Goal: Task Accomplishment & Management: Manage account settings

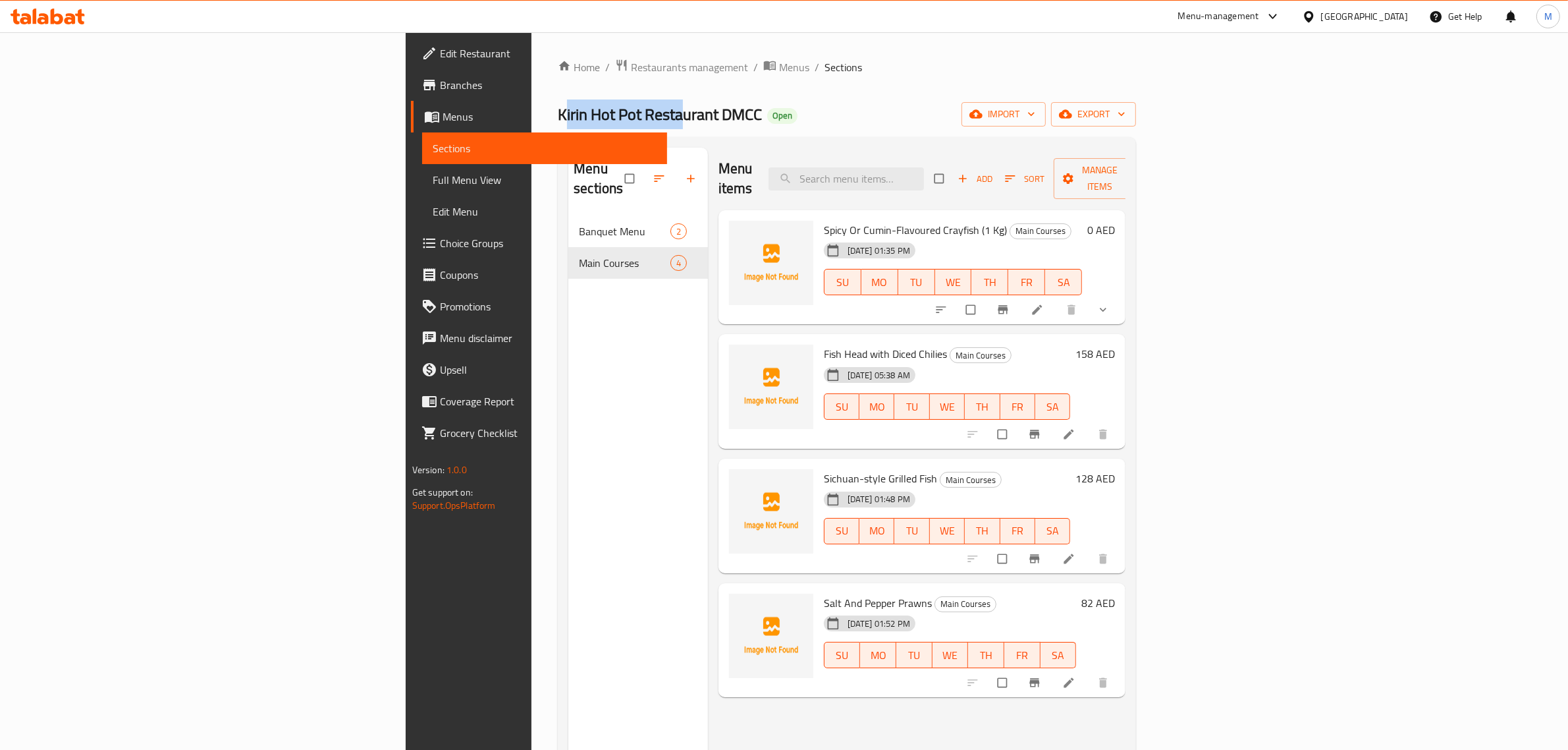
drag, startPoint x: 292, startPoint y: 112, endPoint x: 390, endPoint y: 113, distance: 98.0
click at [558, 113] on span "Kirin Hot Pot Restaurant DMCC" at bounding box center [659, 114] width 204 height 29
click at [531, 117] on div "Home / Restaurants management / Menus / Sections Kirin Hot Pot Restaurant DMCC …" at bounding box center [847, 483] width 631 height 902
drag, startPoint x: 291, startPoint y: 114, endPoint x: 489, endPoint y: 124, distance: 198.3
click at [558, 124] on span "Kirin Hot Pot Restaurant DMCC" at bounding box center [659, 114] width 204 height 29
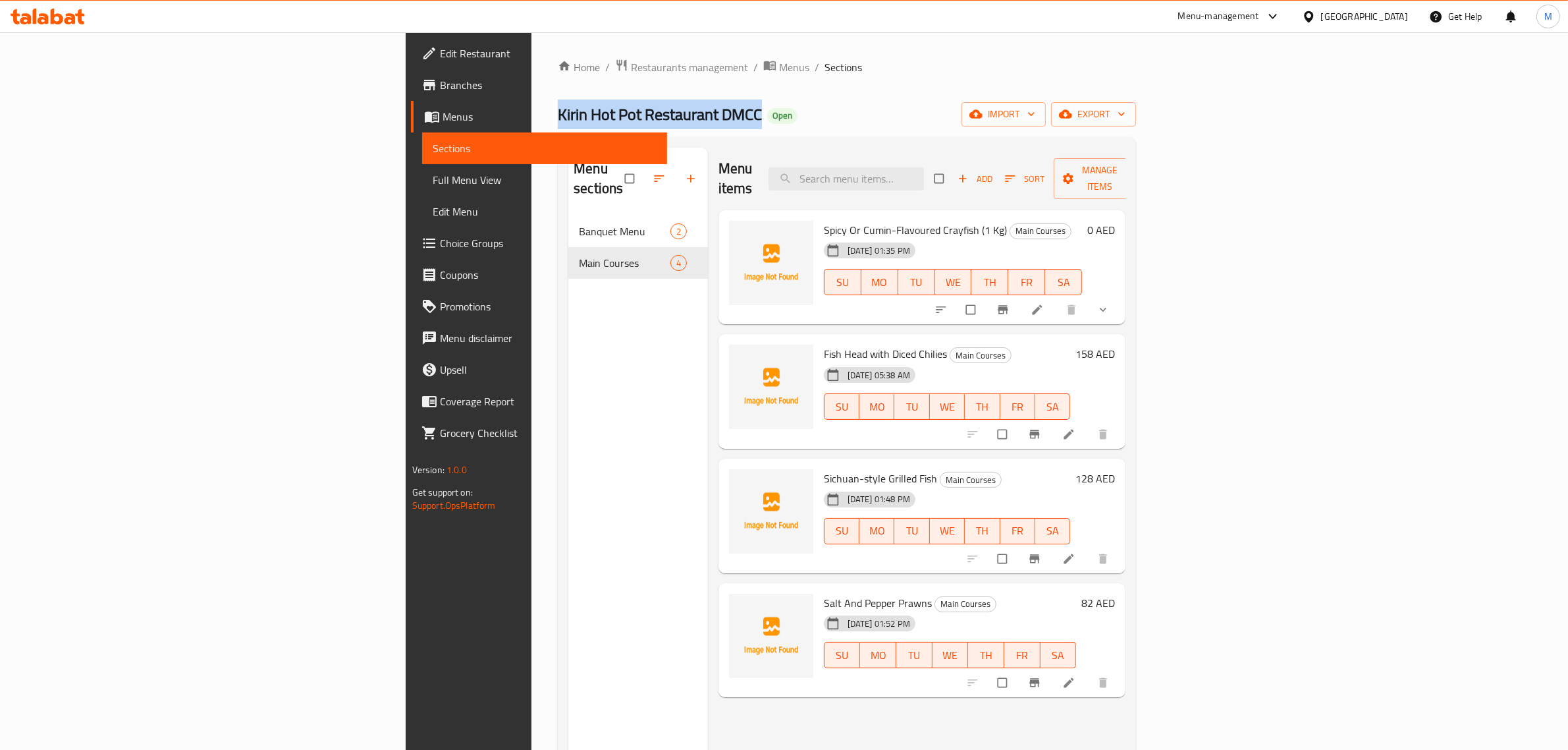
copy span "Kirin Hot Pot Restaurant DMCC"
click at [921, 125] on div "Kirin Hot Pot Restaurant DMCC Open import export" at bounding box center [847, 114] width 578 height 24
click at [1035, 111] on span "import" at bounding box center [1003, 114] width 63 height 16
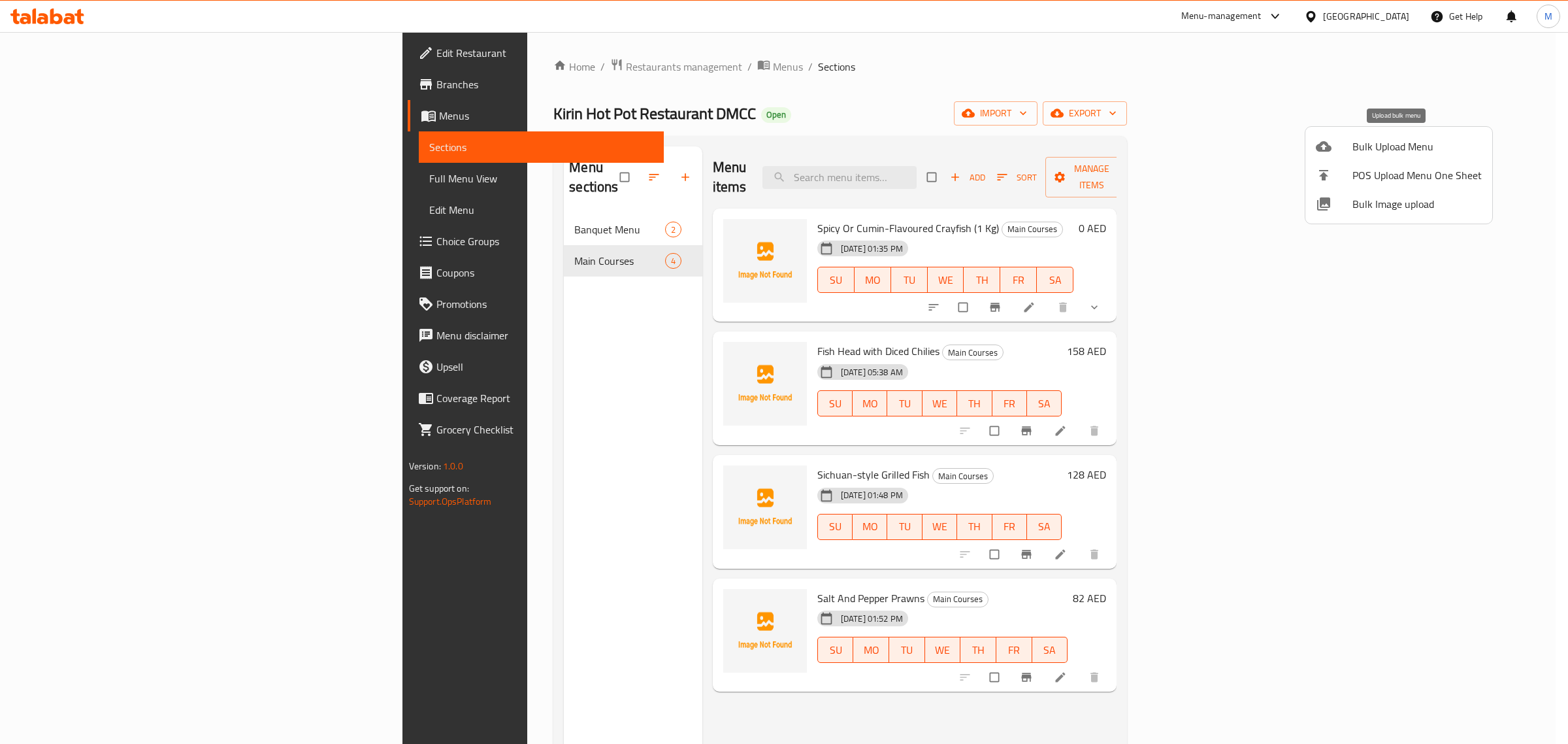
click at [1362, 150] on span "Bulk Upload Menu" at bounding box center [1417, 146] width 130 height 16
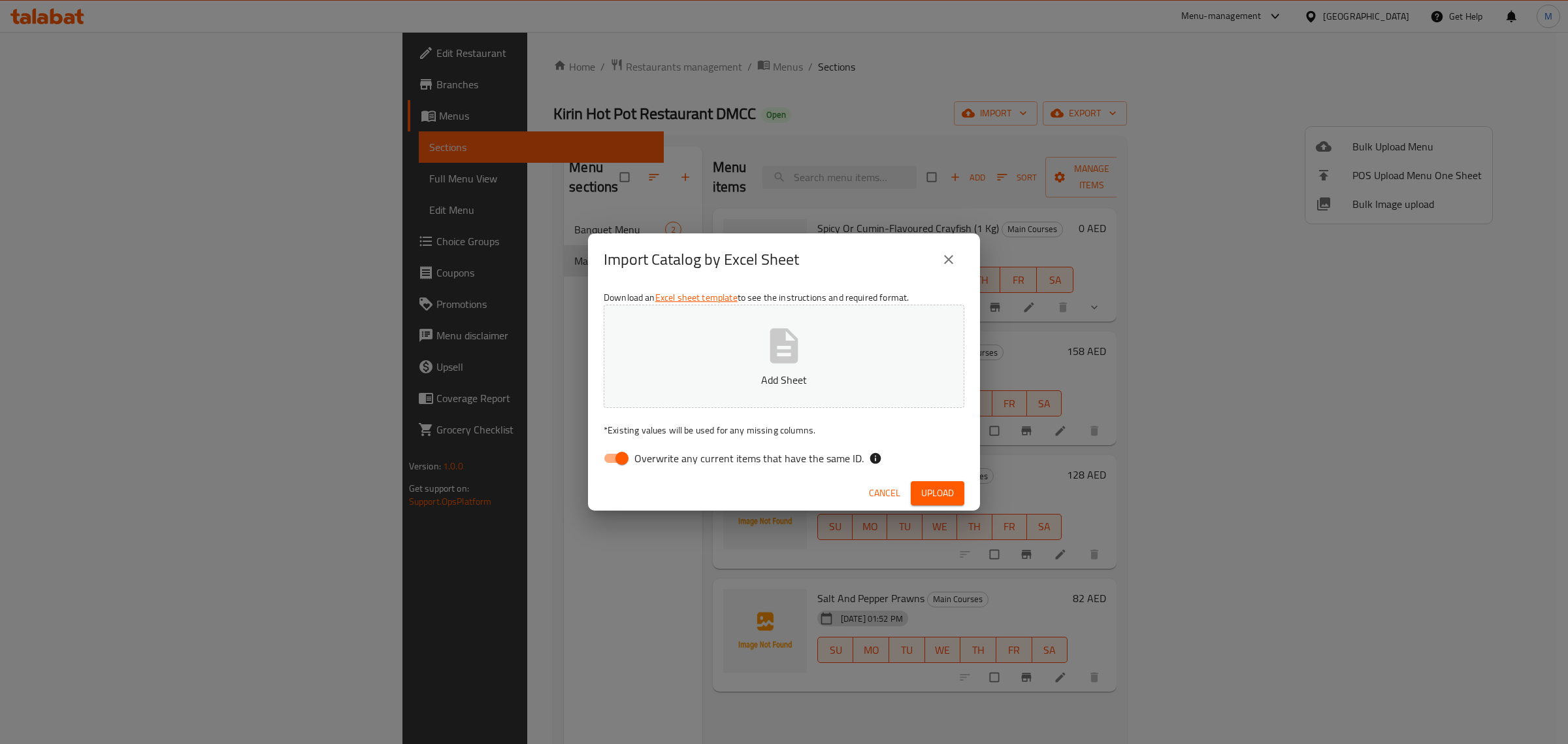
click at [612, 452] on input "Overwrite any current items that have the same ID." at bounding box center [622, 457] width 75 height 25
checkbox input "false"
click at [772, 345] on icon "button" at bounding box center [784, 344] width 28 height 35
click at [923, 473] on div "Download an Excel sheet template to see the instructions and required format. K…" at bounding box center [784, 380] width 392 height 190
click at [946, 484] on span "Upload" at bounding box center [937, 492] width 33 height 16
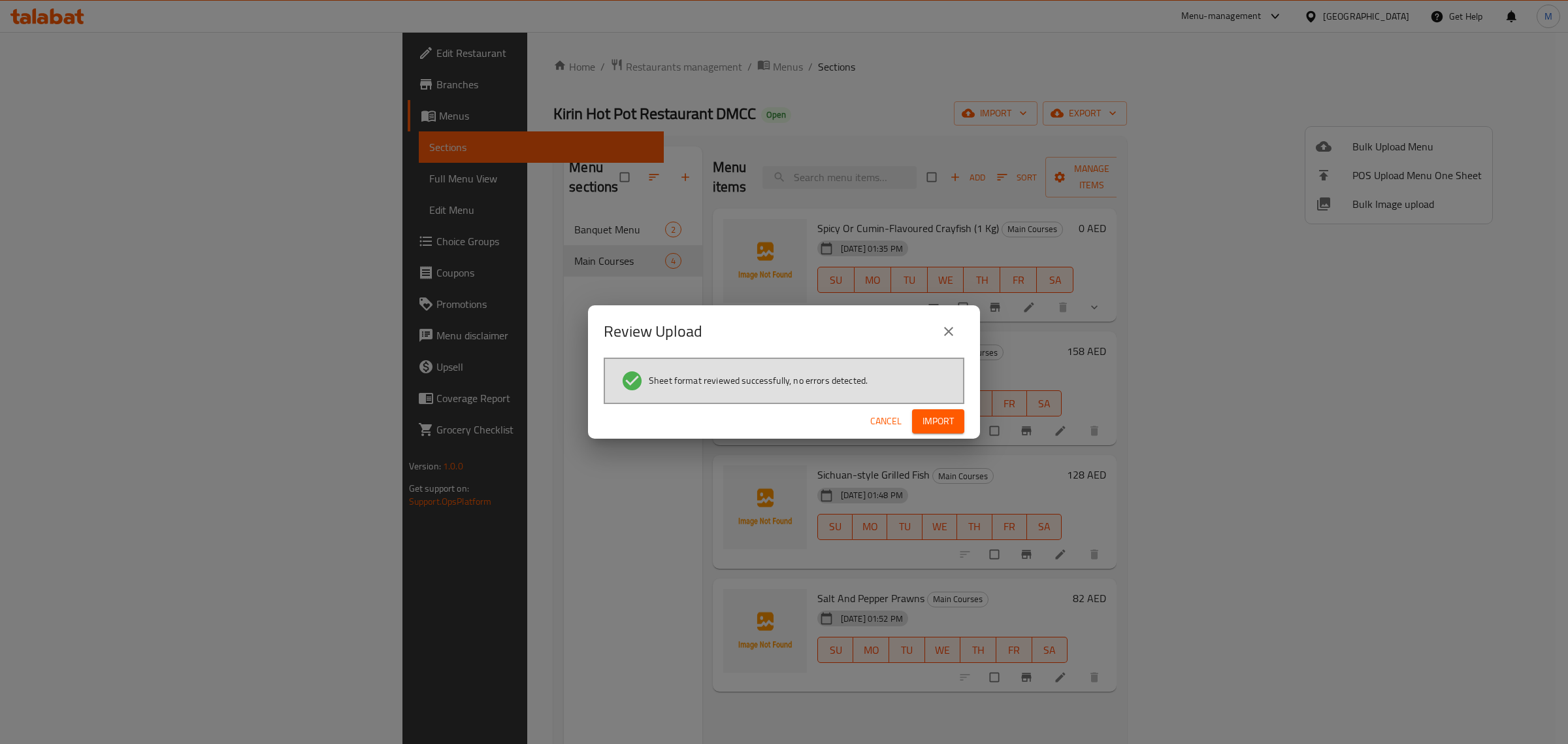
click at [932, 422] on span "Import" at bounding box center [938, 420] width 32 height 16
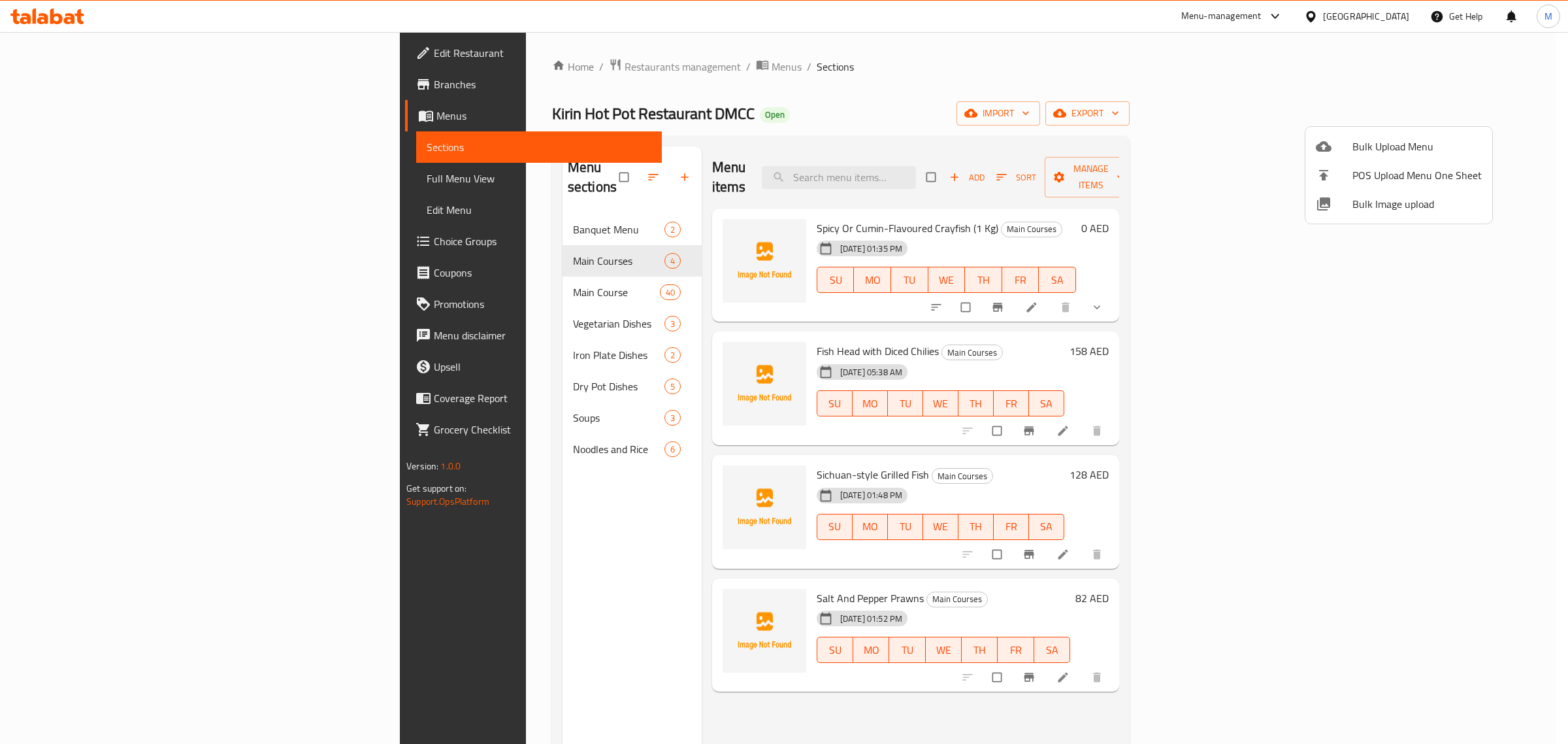
click at [1164, 205] on div at bounding box center [784, 372] width 1568 height 744
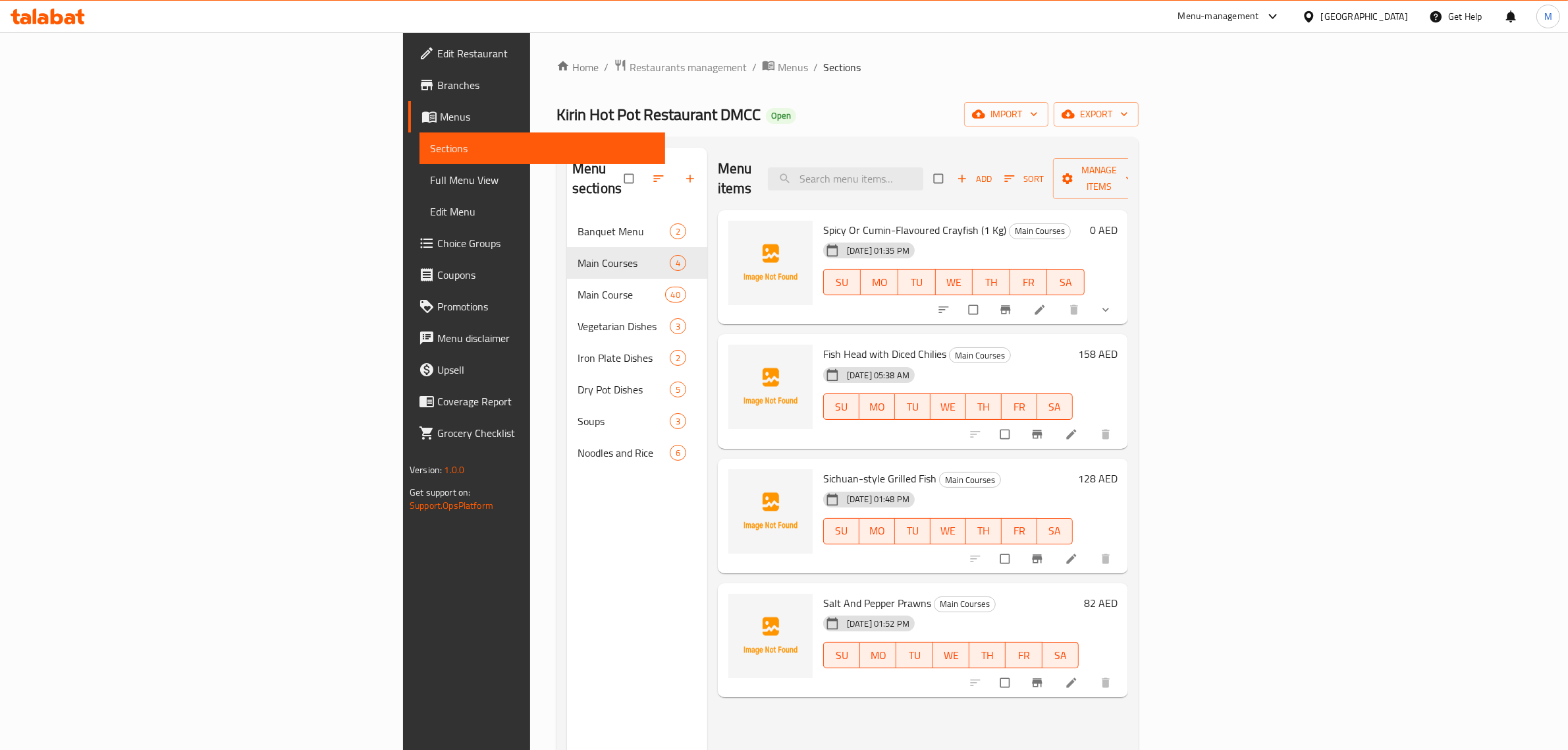
click at [1085, 220] on h6 "Spicy Or Cumin-Flavoured Crayfish (1 Kg) Main Courses" at bounding box center [954, 230] width 261 height 19
click at [954, 169] on input "checkbox" at bounding box center [939, 178] width 27 height 25
checkbox input "true"
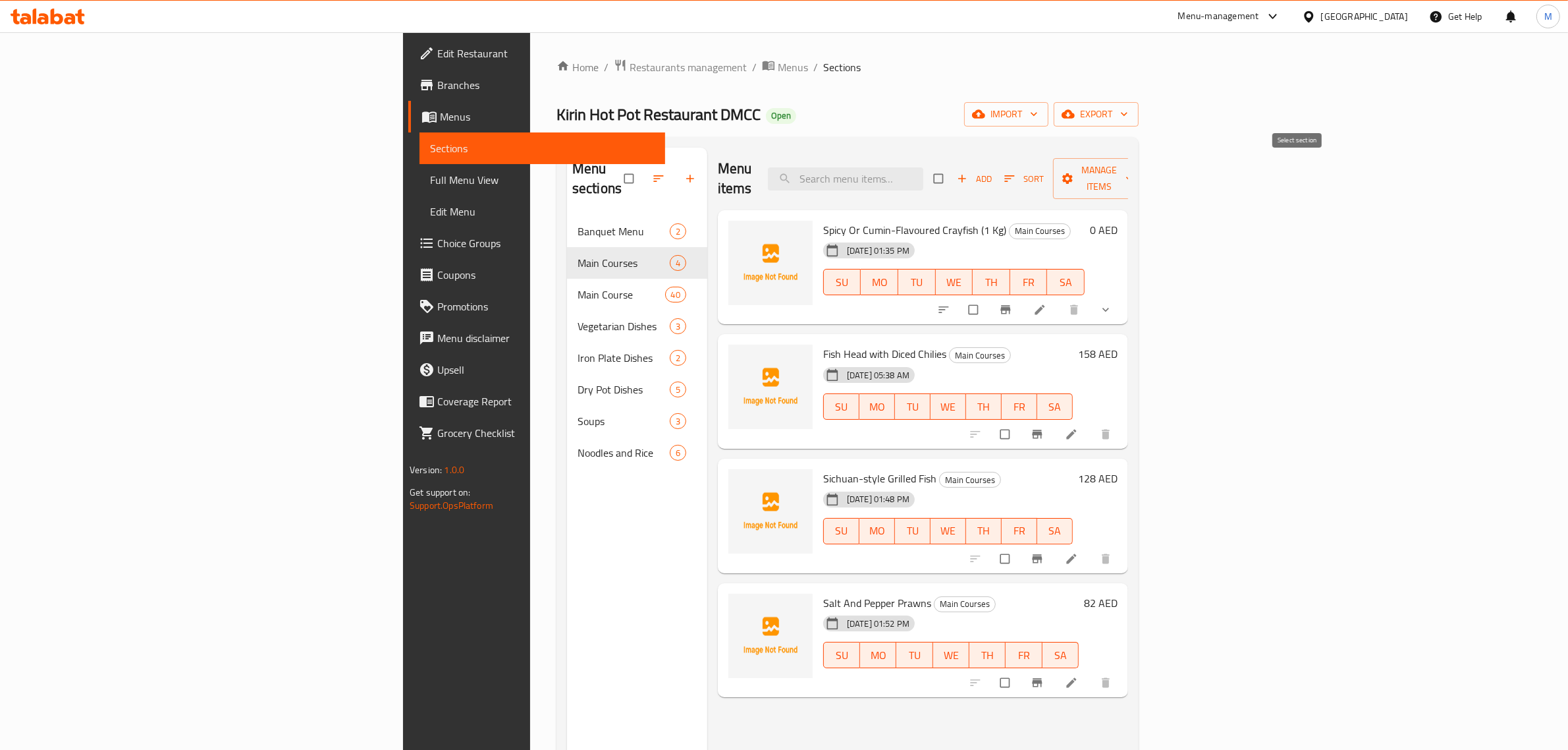
checkbox input "true"
click at [1135, 173] on span "Manage items" at bounding box center [1099, 178] width 72 height 33
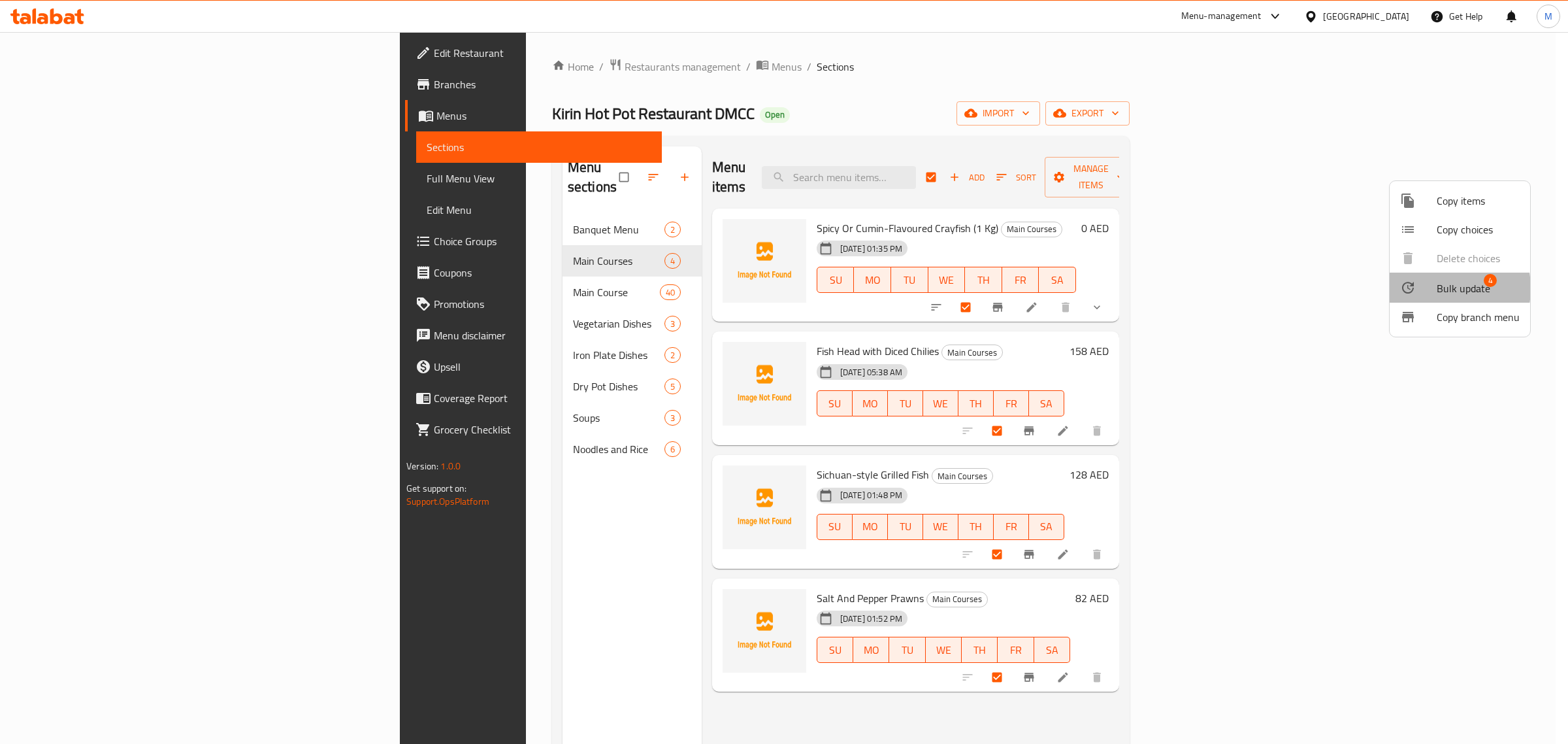
click at [1432, 288] on div at bounding box center [1418, 288] width 36 height 16
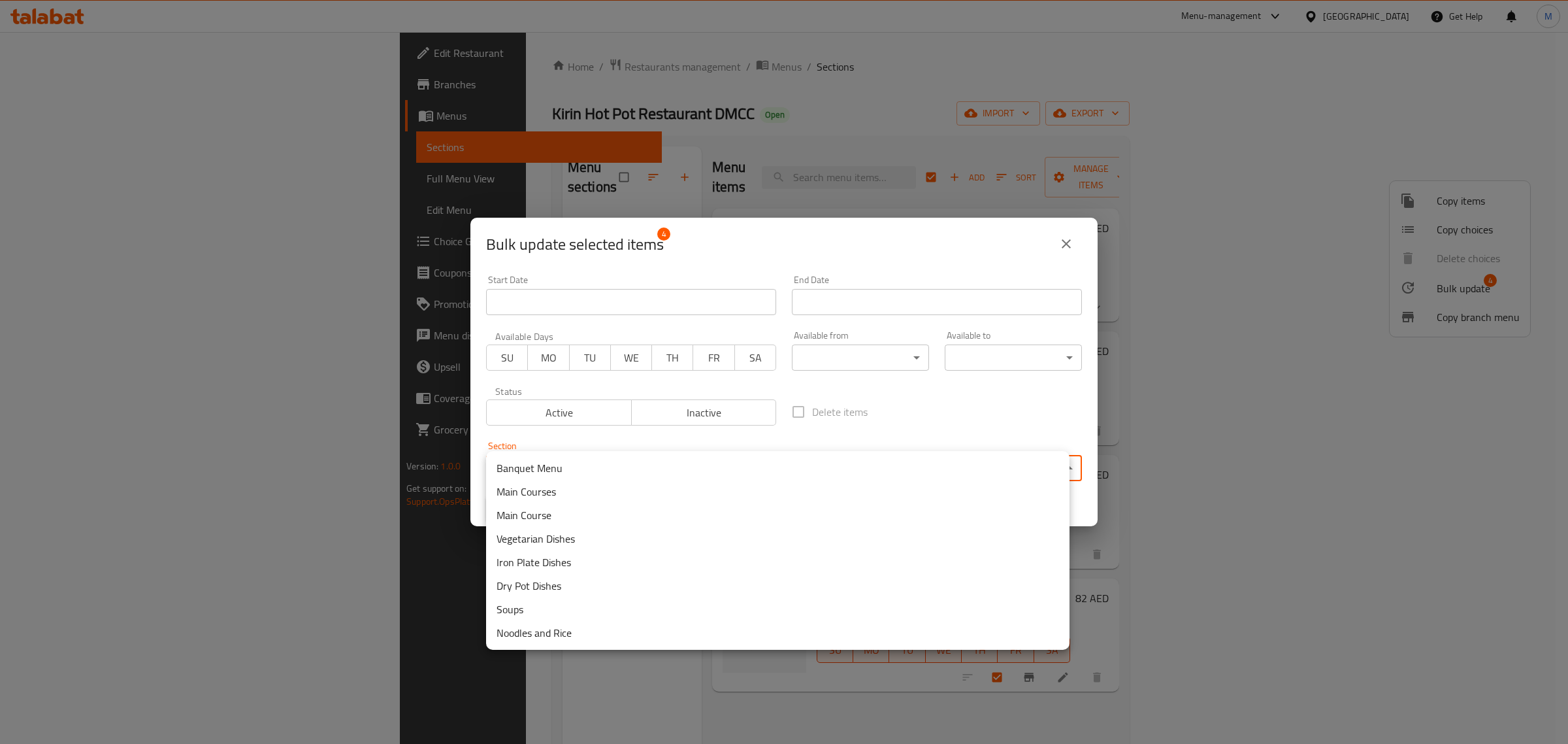
click at [934, 478] on body "​ Menu-management United Arab Emirates Get Help M Edit Restaurant Branches Menu…" at bounding box center [784, 387] width 1568 height 711
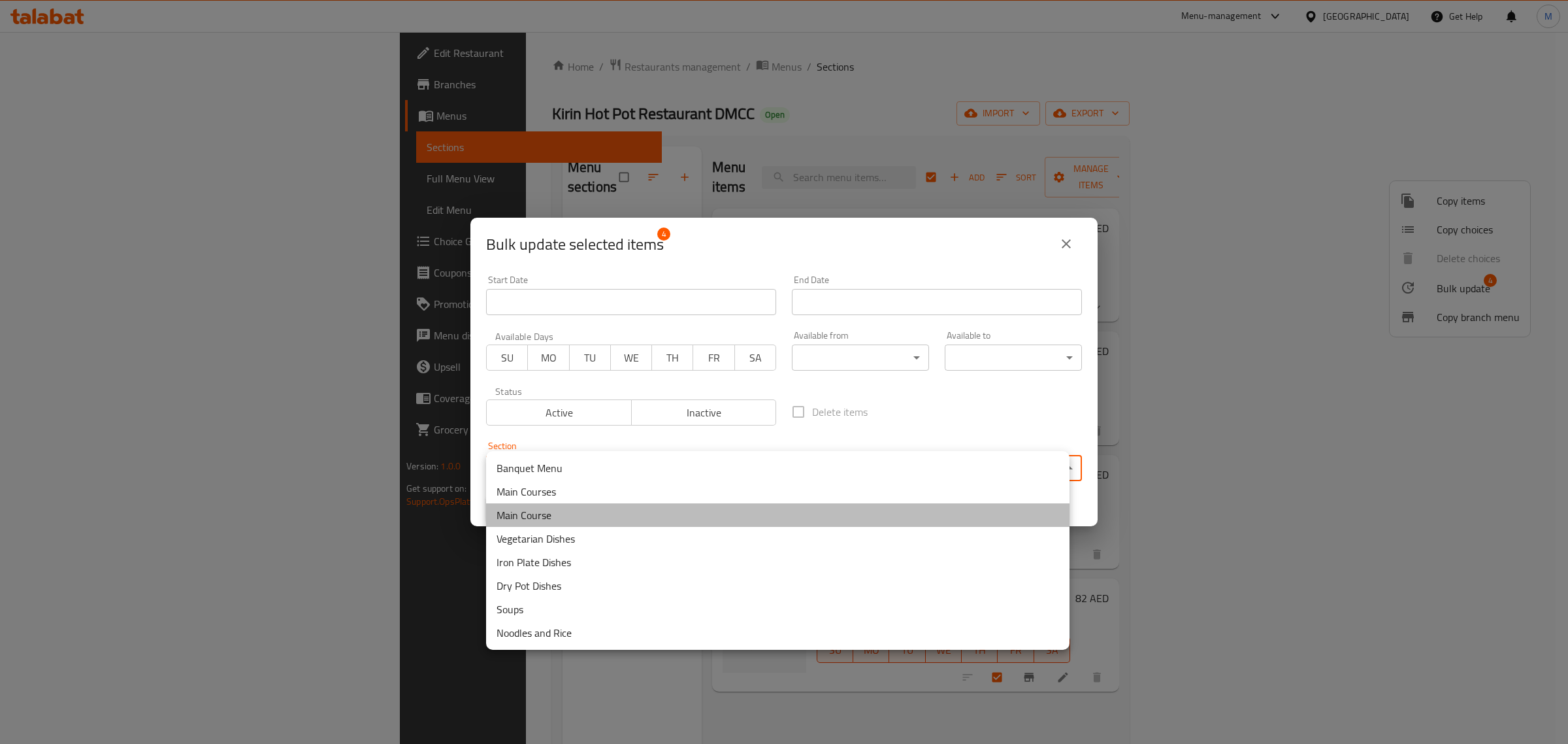
click at [547, 511] on li "Main Course" at bounding box center [777, 514] width 583 height 23
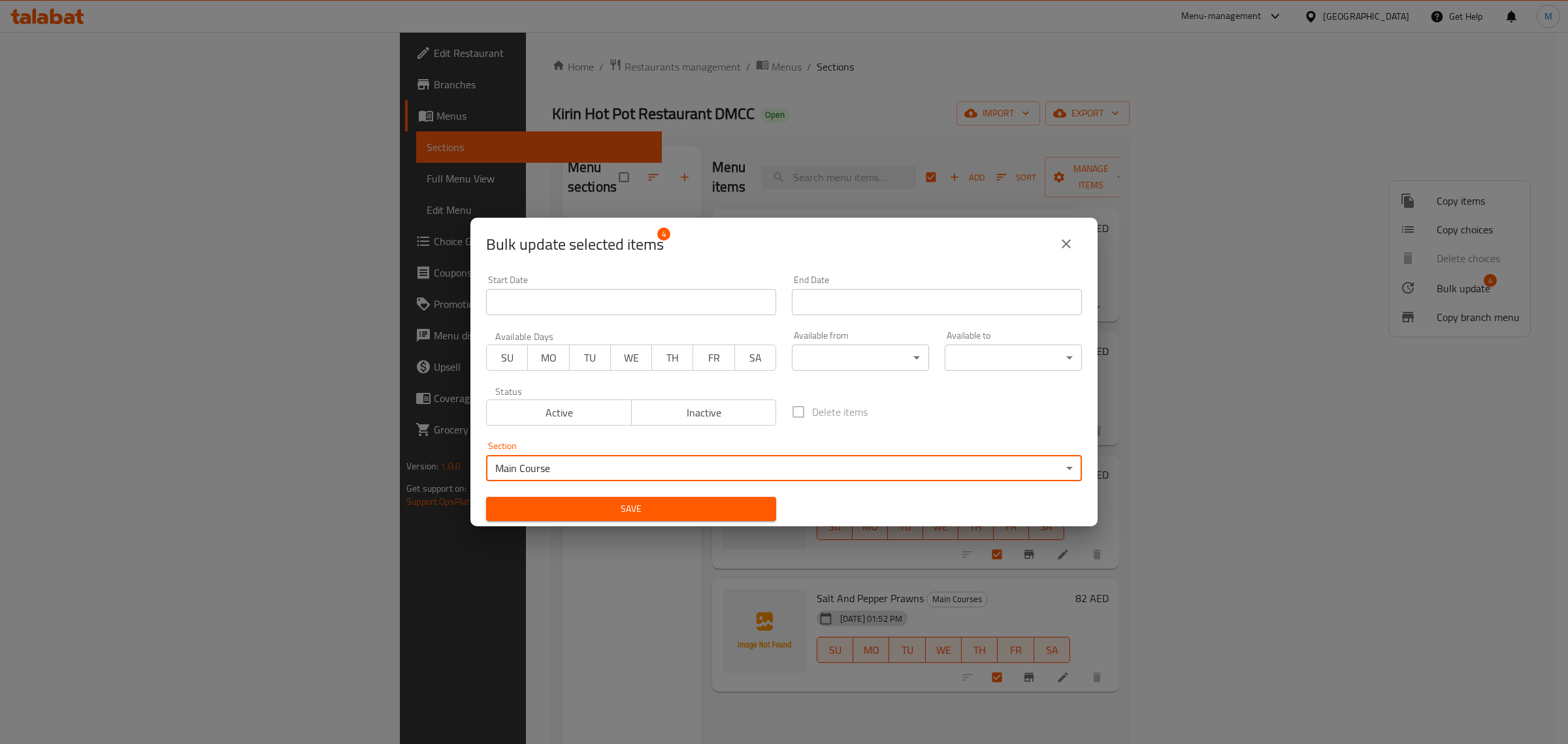
click at [630, 510] on span "Save" at bounding box center [631, 508] width 269 height 16
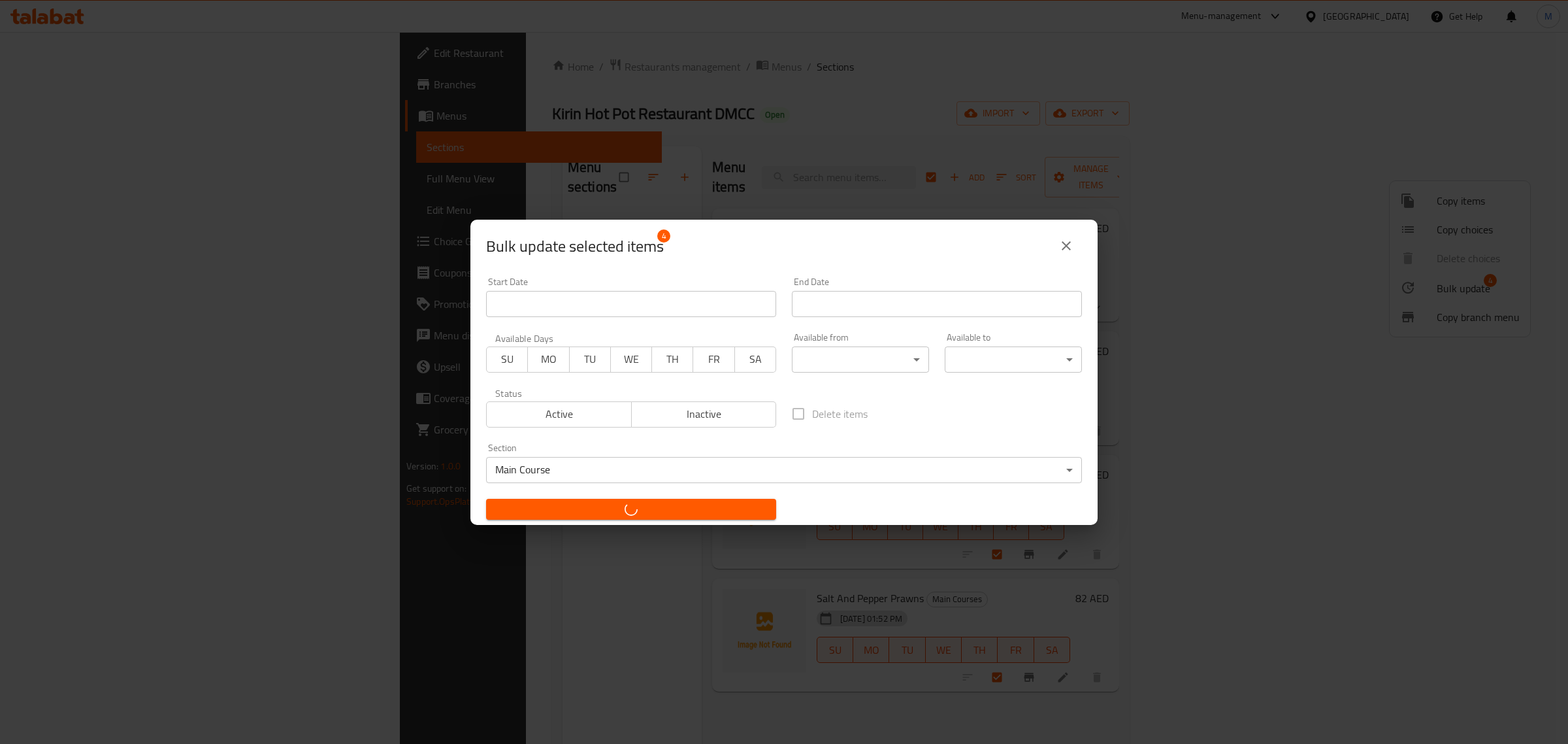
checkbox input "false"
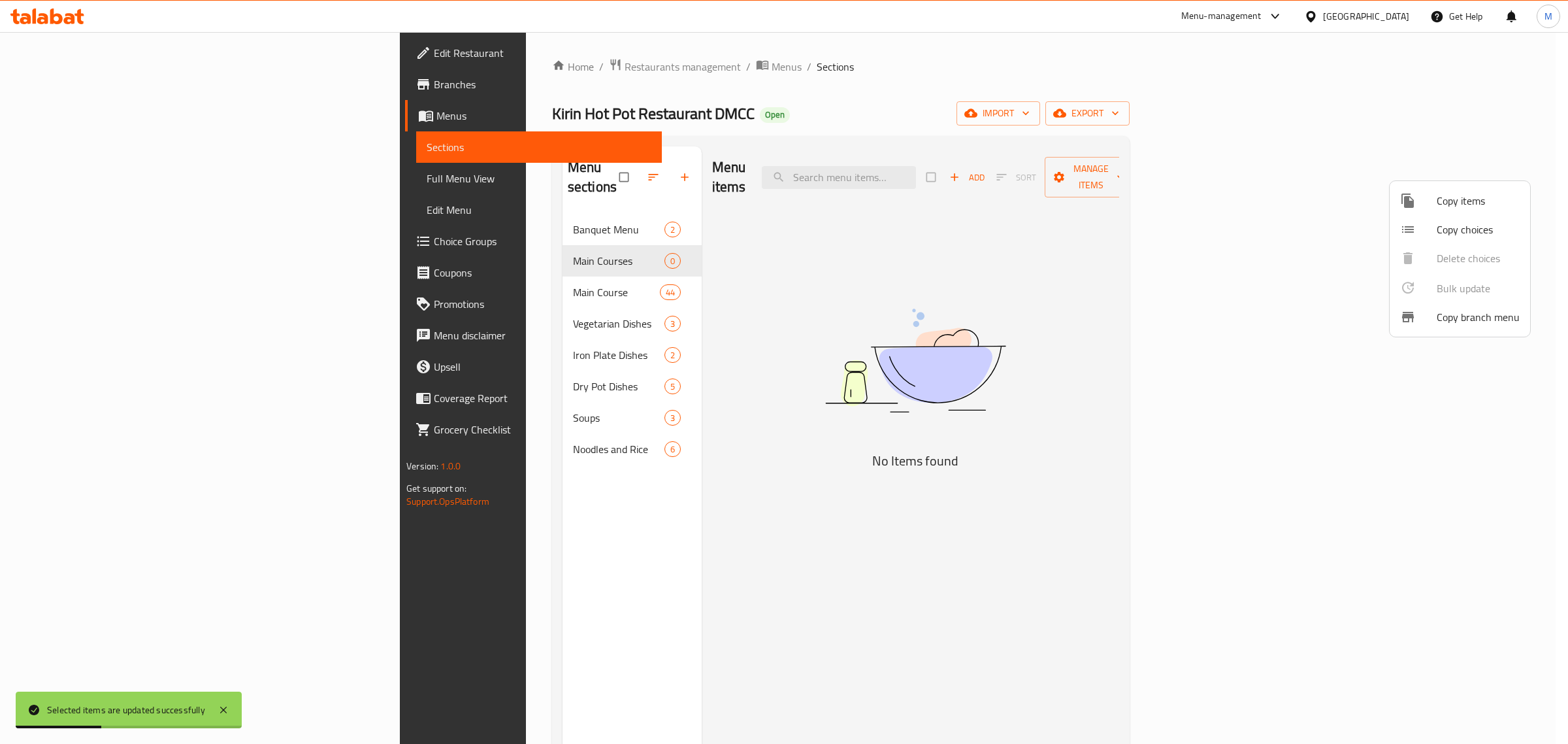
click at [469, 269] on div at bounding box center [784, 372] width 1568 height 744
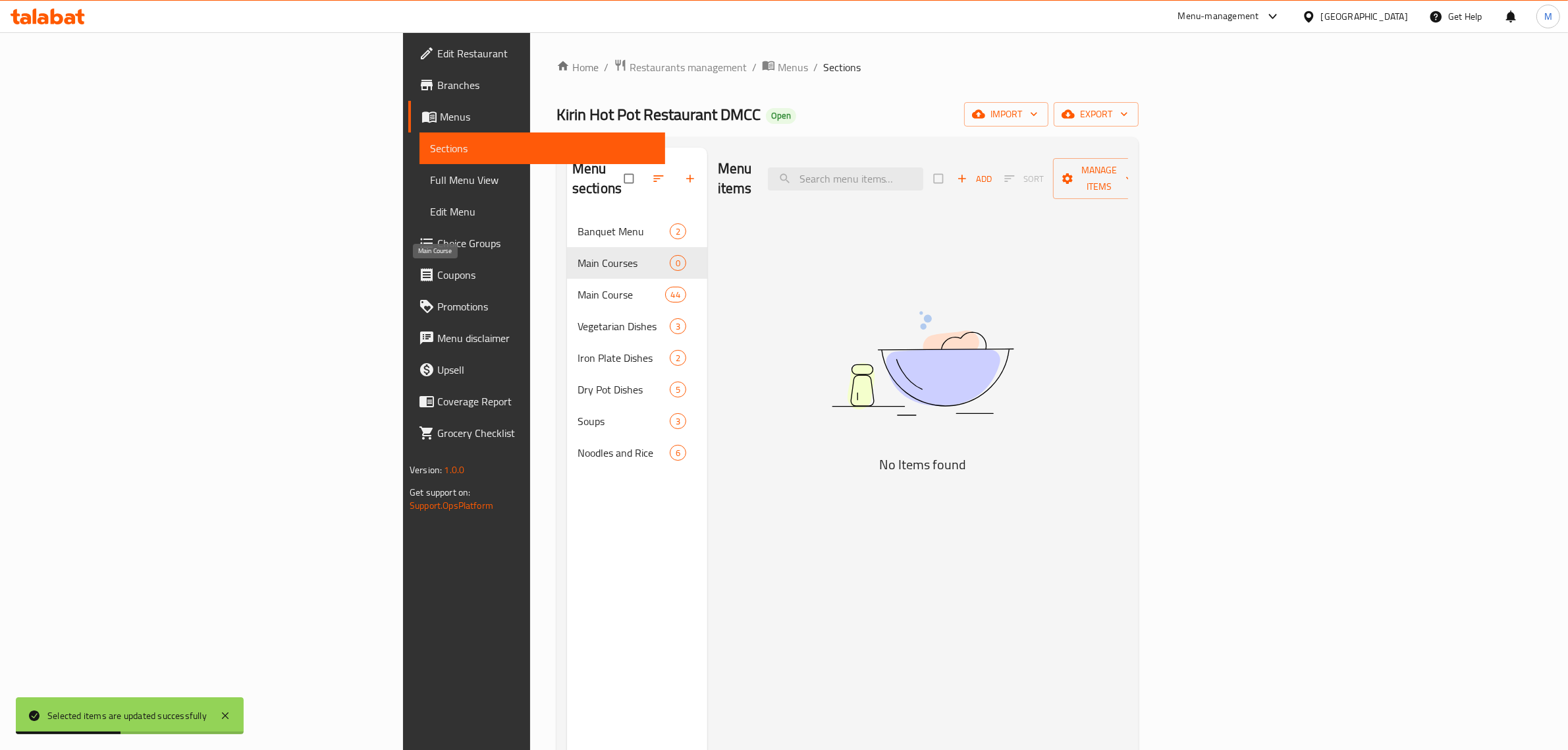
click at [578, 286] on span "Main Course" at bounding box center [621, 294] width 87 height 16
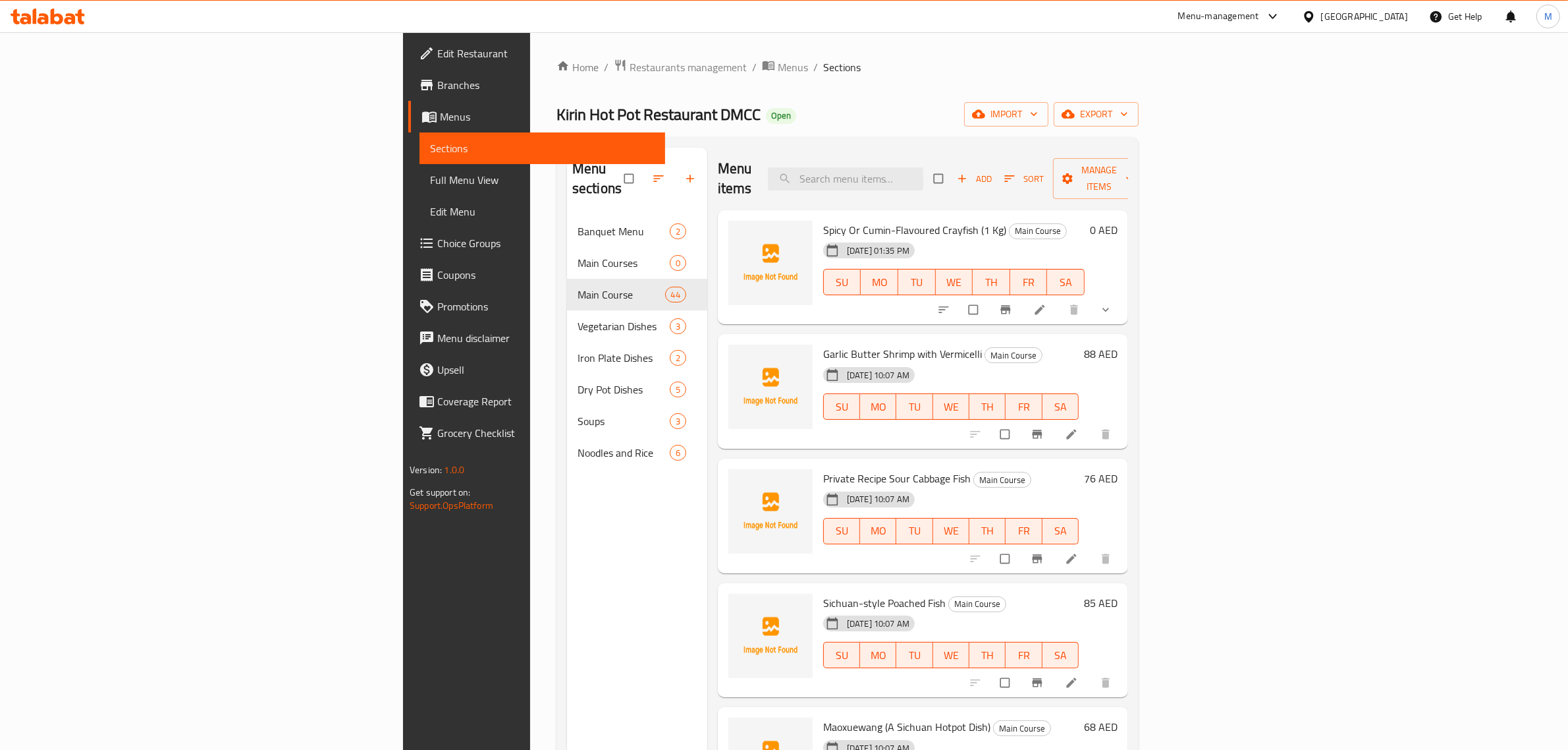
click at [1050, 344] on h6 "Garlic Butter Shrimp with Vermicelli Main Course" at bounding box center [951, 354] width 256 height 19
click at [1016, 172] on icon "button" at bounding box center [1009, 179] width 13 height 13
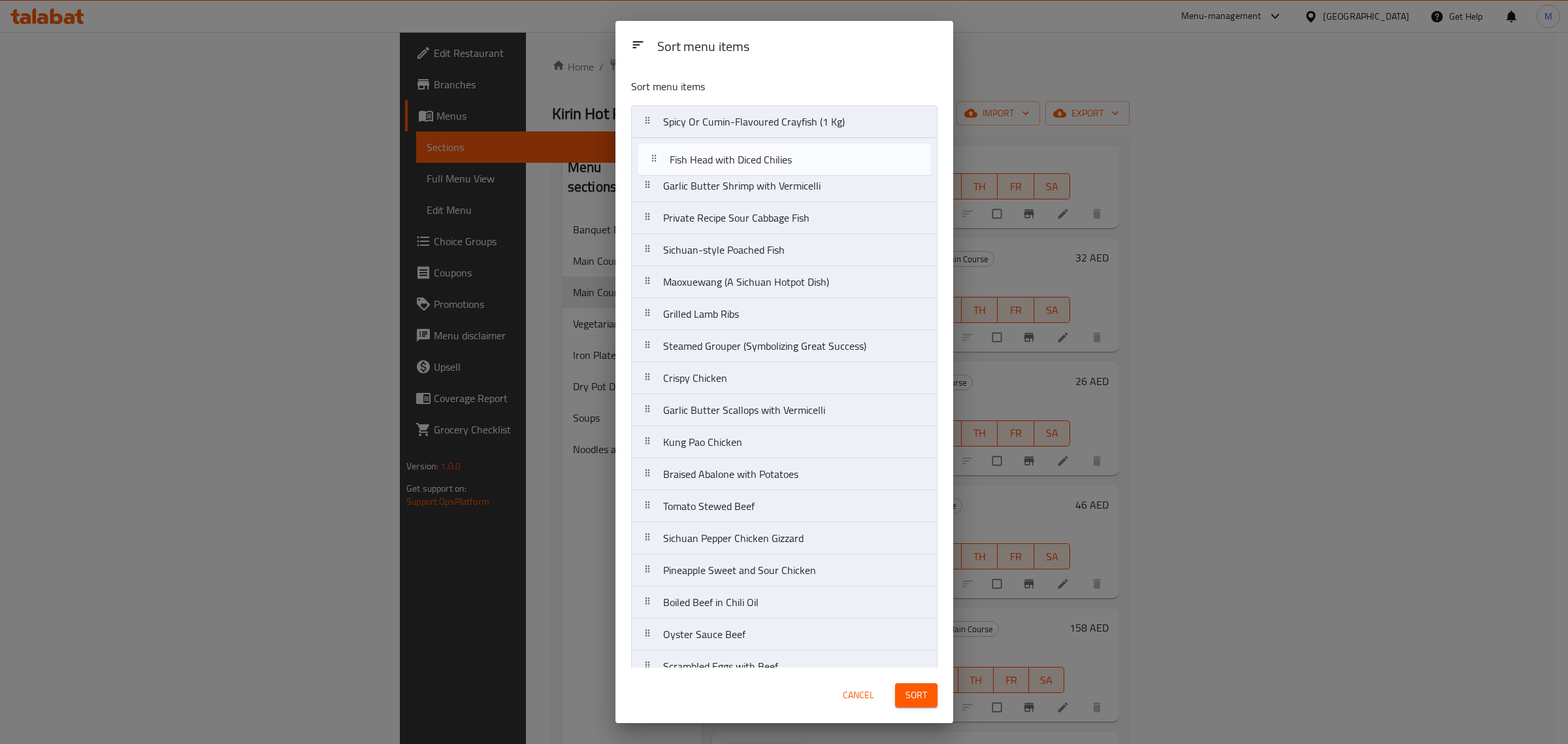
drag, startPoint x: 697, startPoint y: 583, endPoint x: 704, endPoint y: 157, distance: 426.1
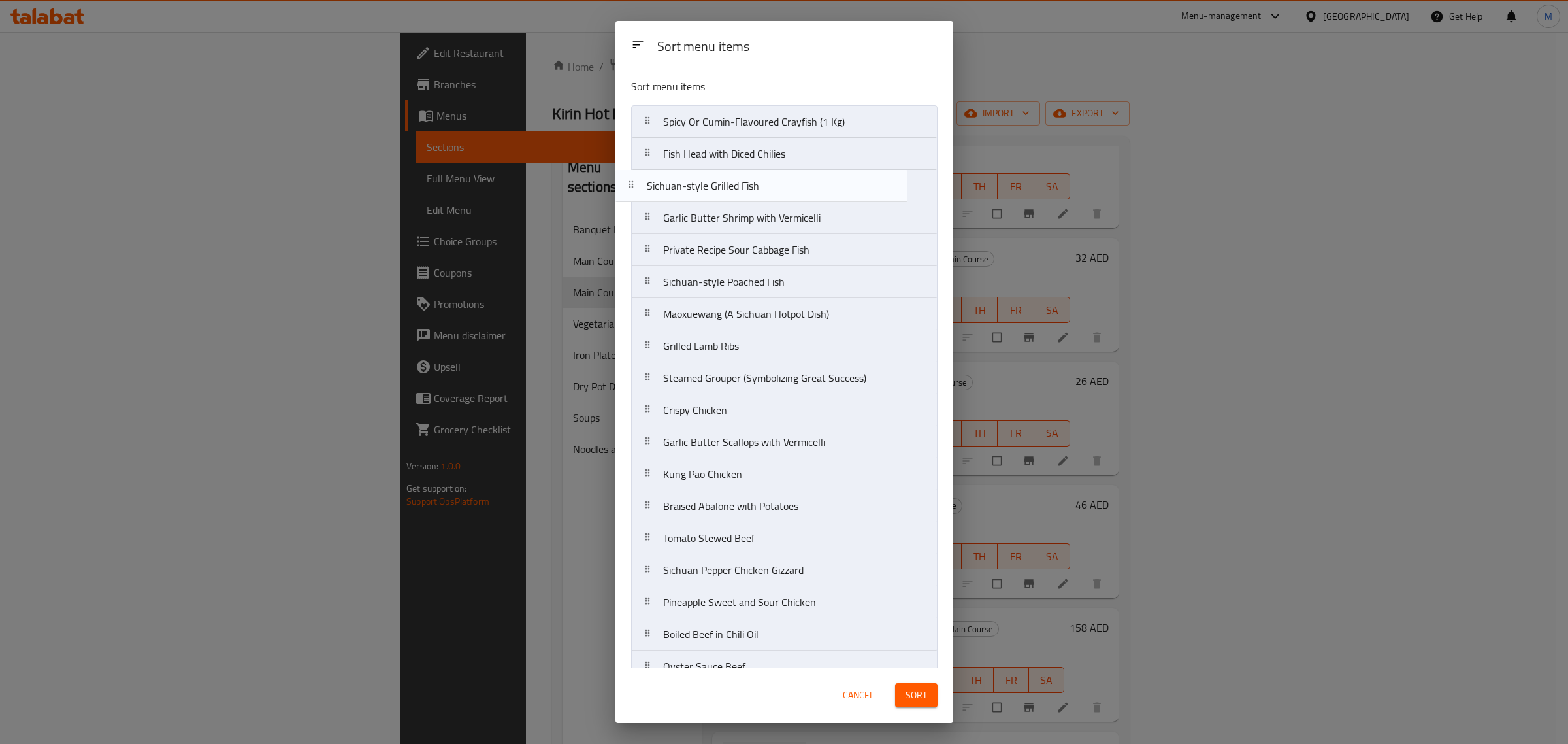
drag, startPoint x: 794, startPoint y: 612, endPoint x: 778, endPoint y: 182, distance: 430.3
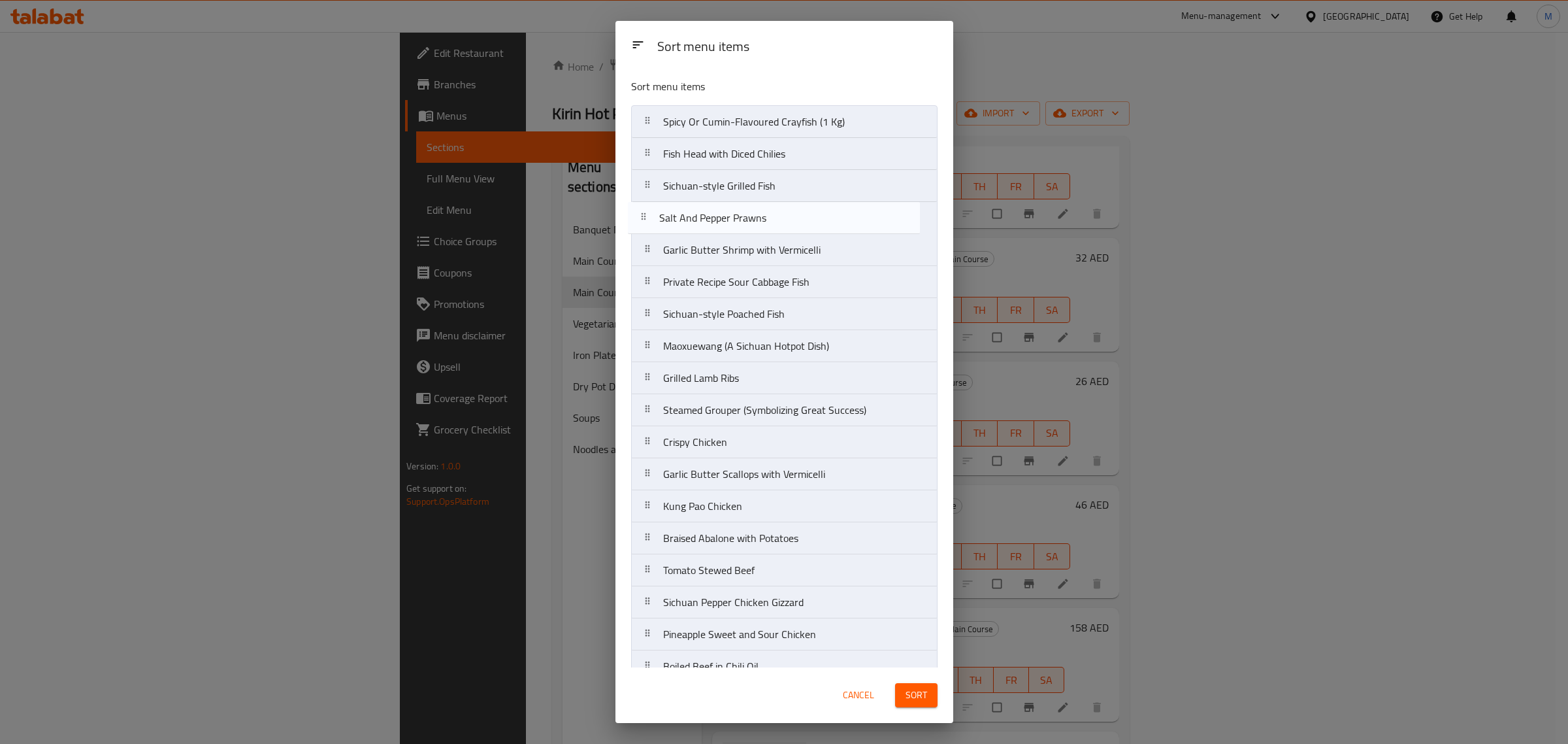
drag, startPoint x: 795, startPoint y: 648, endPoint x: 791, endPoint y: 217, distance: 431.0
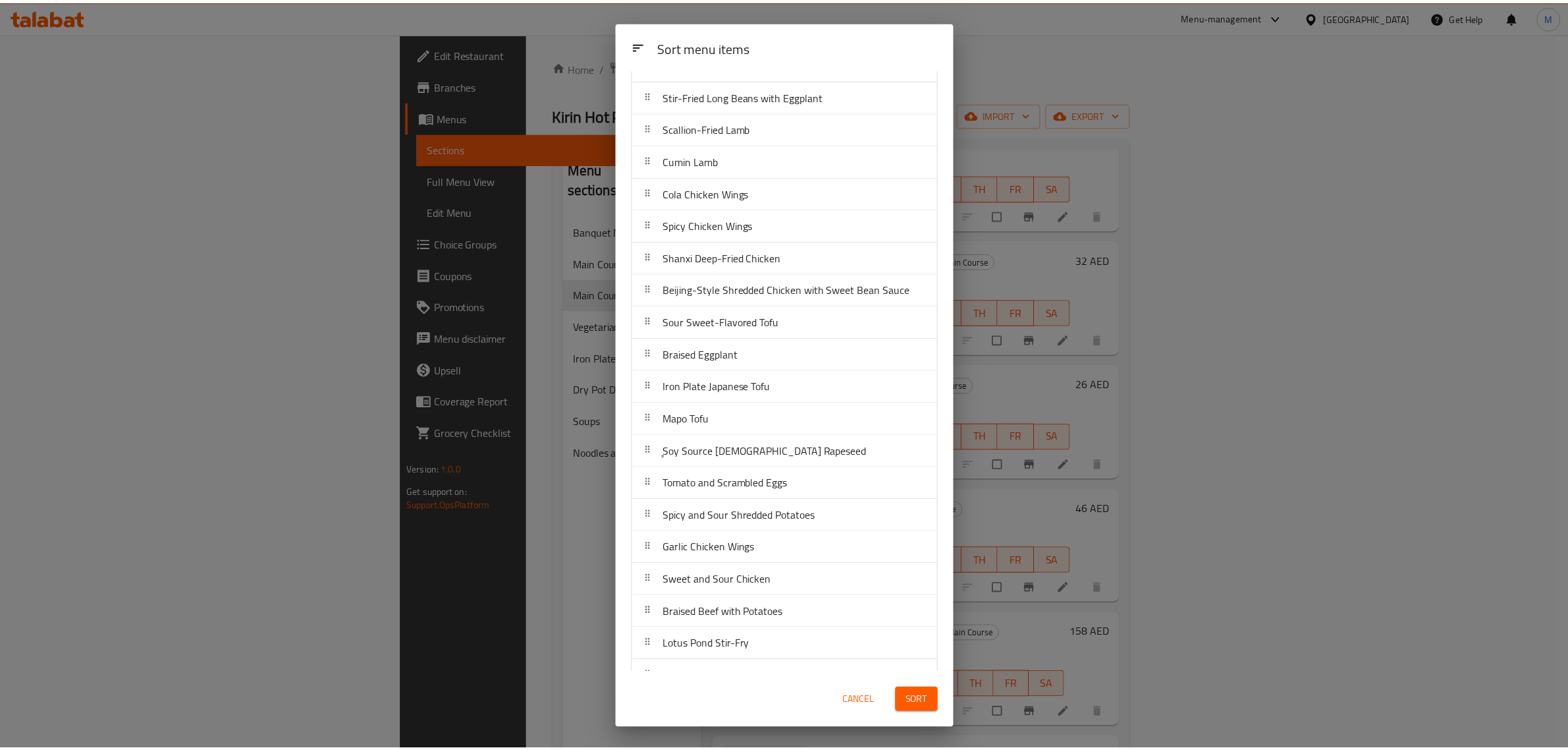
scroll to position [865, 0]
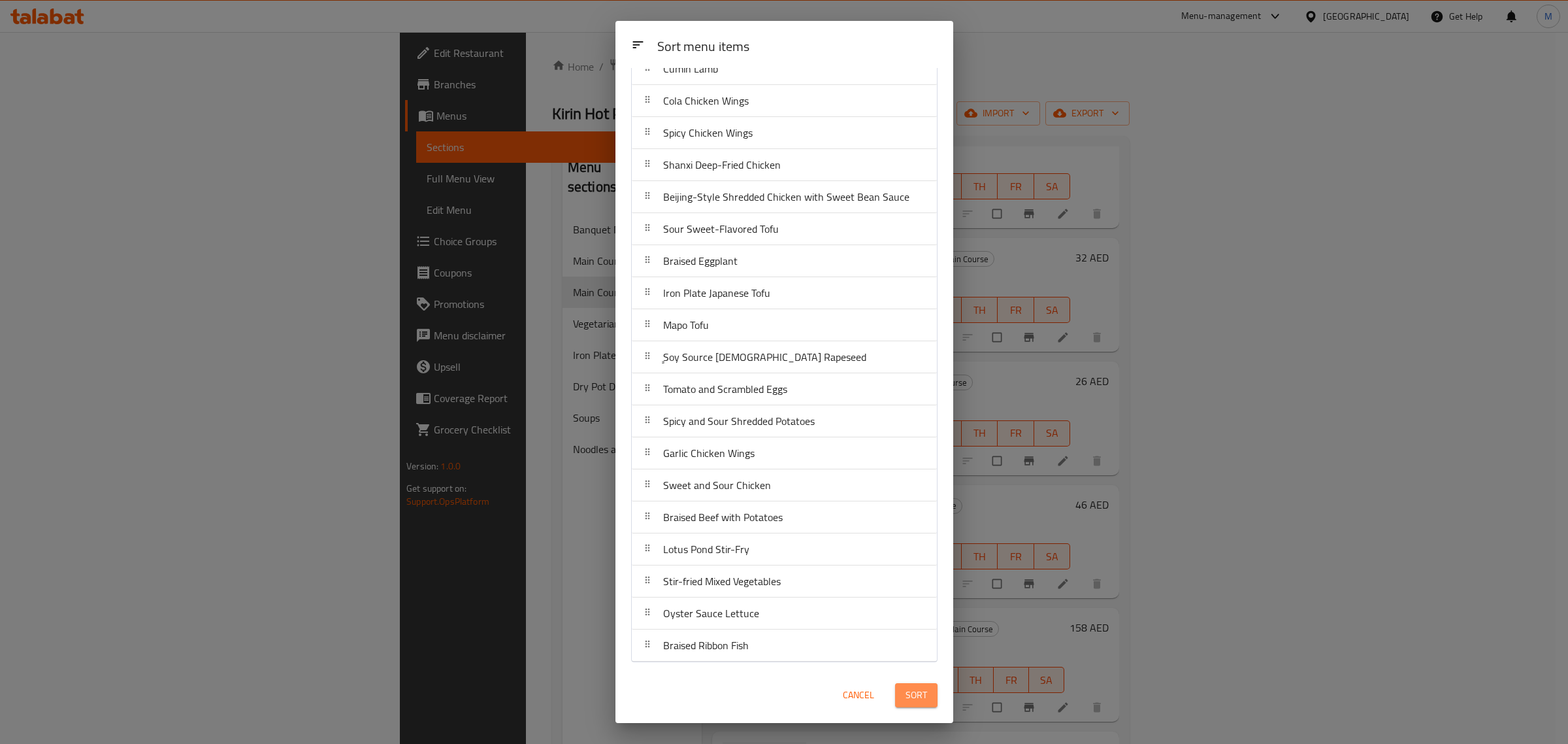
click at [920, 700] on span "Sort" at bounding box center [916, 695] width 21 height 16
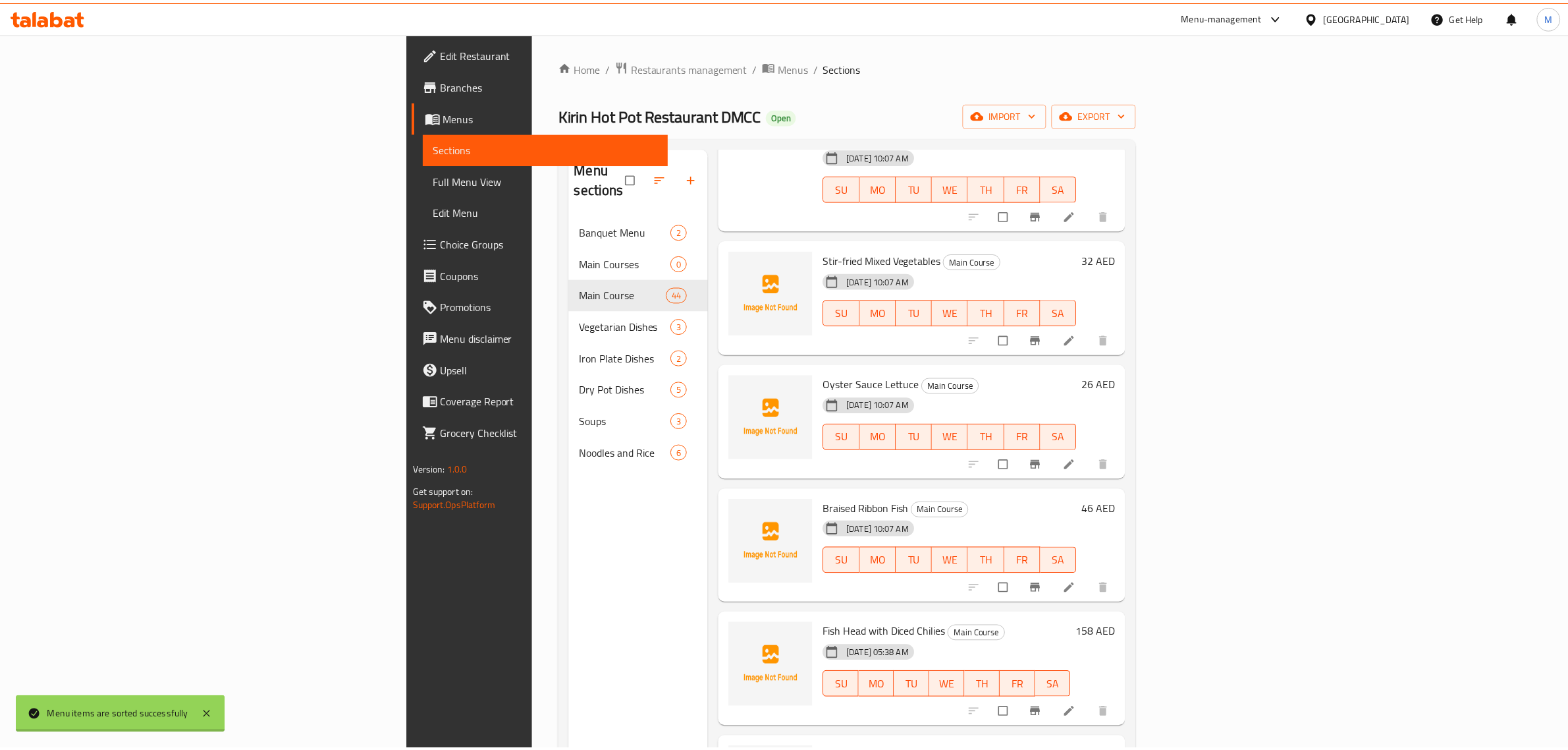
scroll to position [0, 0]
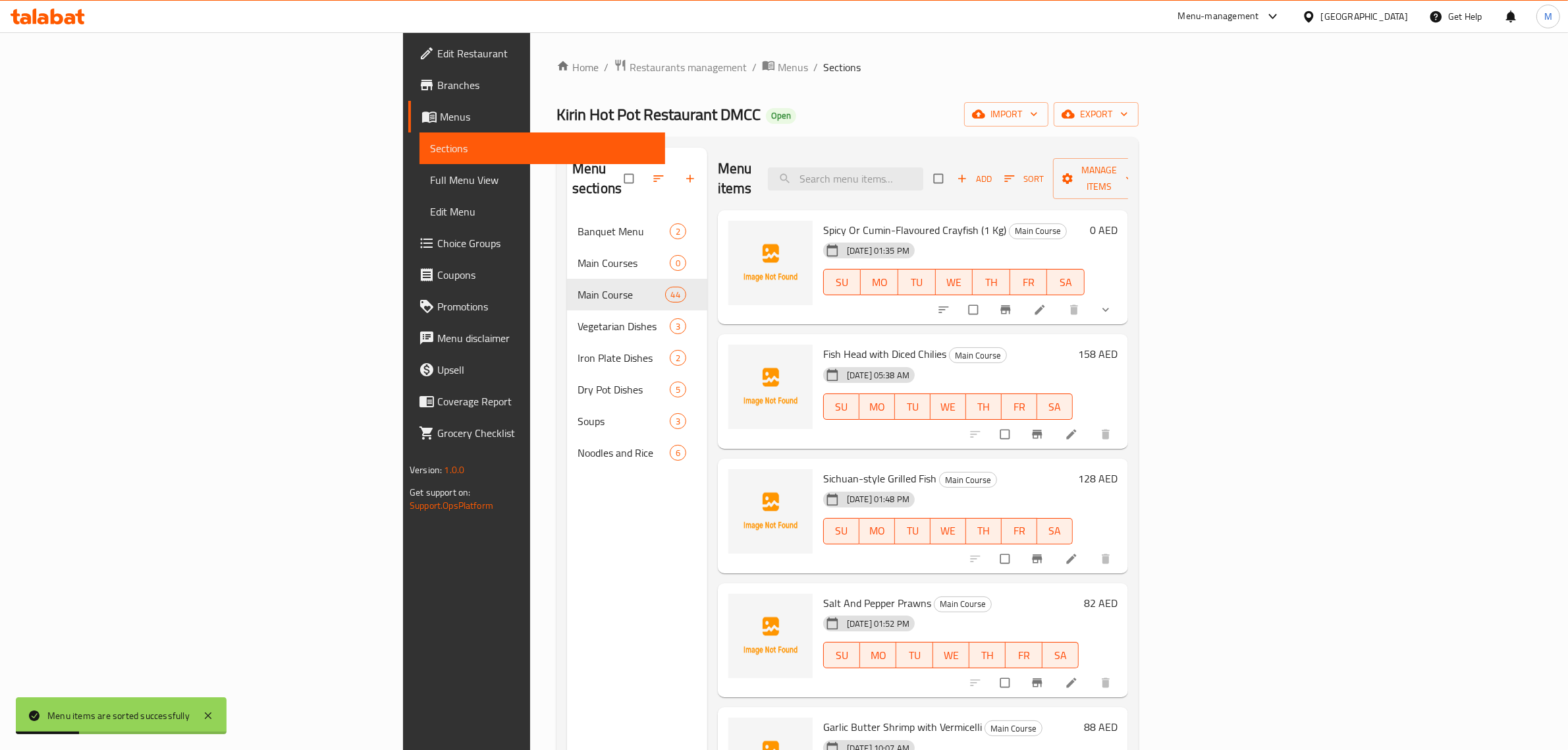
click at [975, 429] on div "Fish Head with Diced Chilies Main Course 10-09-2025 05:38 AM SU MO TU WE TH FR …" at bounding box center [923, 391] width 410 height 115
click at [1095, 177] on div "Menu items Add Sort Manage items" at bounding box center [923, 179] width 410 height 62
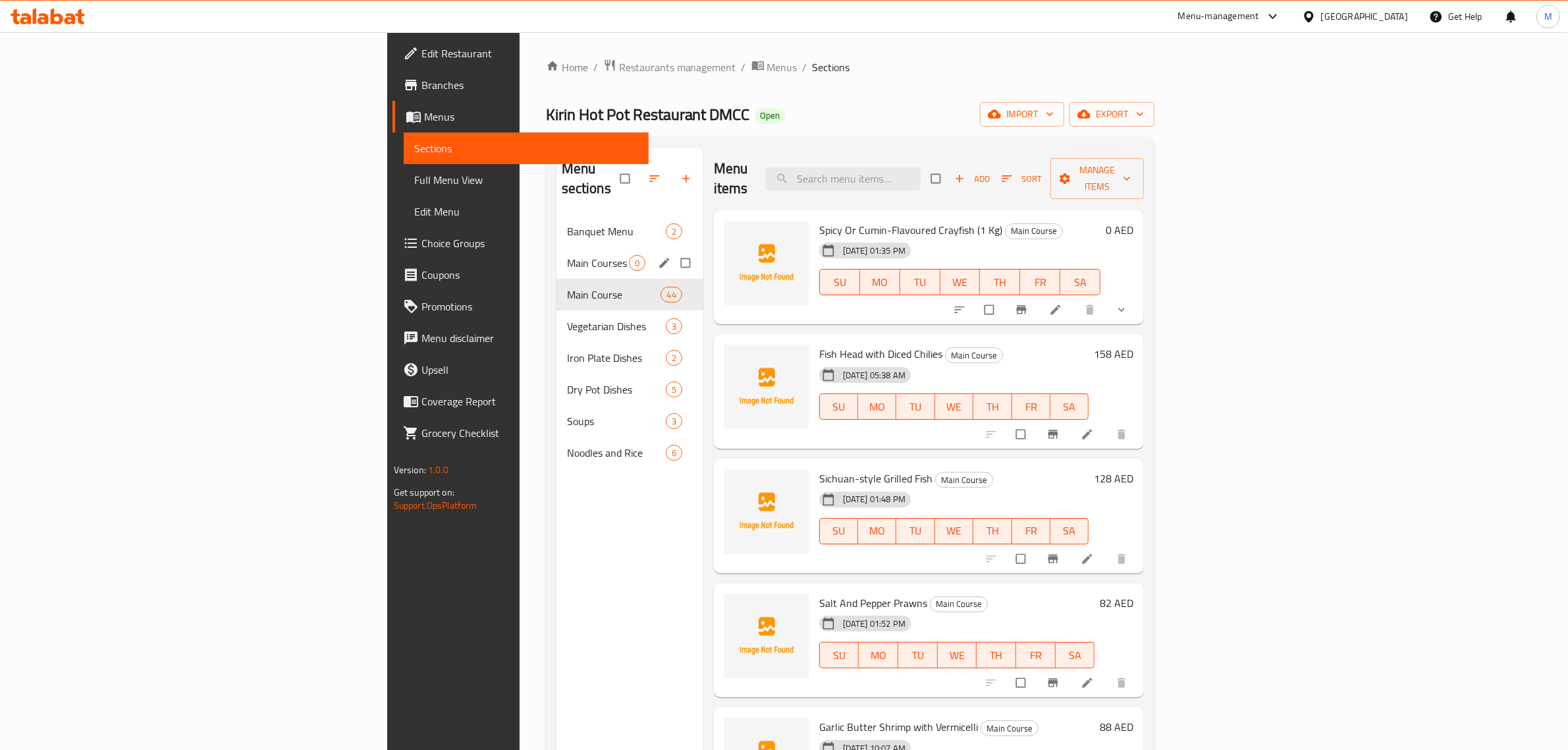
click at [659, 258] on icon "edit" at bounding box center [664, 263] width 9 height 9
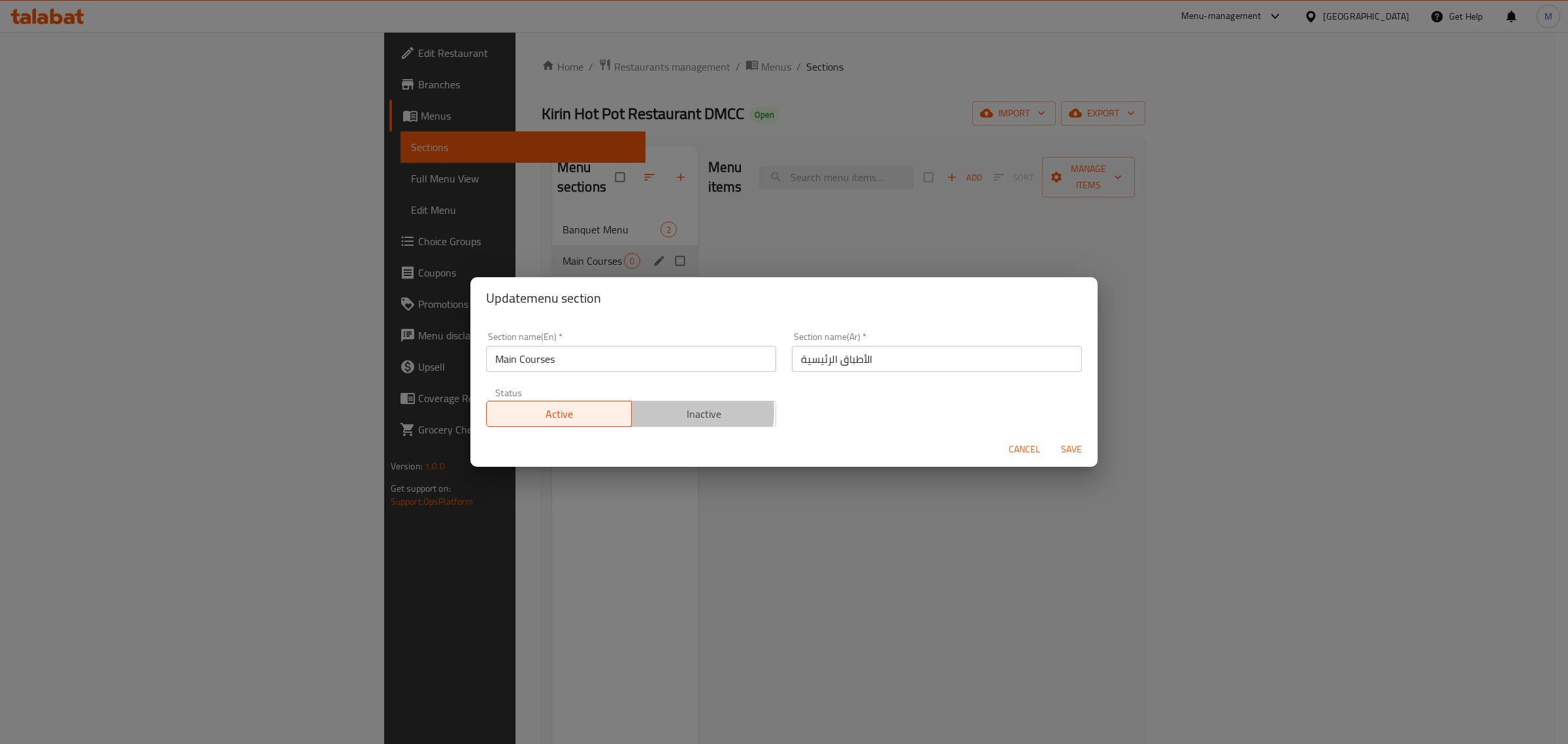
drag, startPoint x: 687, startPoint y: 413, endPoint x: 757, endPoint y: 413, distance: 70.0
click at [688, 413] on span "Inactive" at bounding box center [704, 414] width 134 height 19
click at [1082, 448] on span "Save" at bounding box center [1071, 448] width 32 height 16
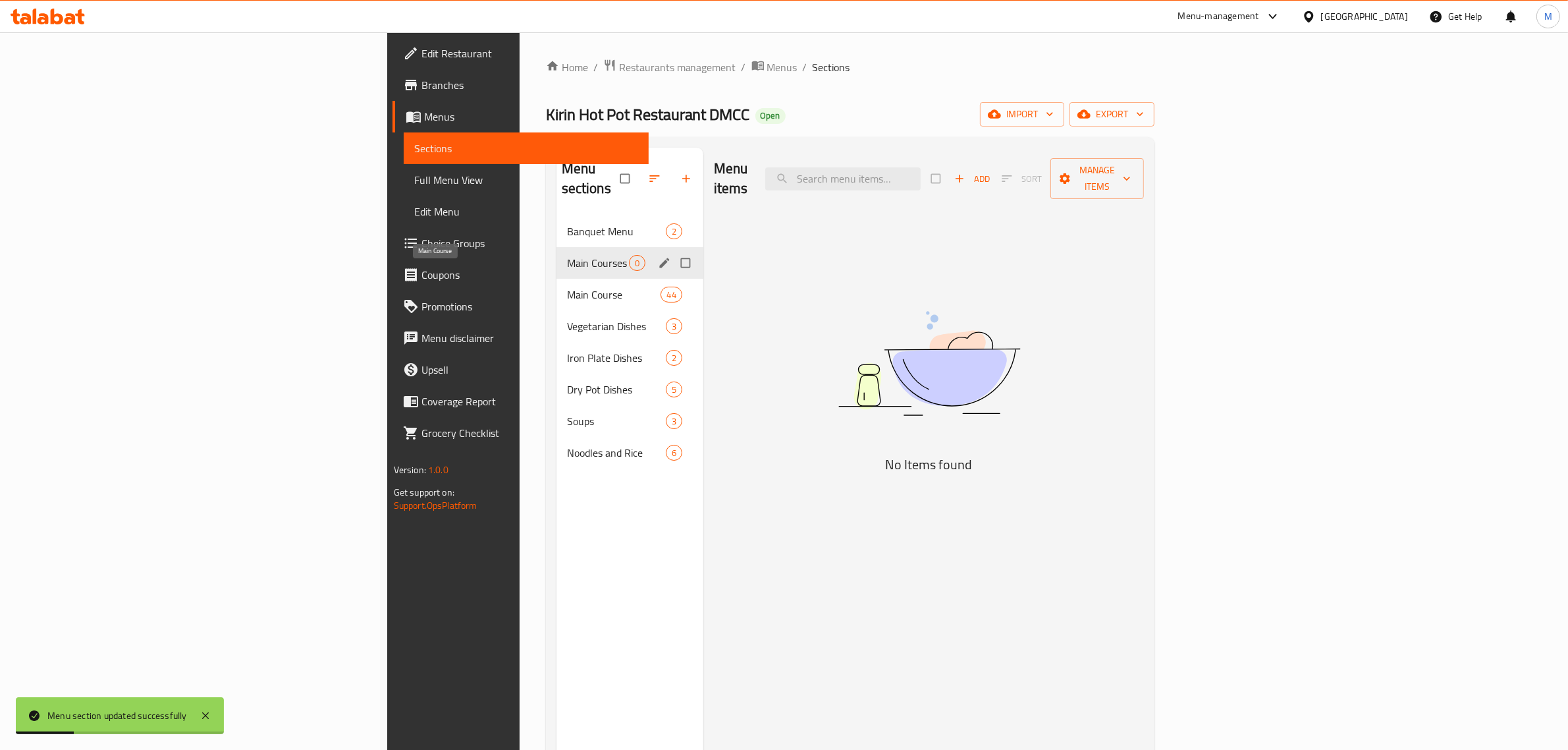
click at [567, 286] on span "Main Course" at bounding box center [614, 294] width 94 height 16
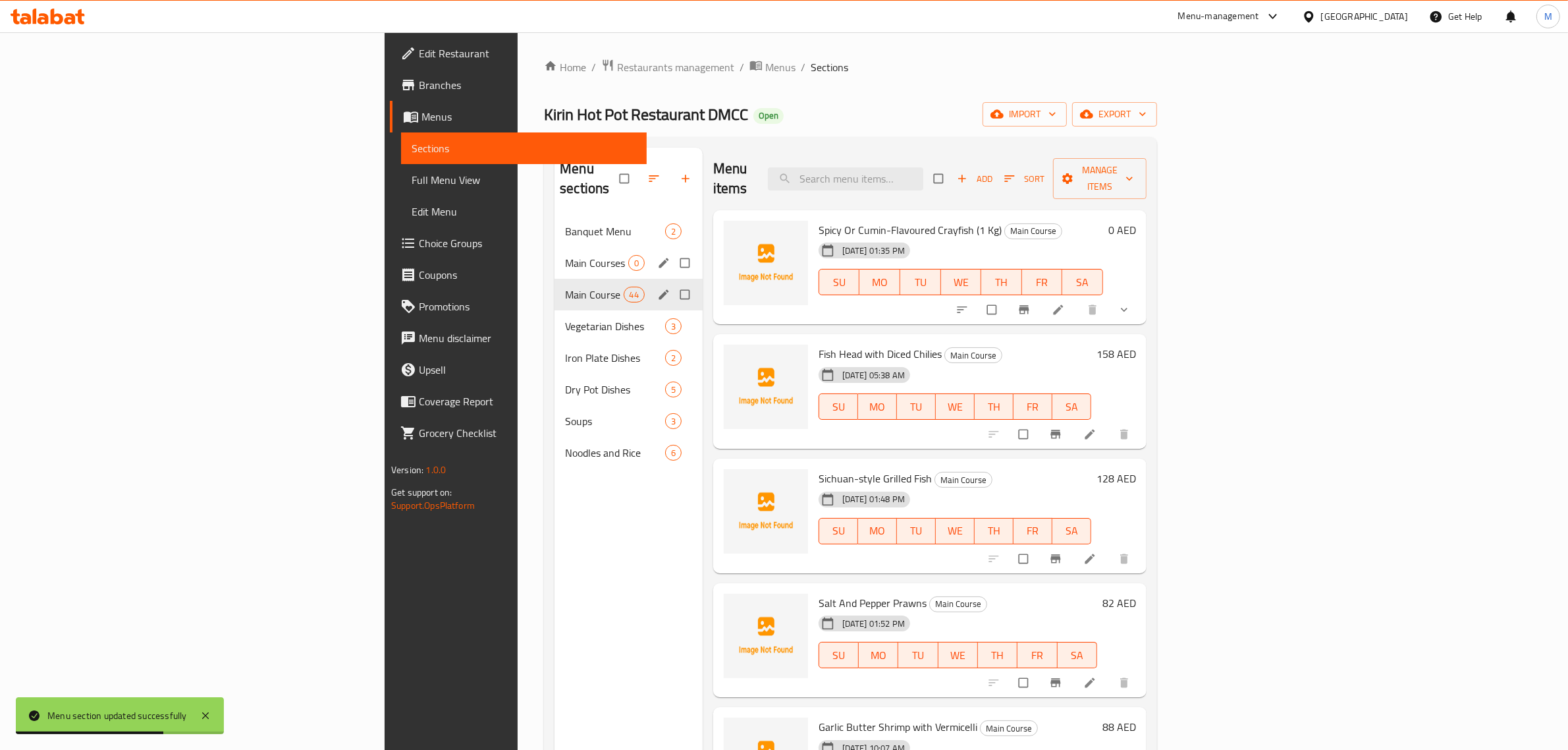
click at [657, 288] on icon "edit" at bounding box center [664, 295] width 13 height 13
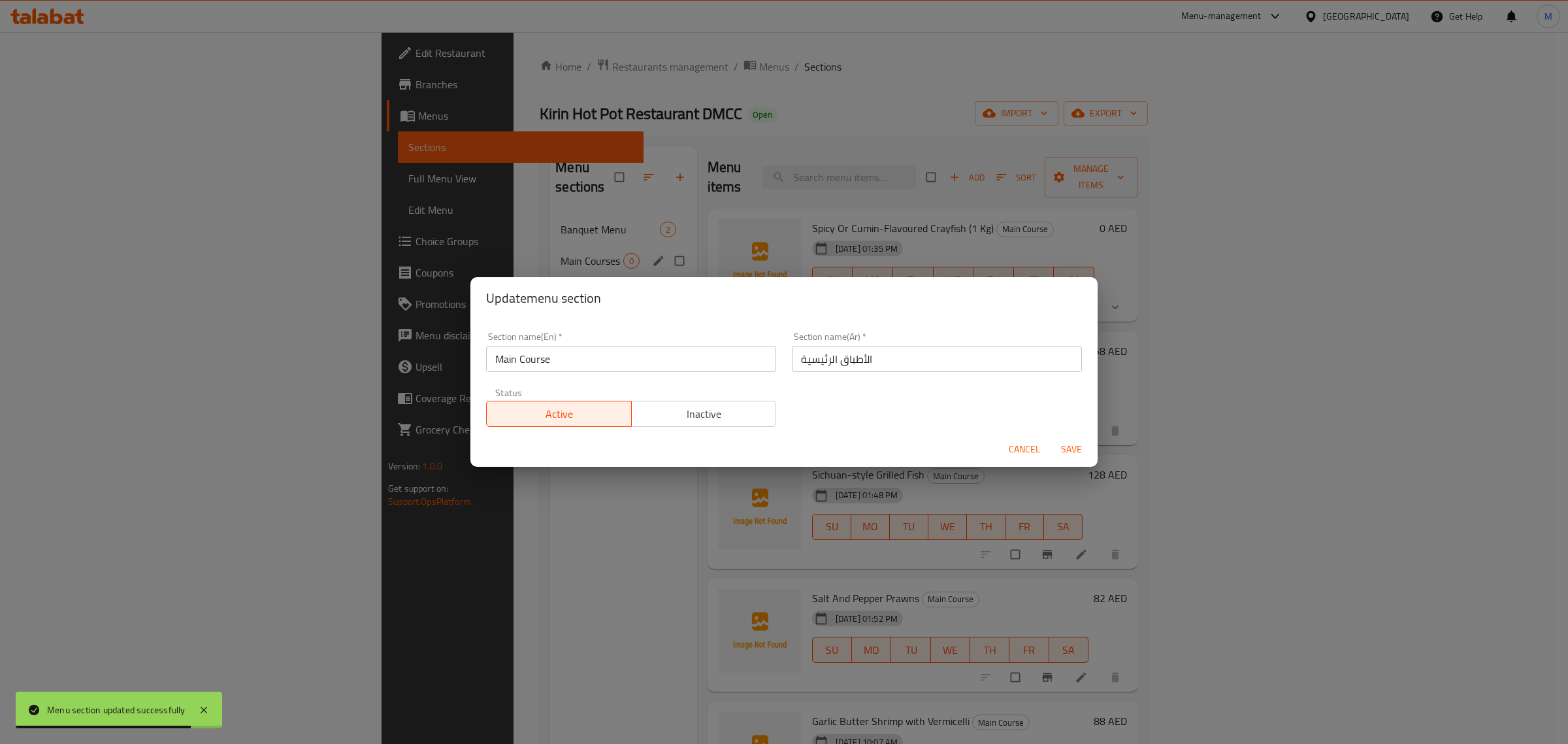
click at [658, 380] on div "Status Active Inactive" at bounding box center [631, 407] width 306 height 55
click at [636, 352] on input "Main Course" at bounding box center [631, 358] width 290 height 26
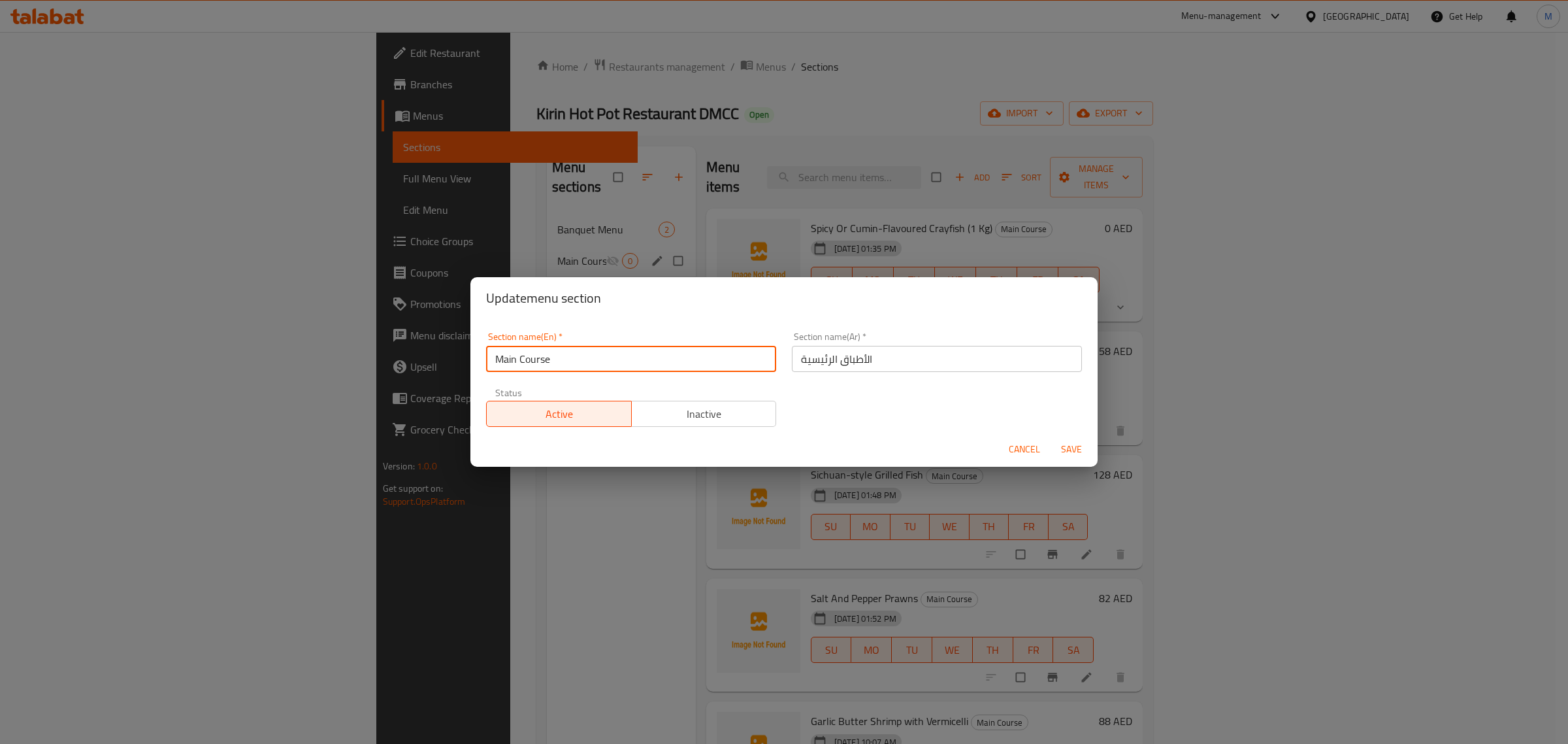
type input "Main Courses"
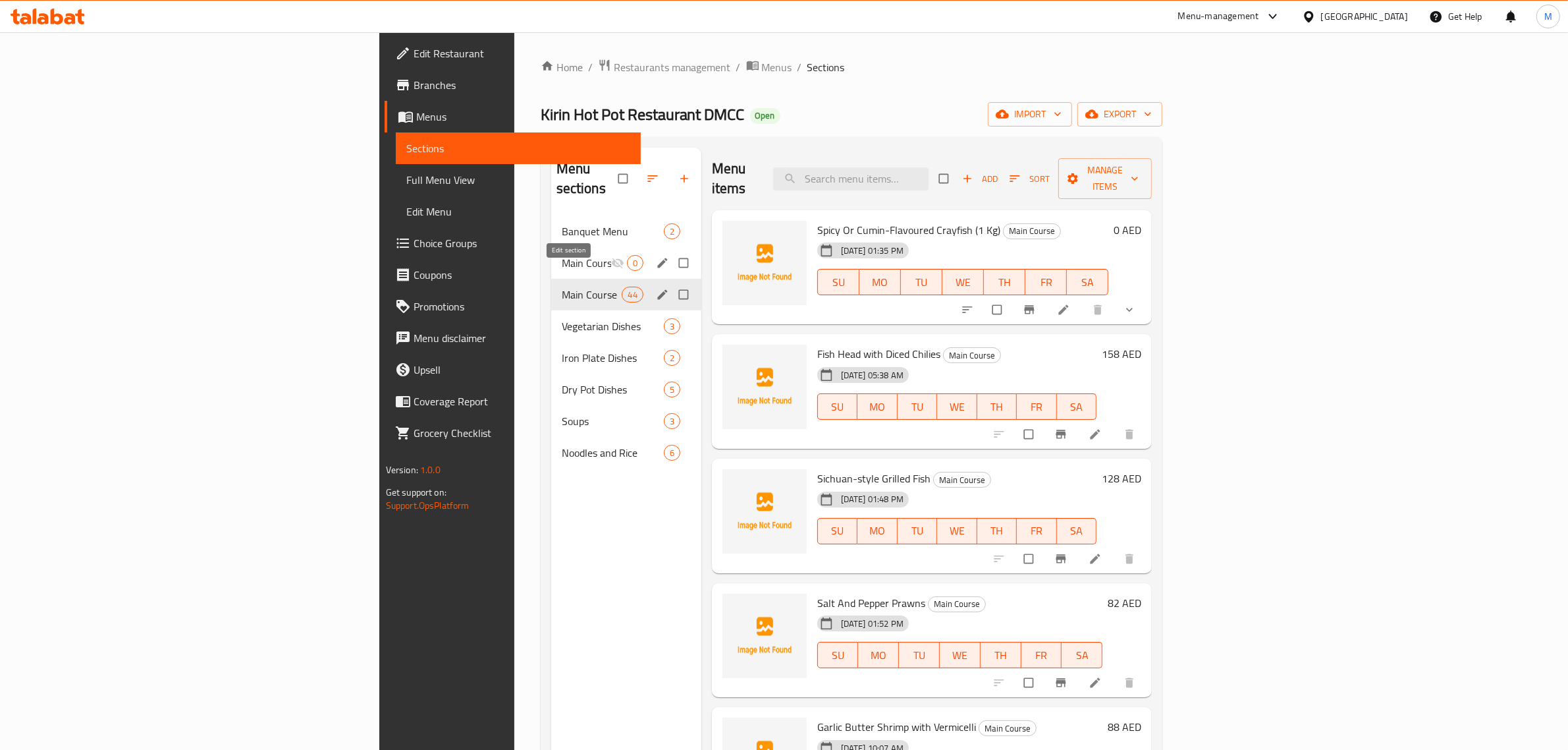
click at [656, 288] on icon "edit" at bounding box center [662, 295] width 13 height 13
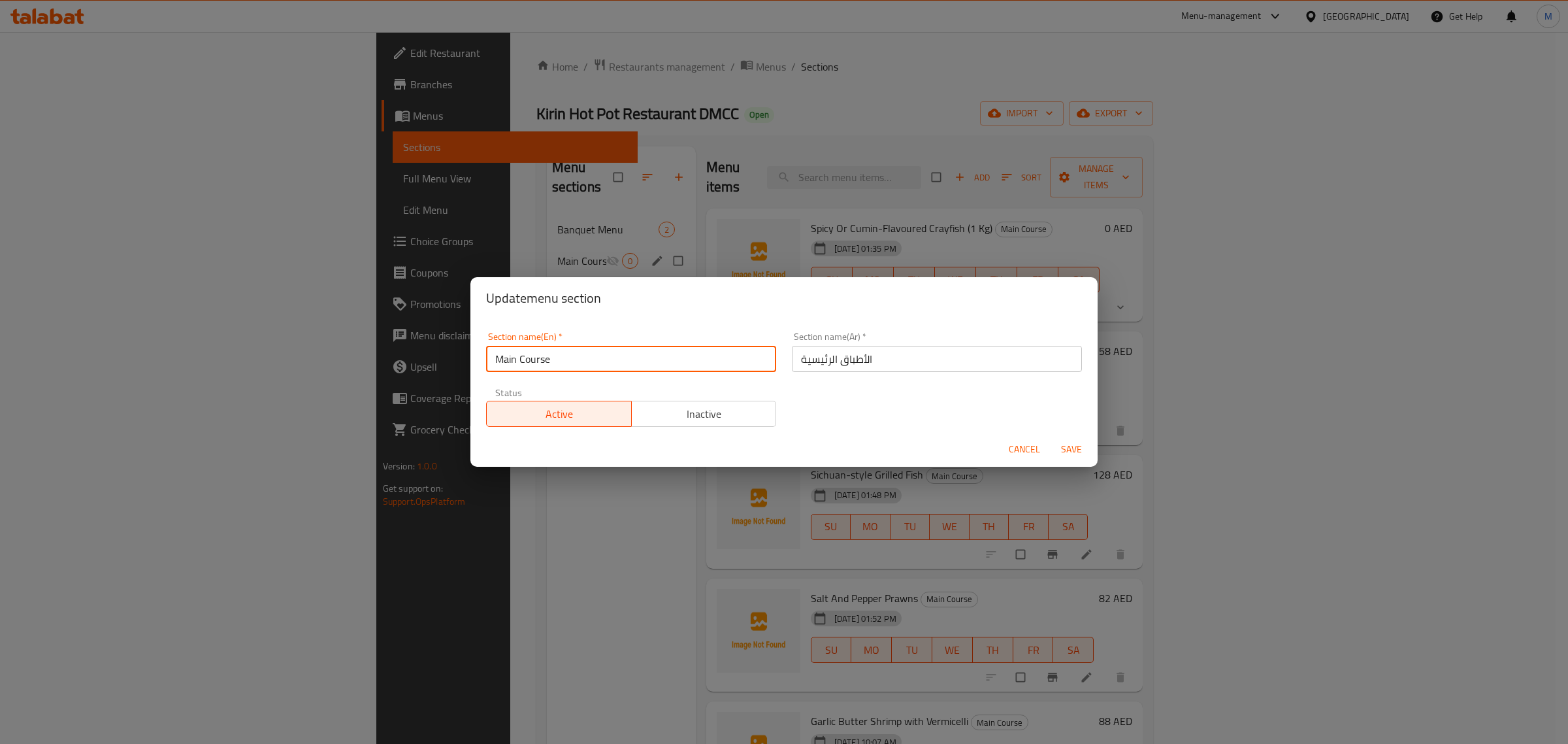
click at [580, 366] on input "Main Course" at bounding box center [631, 358] width 290 height 26
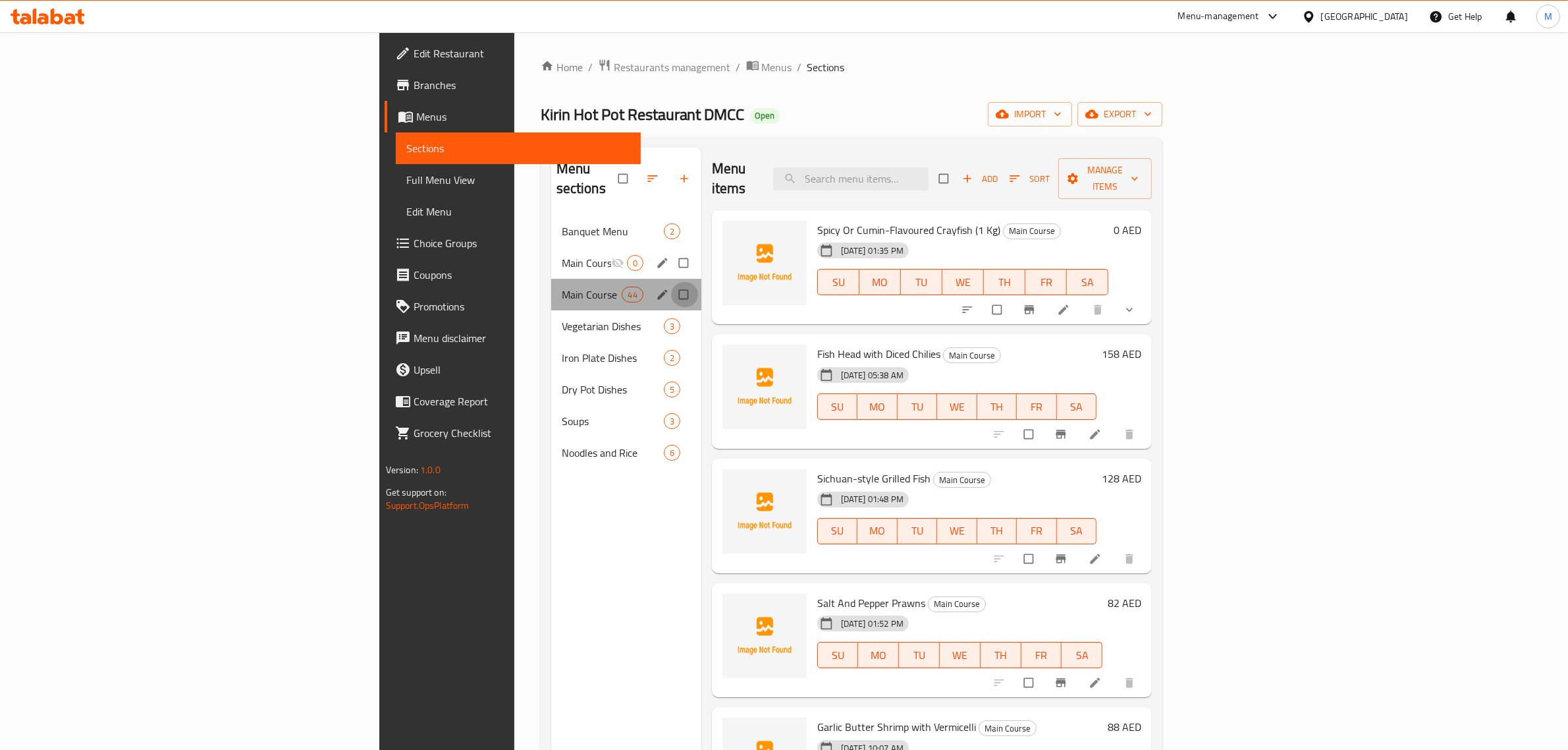
click at [671, 282] on input "Menu sections" at bounding box center [684, 295] width 27 height 25
checkbox input "true"
click at [656, 288] on icon "edit" at bounding box center [662, 295] width 13 height 13
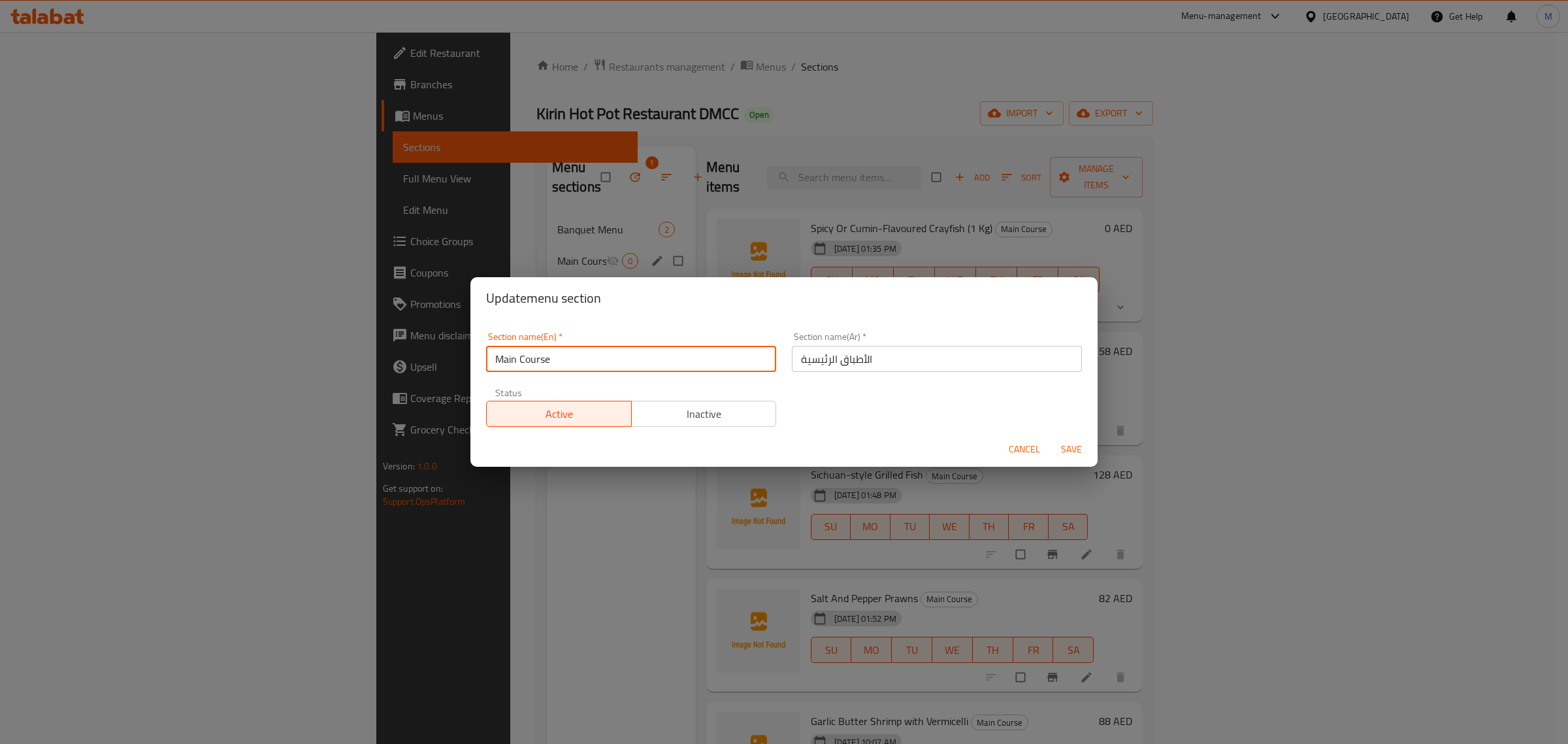
click at [581, 354] on input "Main Course" at bounding box center [631, 358] width 290 height 26
type input "Main Courses"
click at [1066, 447] on span "Save" at bounding box center [1071, 448] width 32 height 16
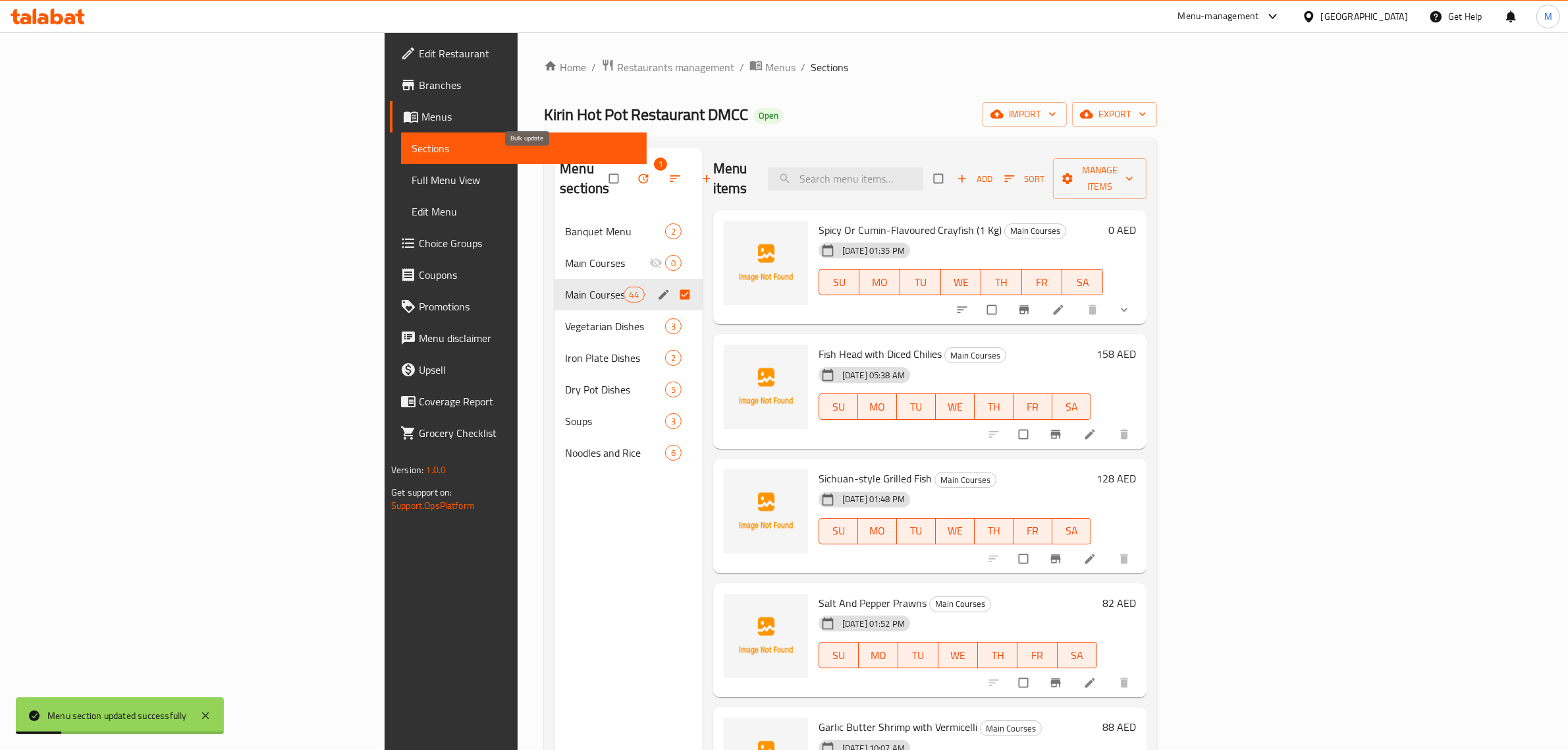
click at [628, 171] on button "button" at bounding box center [644, 178] width 32 height 29
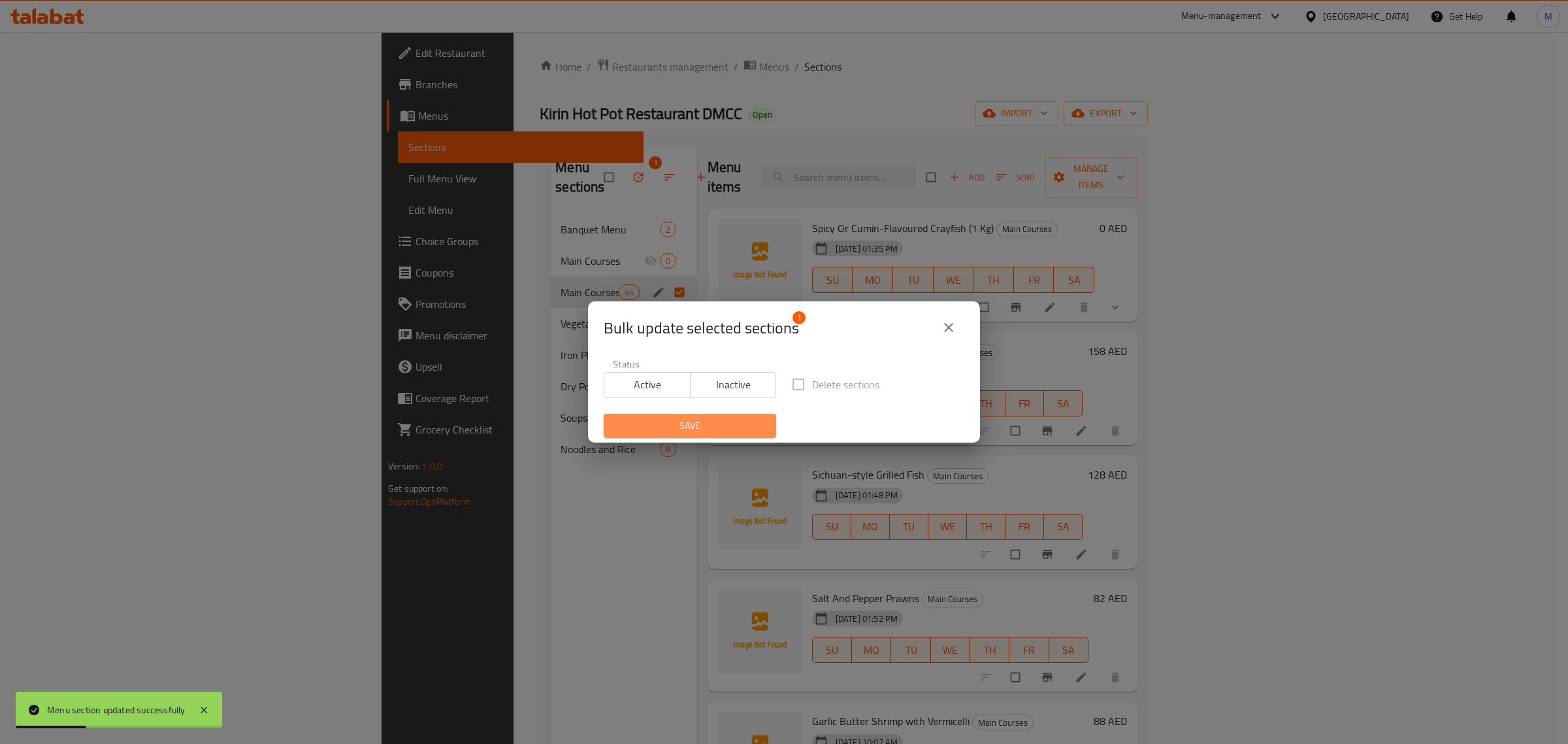
click at [728, 416] on button "Save" at bounding box center [690, 426] width 173 height 24
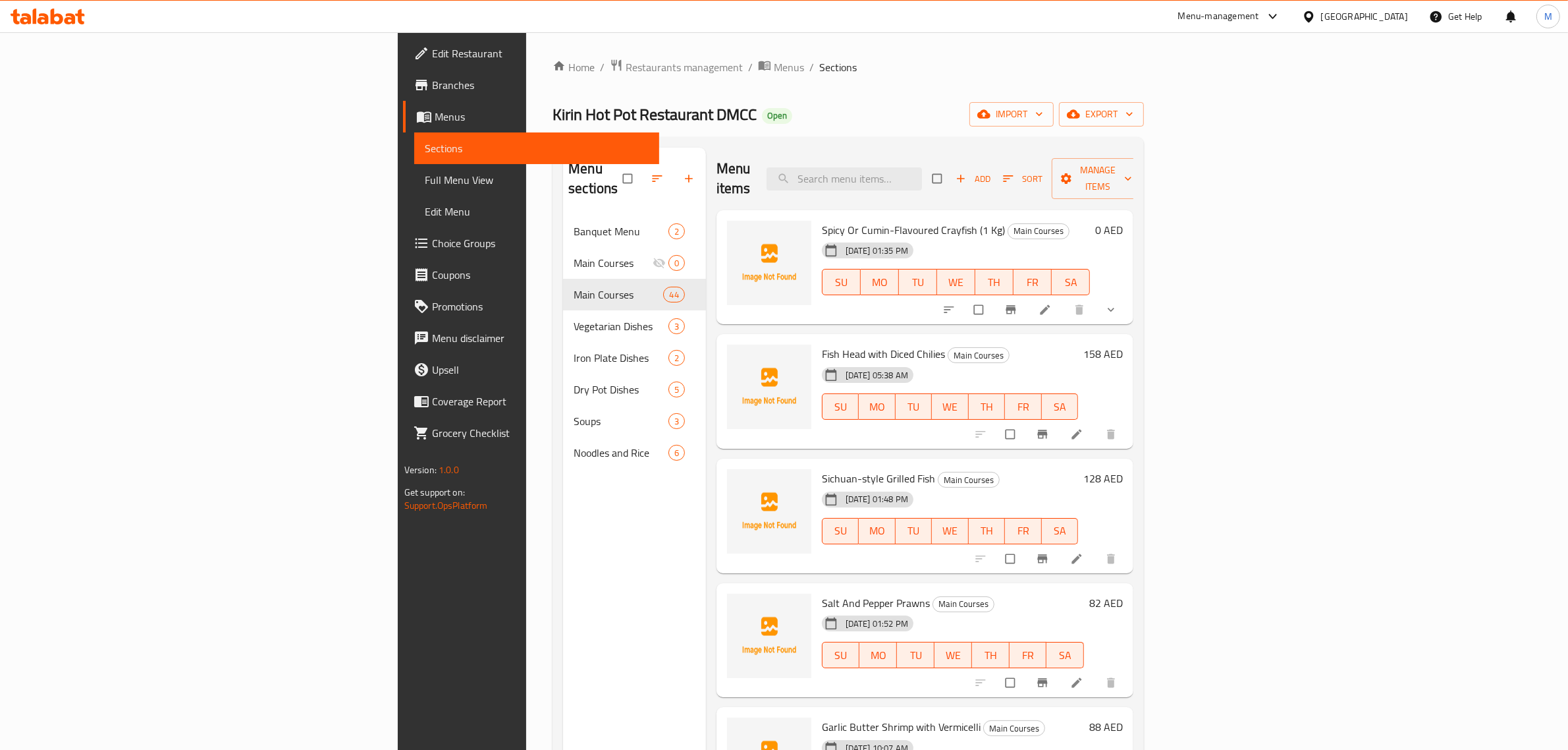
click at [647, 67] on ol "Home / Restaurants management / Menus / Sections" at bounding box center [847, 67] width 592 height 17
click at [562, 657] on div "Menu sections Banquet Menu 2 Main Courses 0 Main Courses 44 Vegetarian Dishes 3…" at bounding box center [634, 522] width 143 height 750
click at [697, 94] on div "Home / Restaurants management / Menus / Sections Kirin Hot Pot Restaurant DMCC …" at bounding box center [847, 483] width 592 height 849
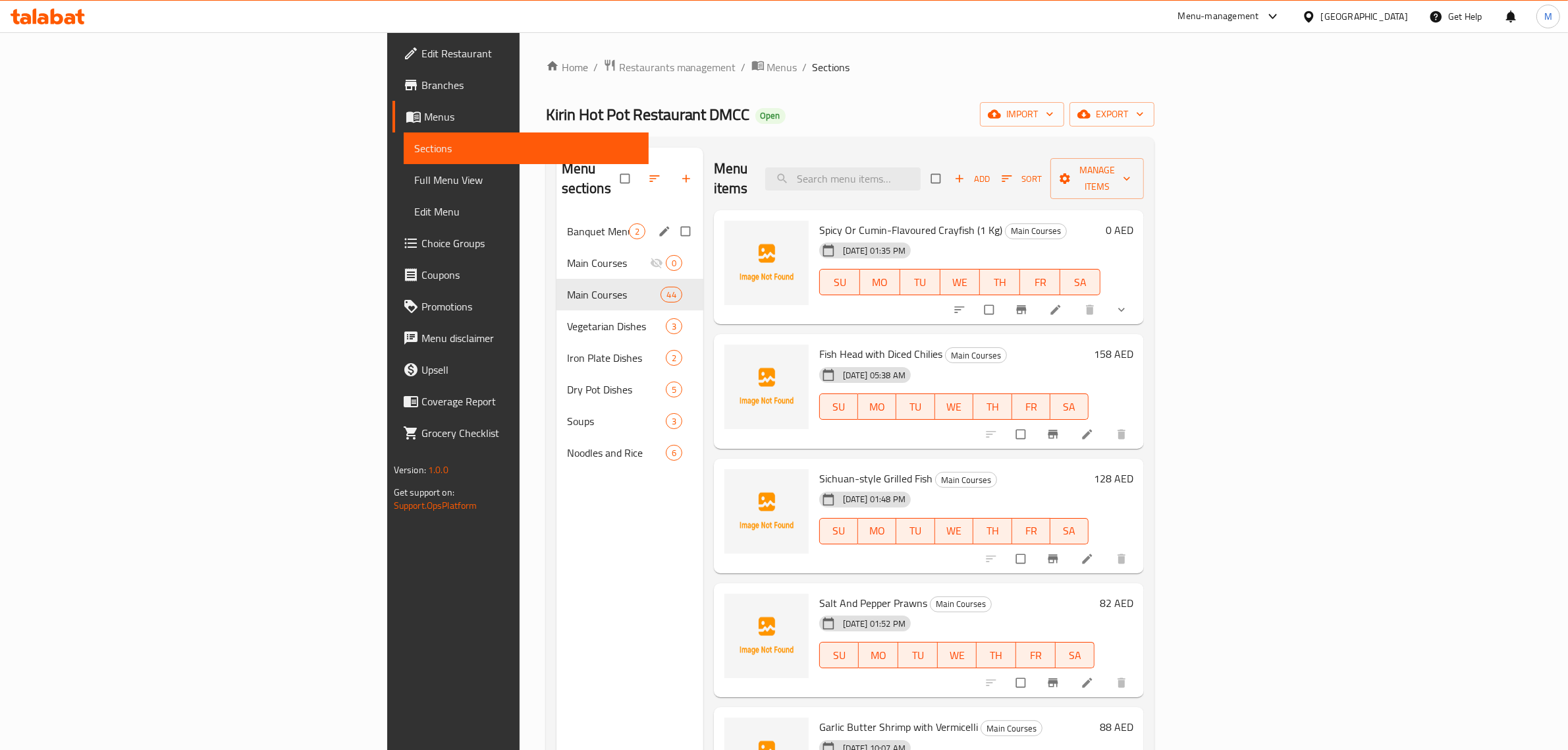
click at [556, 222] on div "Banquet Menu 2" at bounding box center [629, 231] width 147 height 32
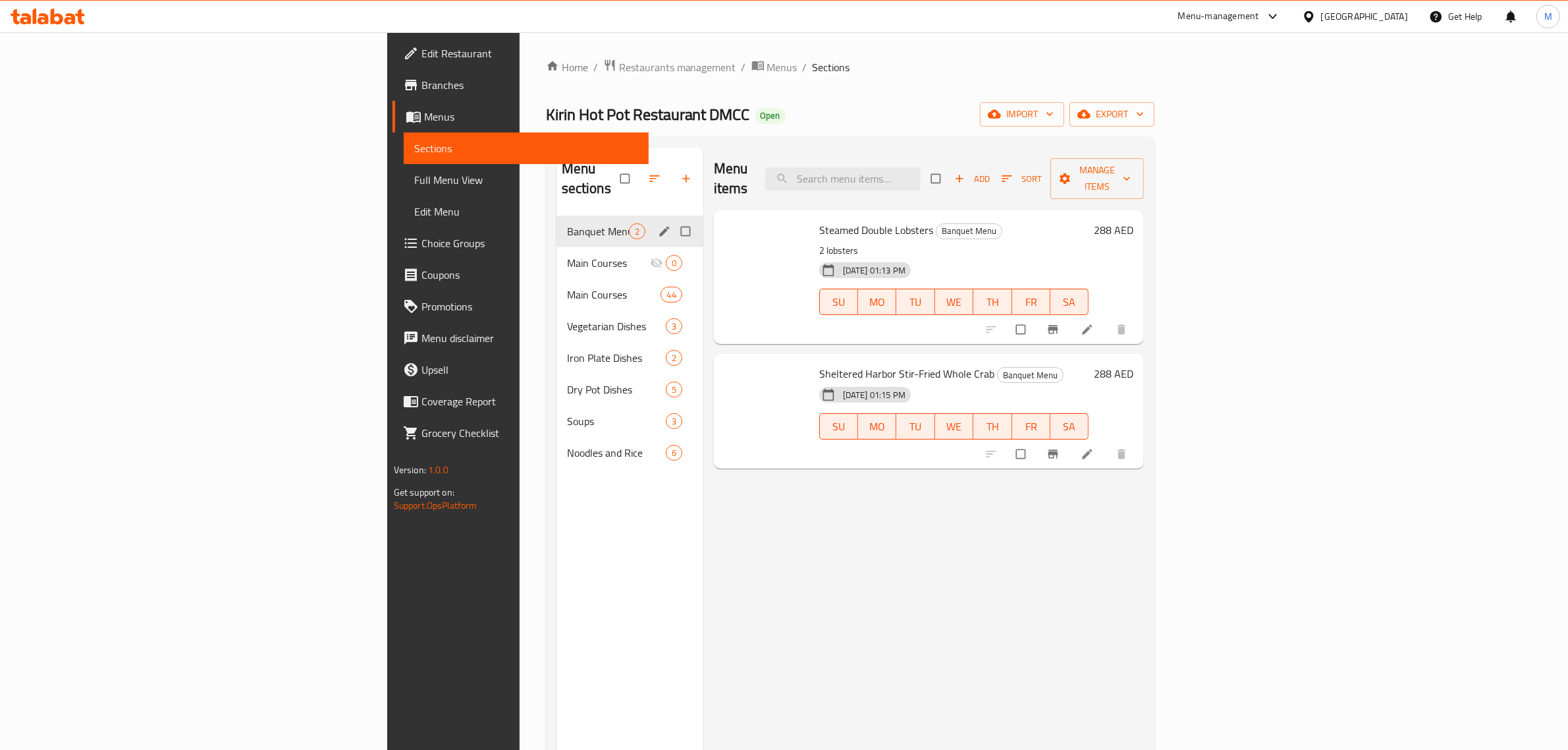
click at [556, 222] on div "Banquet Menu 2" at bounding box center [629, 231] width 147 height 32
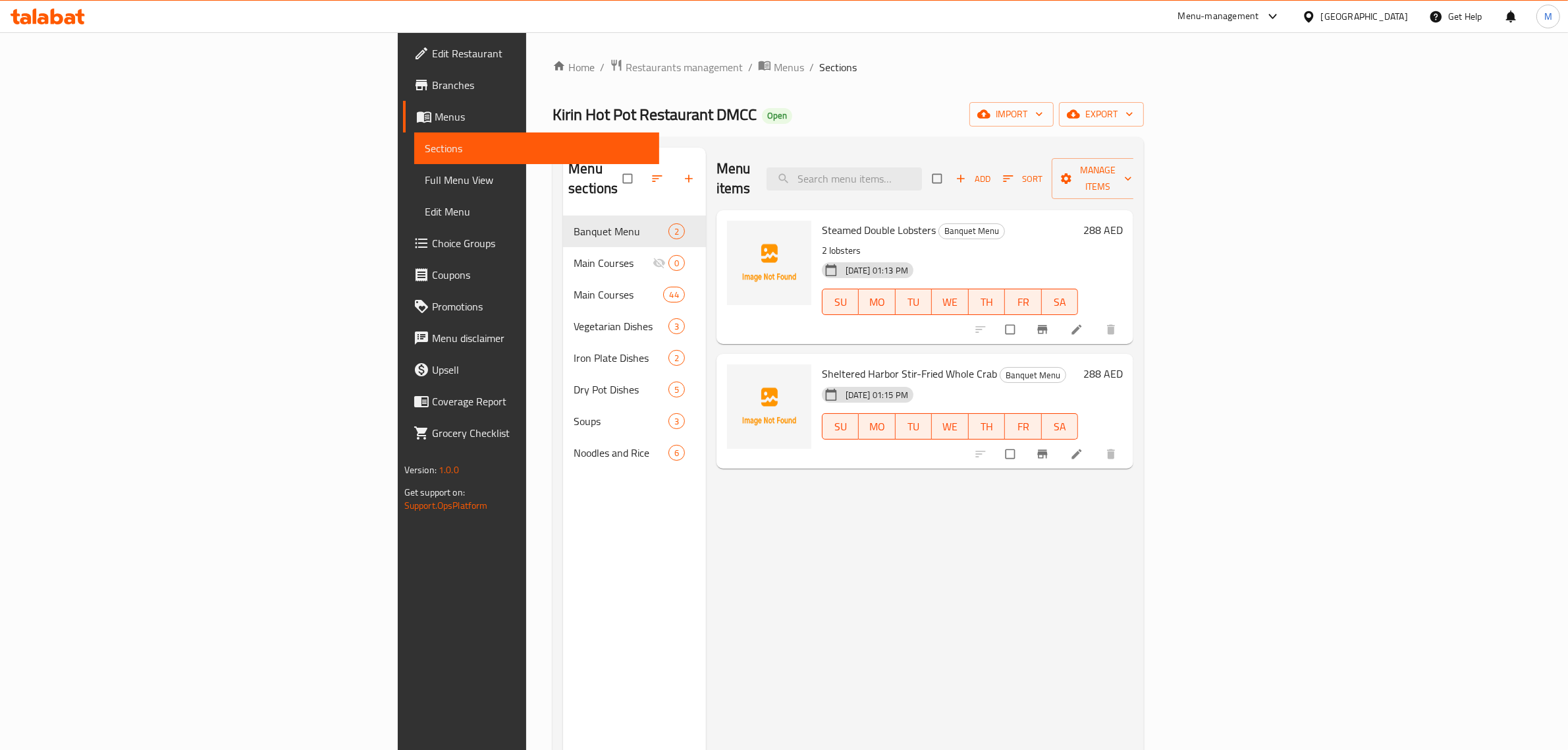
click at [987, 257] on div "09-09-2025 01:13 PM SU MO TU WE TH FR SA" at bounding box center [950, 293] width 267 height 72
click at [717, 165] on div "Menu items Add Sort Manage items" at bounding box center [926, 179] width 418 height 62
click at [725, 179] on div "Menu items Add Sort Manage items" at bounding box center [926, 179] width 418 height 62
click at [952, 178] on input "checkbox" at bounding box center [938, 178] width 27 height 25
checkbox input "true"
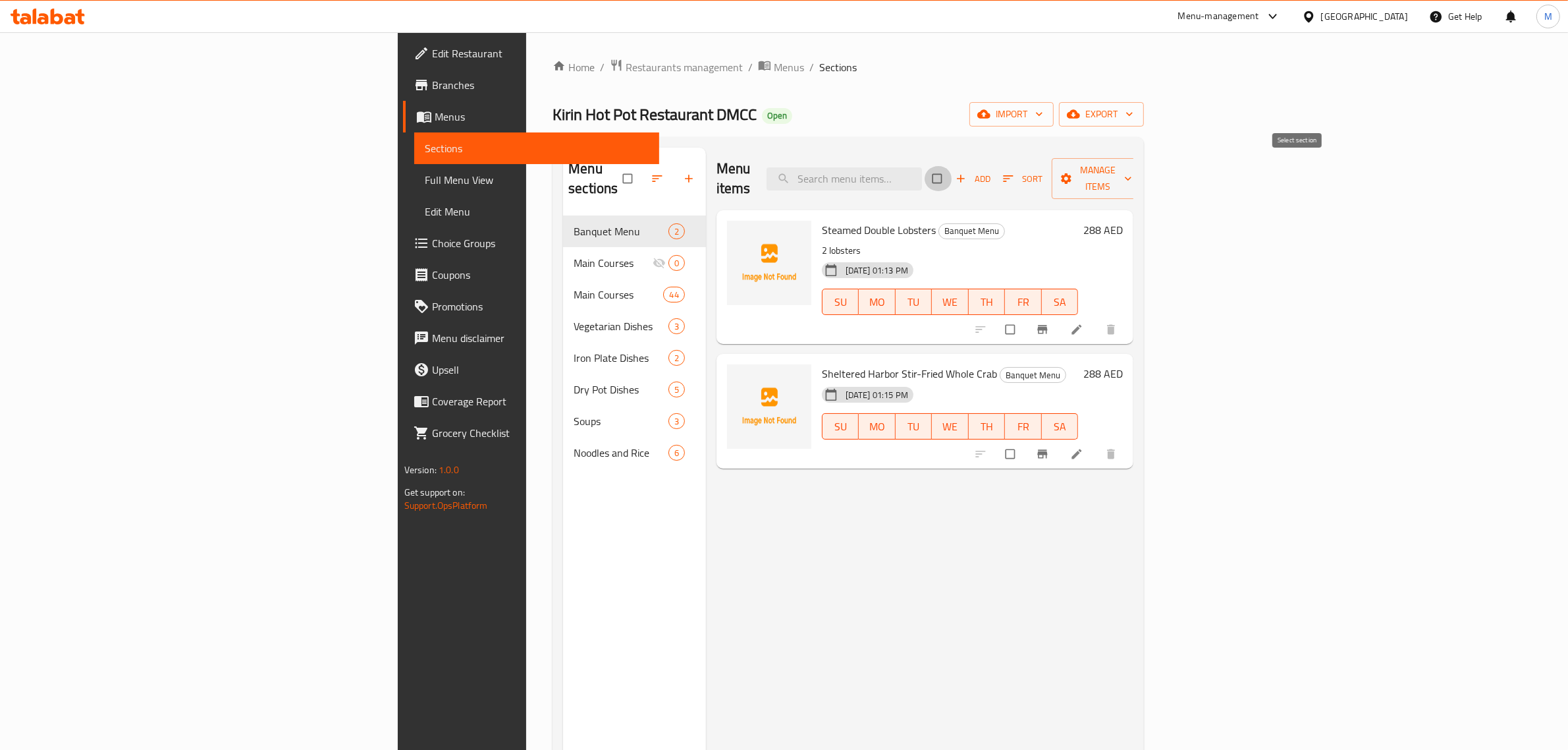
checkbox input "true"
click at [1134, 168] on span "Manage items" at bounding box center [1098, 178] width 72 height 33
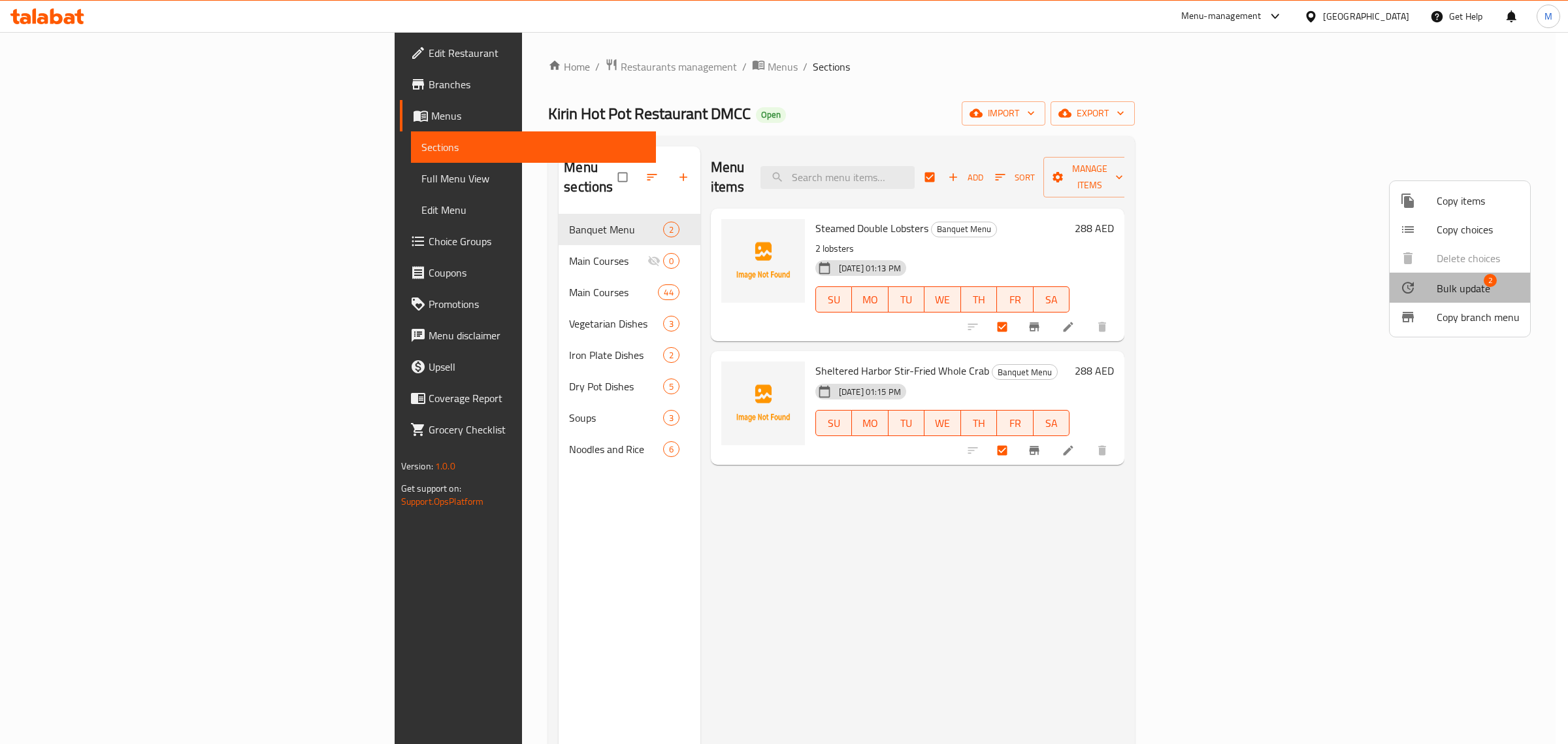
click at [1471, 283] on span "Bulk update" at bounding box center [1463, 288] width 53 height 16
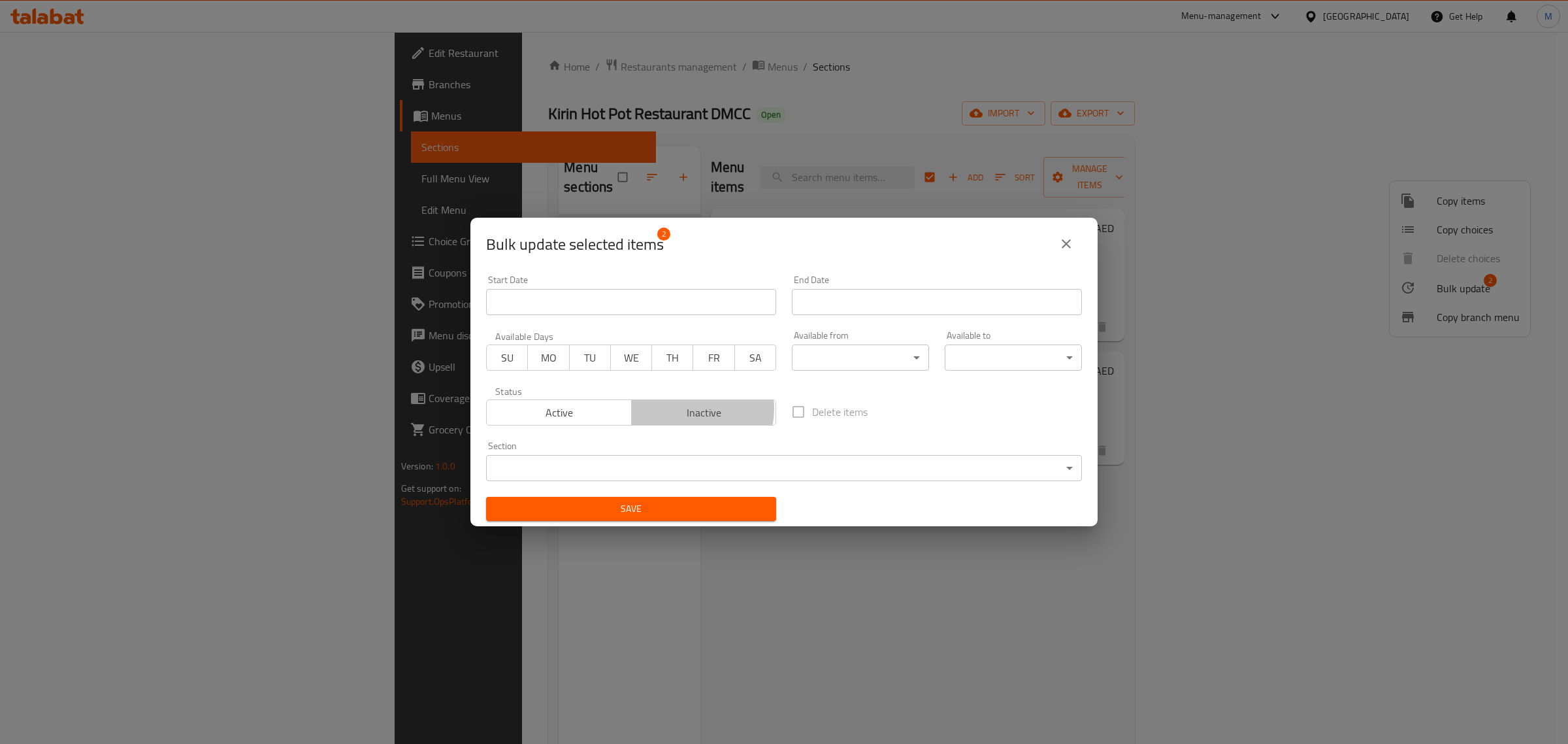
click at [693, 408] on span "Inactive" at bounding box center [704, 413] width 134 height 19
click at [719, 503] on span "Save" at bounding box center [631, 508] width 269 height 16
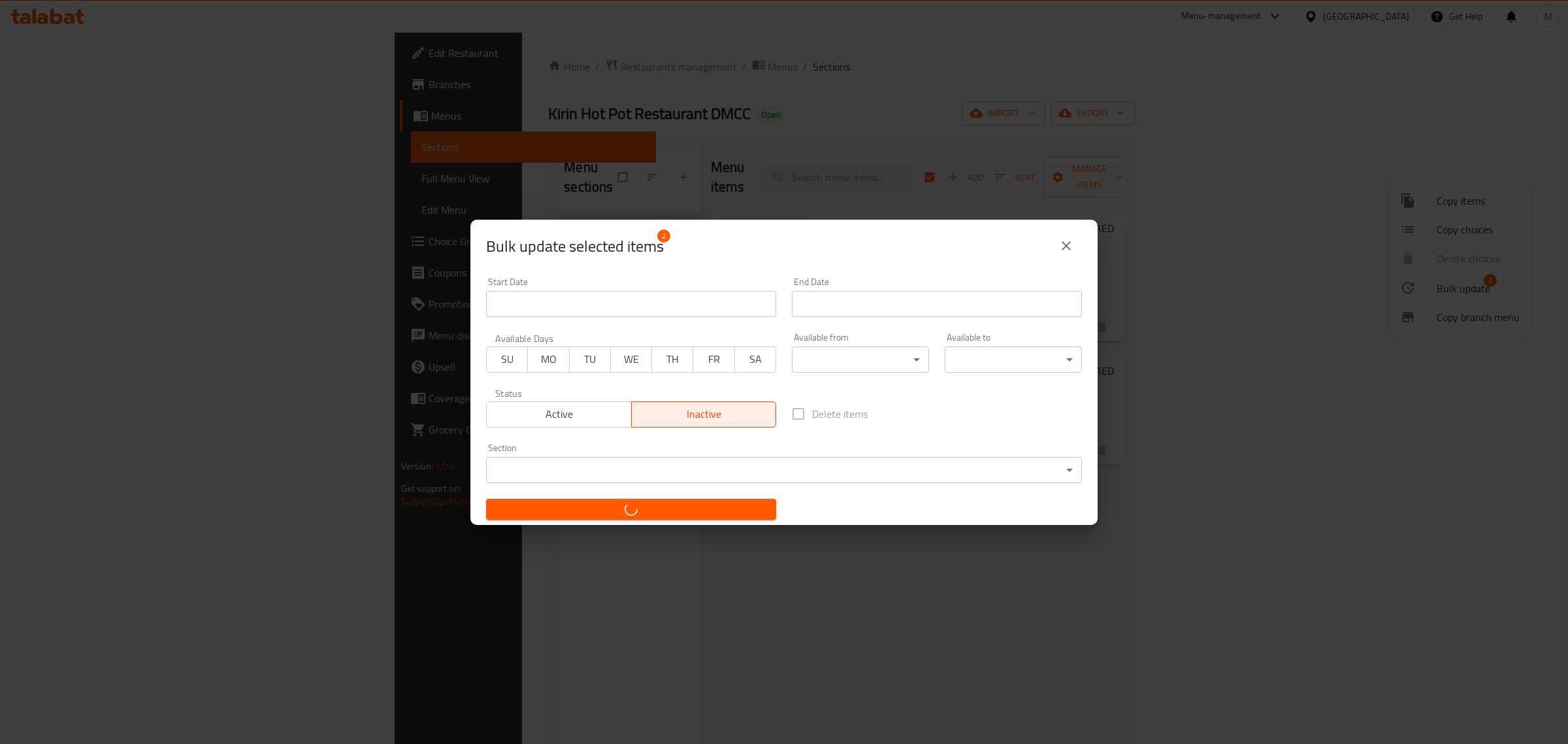
checkbox input "false"
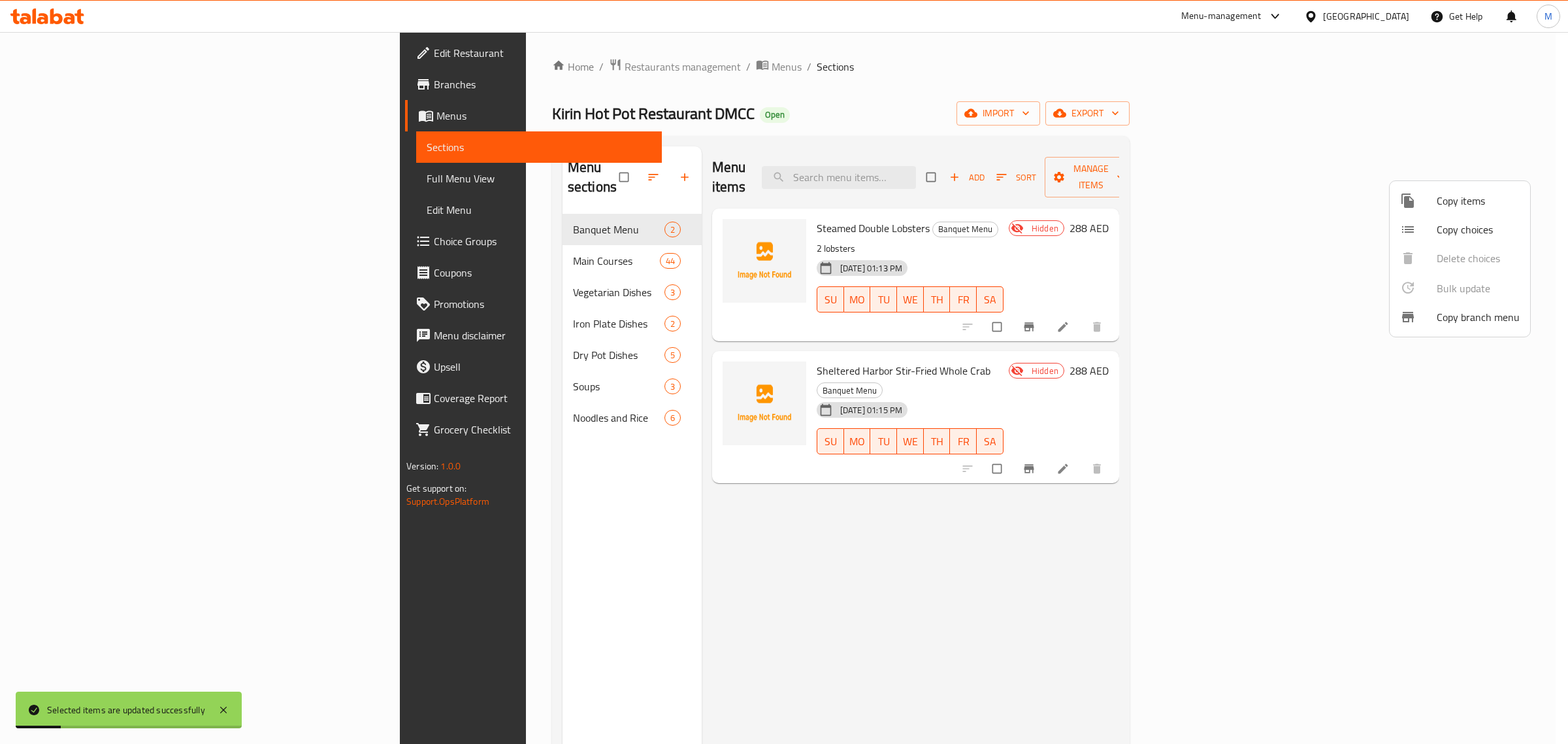
click at [1210, 524] on div at bounding box center [784, 372] width 1568 height 744
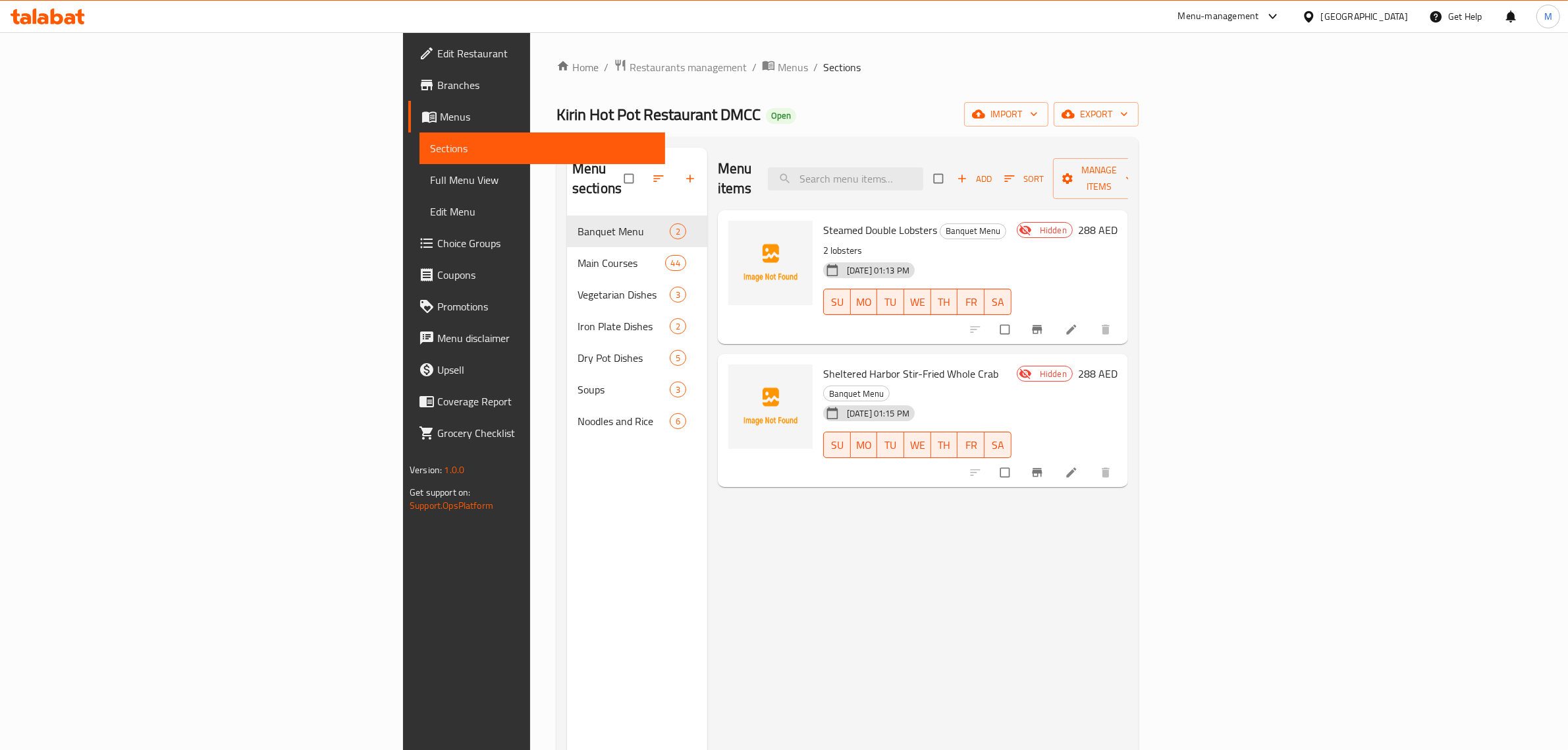
click at [567, 564] on div "Menu sections Banquet Menu 2 Main Courses 44 Vegetarian Dishes 3 Iron Plate Dis…" at bounding box center [637, 522] width 140 height 750
click at [437, 86] on span "Branches" at bounding box center [546, 85] width 217 height 16
click at [707, 602] on div "Menu items Add Sort Manage items Steamed Double Lobsters Banquet Menu 2 lobster…" at bounding box center [917, 522] width 420 height 750
click at [863, 508] on div "Menu items Add Sort Manage items Steamed Double Lobsters Banquet Menu 2 lobster…" at bounding box center [917, 522] width 420 height 750
click at [1076, 325] on icon at bounding box center [1070, 329] width 9 height 9
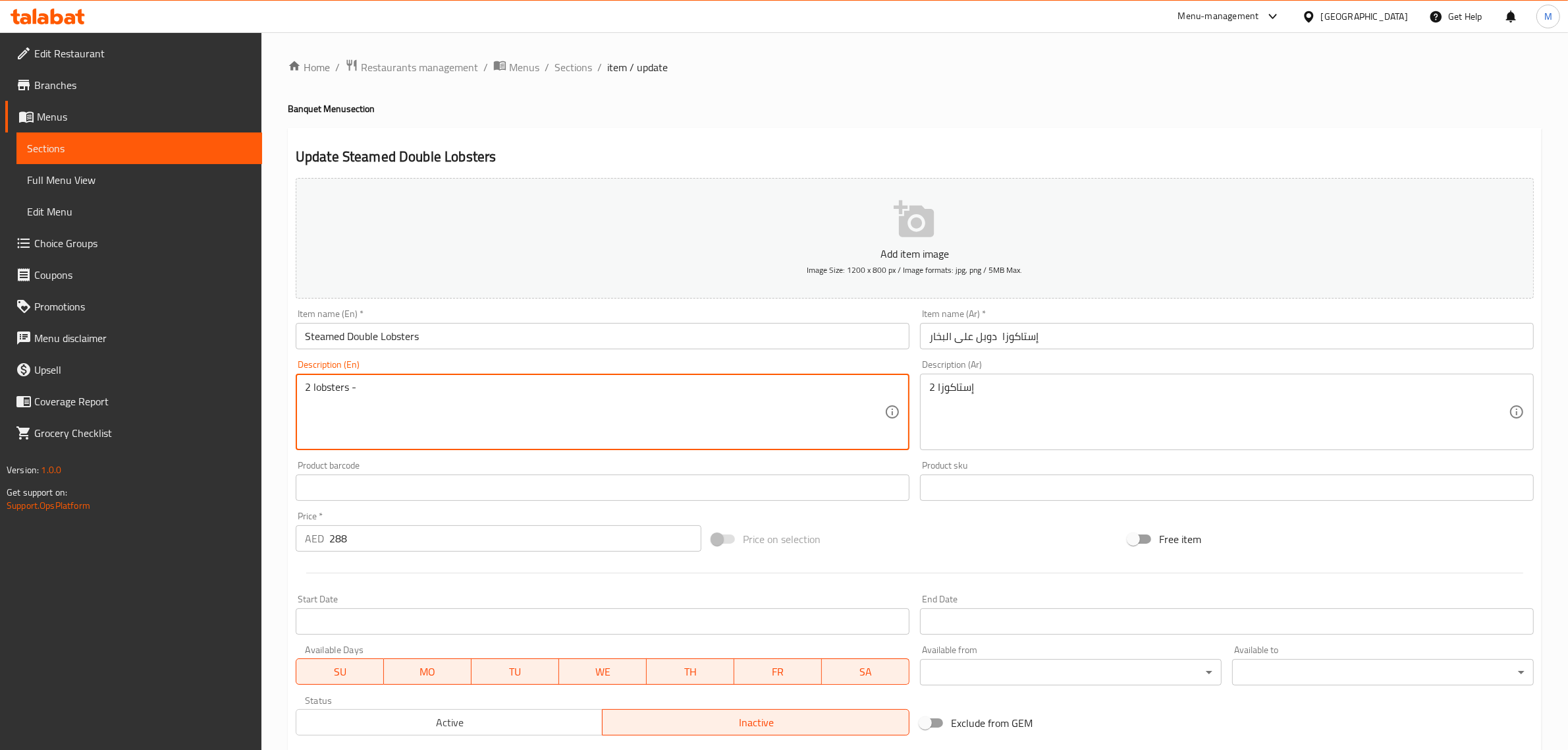
paste textarea "Pre-order Required"
type textarea "2 lobsters - Pre-order Required"
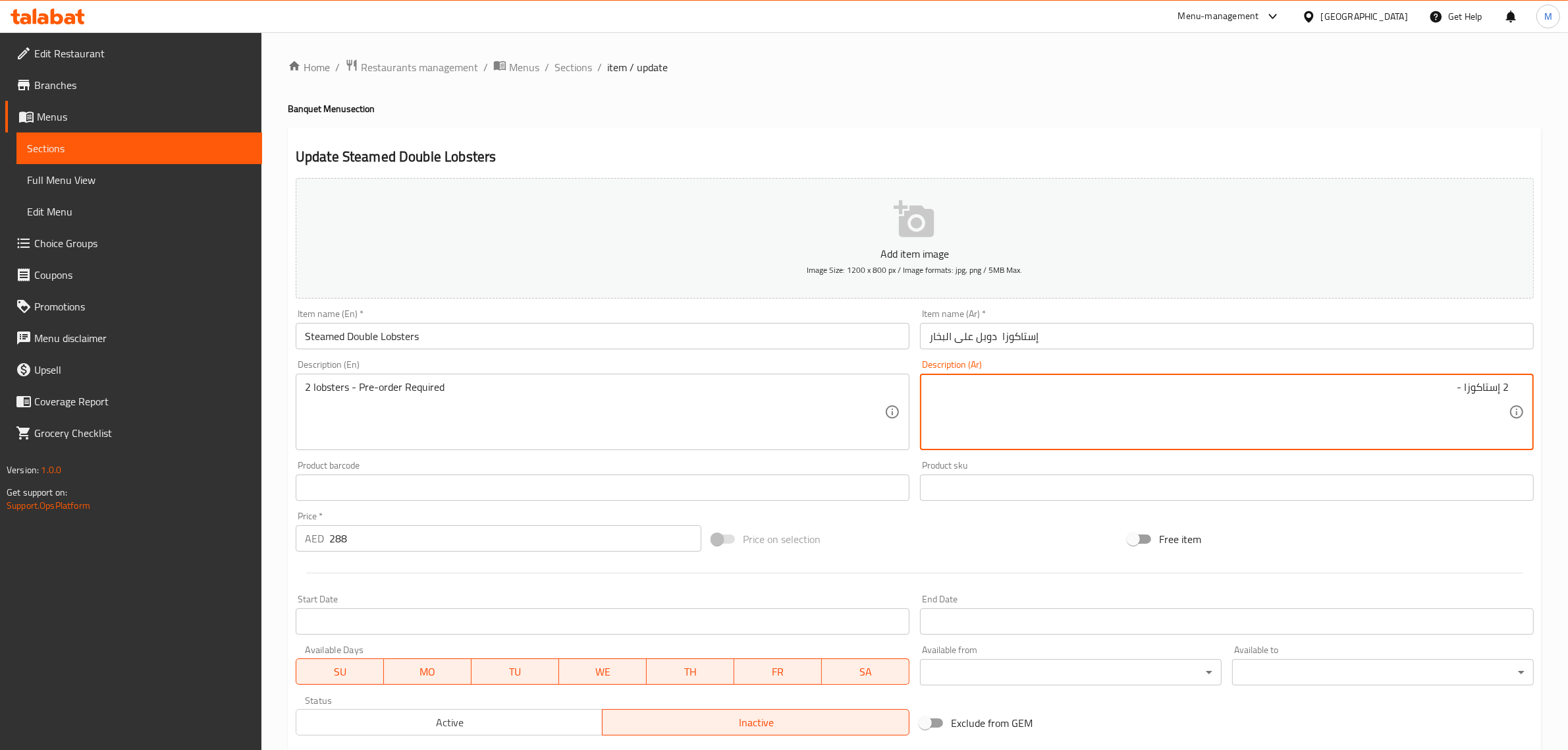
click at [1248, 400] on textarea "2 إستاكوزا -" at bounding box center [1219, 412] width 579 height 62
type textarea "2 إستاكوزا - تحتاج الى طلب مسبق"
click at [1043, 537] on div "Price on selection" at bounding box center [914, 539] width 416 height 36
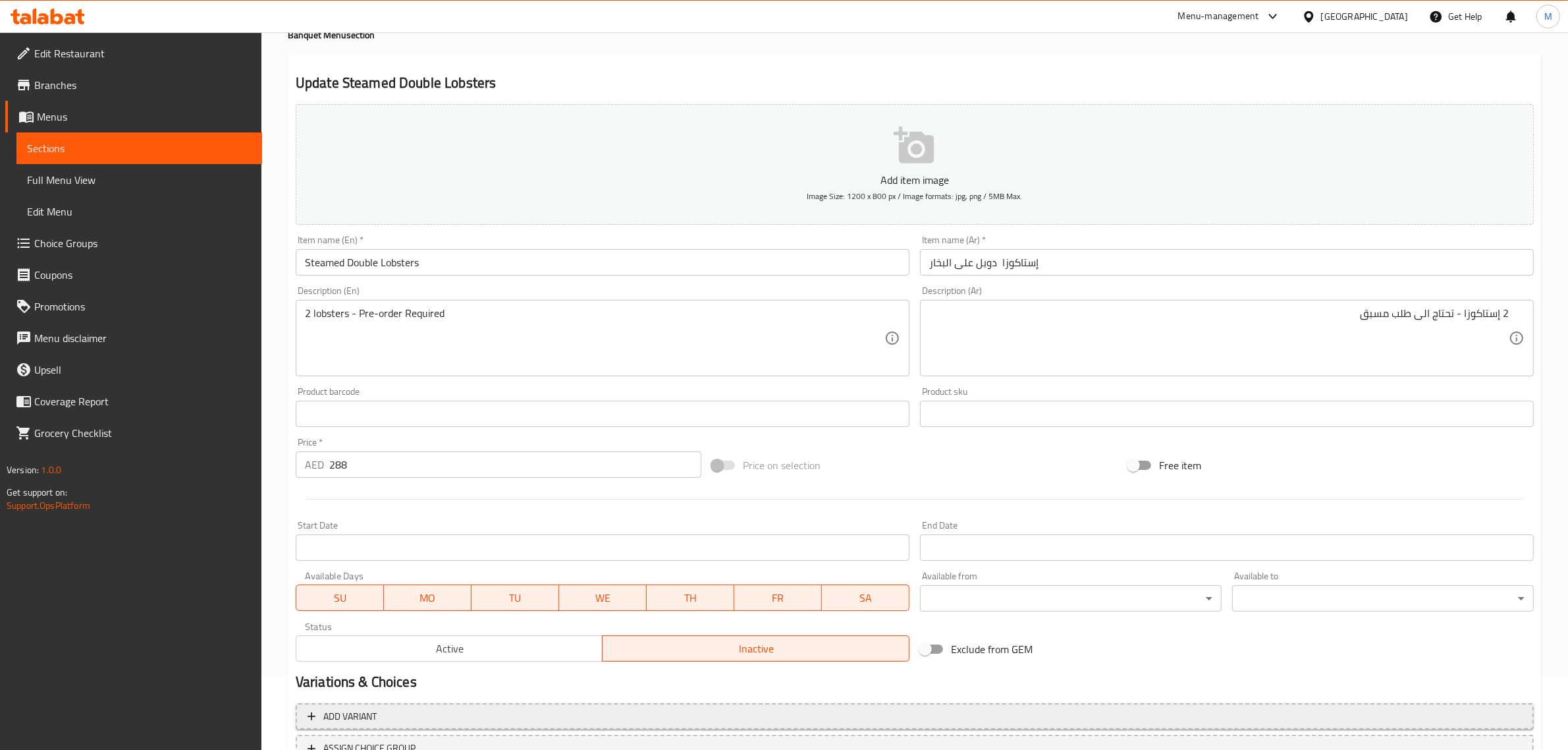
scroll to position [179, 0]
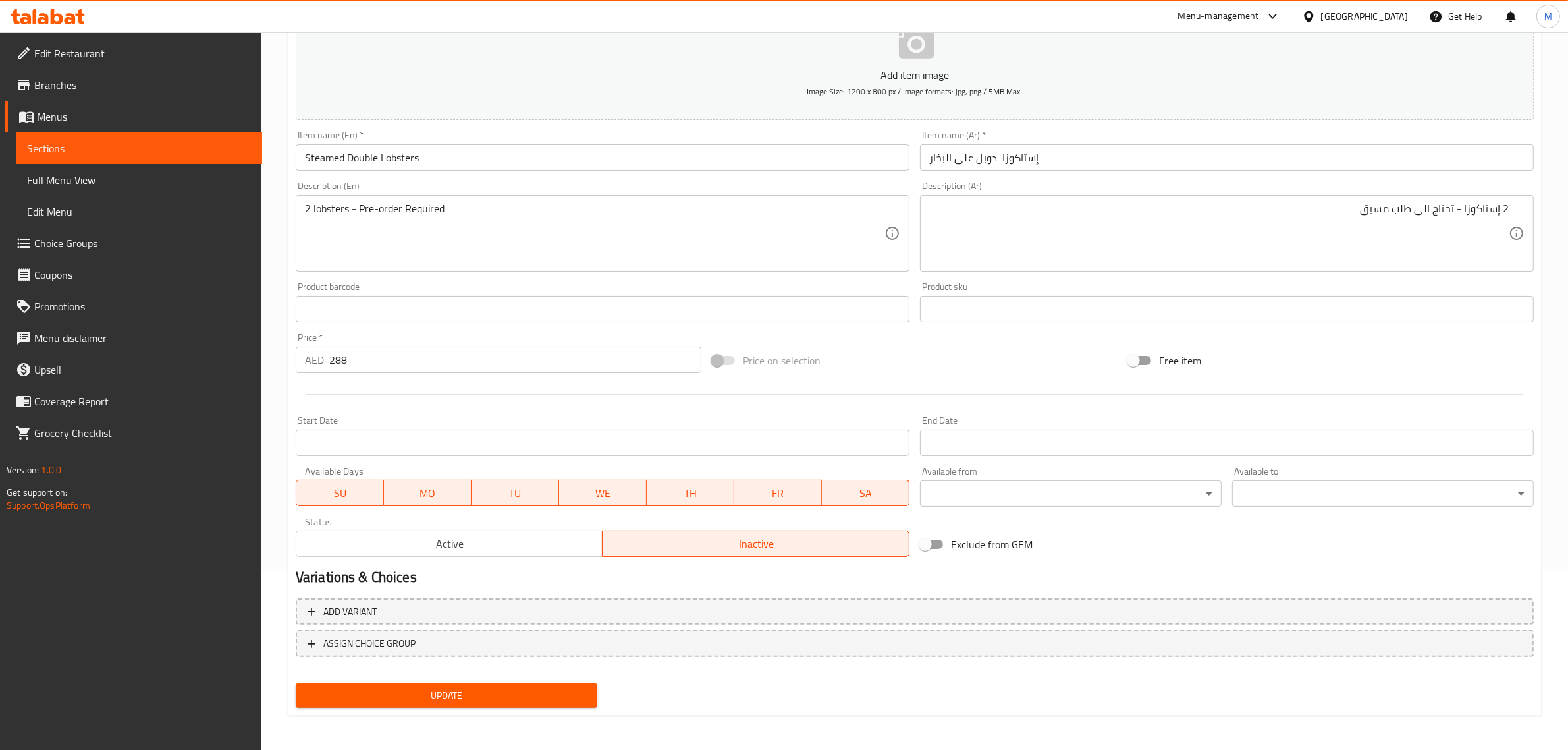
click at [567, 695] on span "Update" at bounding box center [446, 694] width 280 height 16
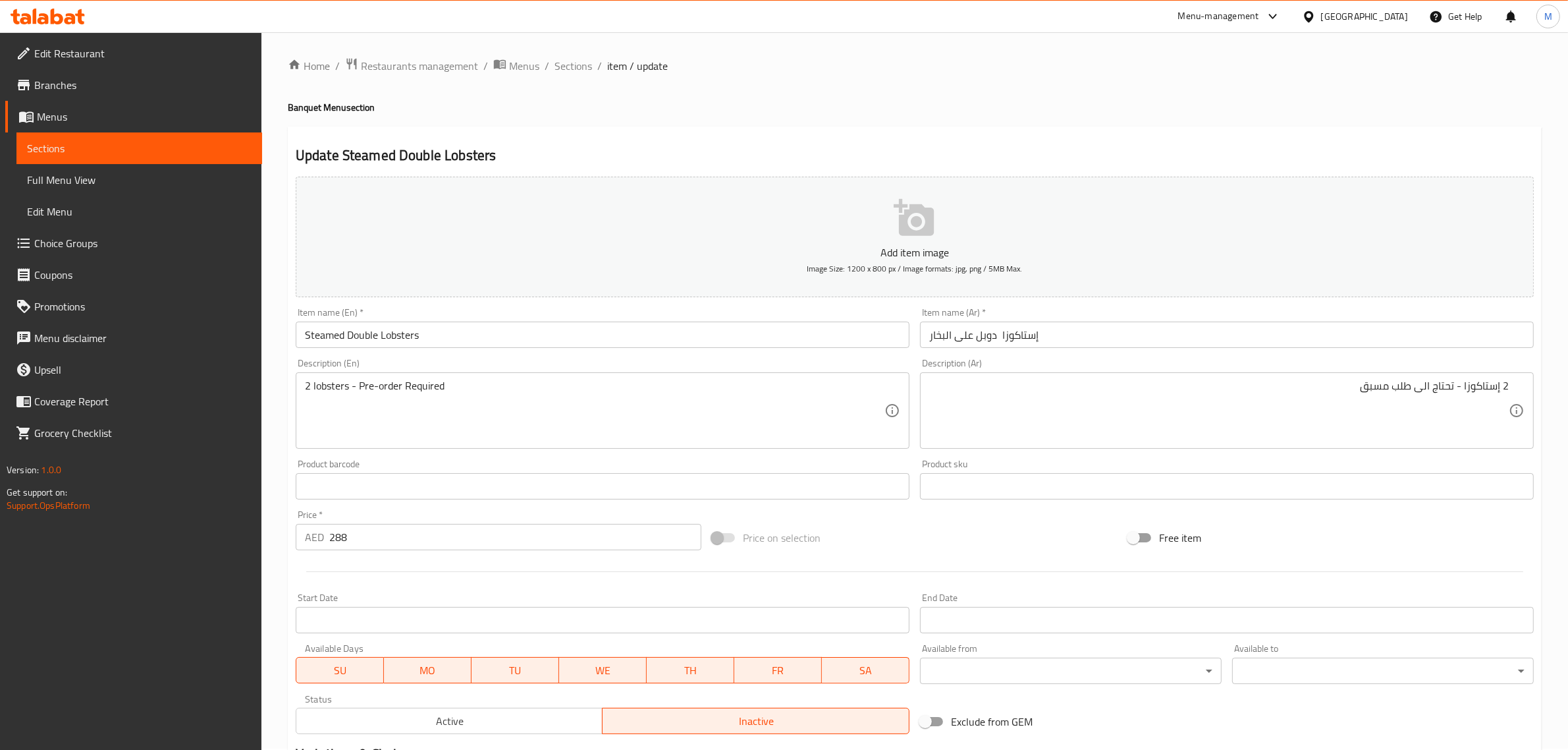
scroll to position [0, 0]
click at [577, 74] on span "Sections" at bounding box center [573, 67] width 38 height 16
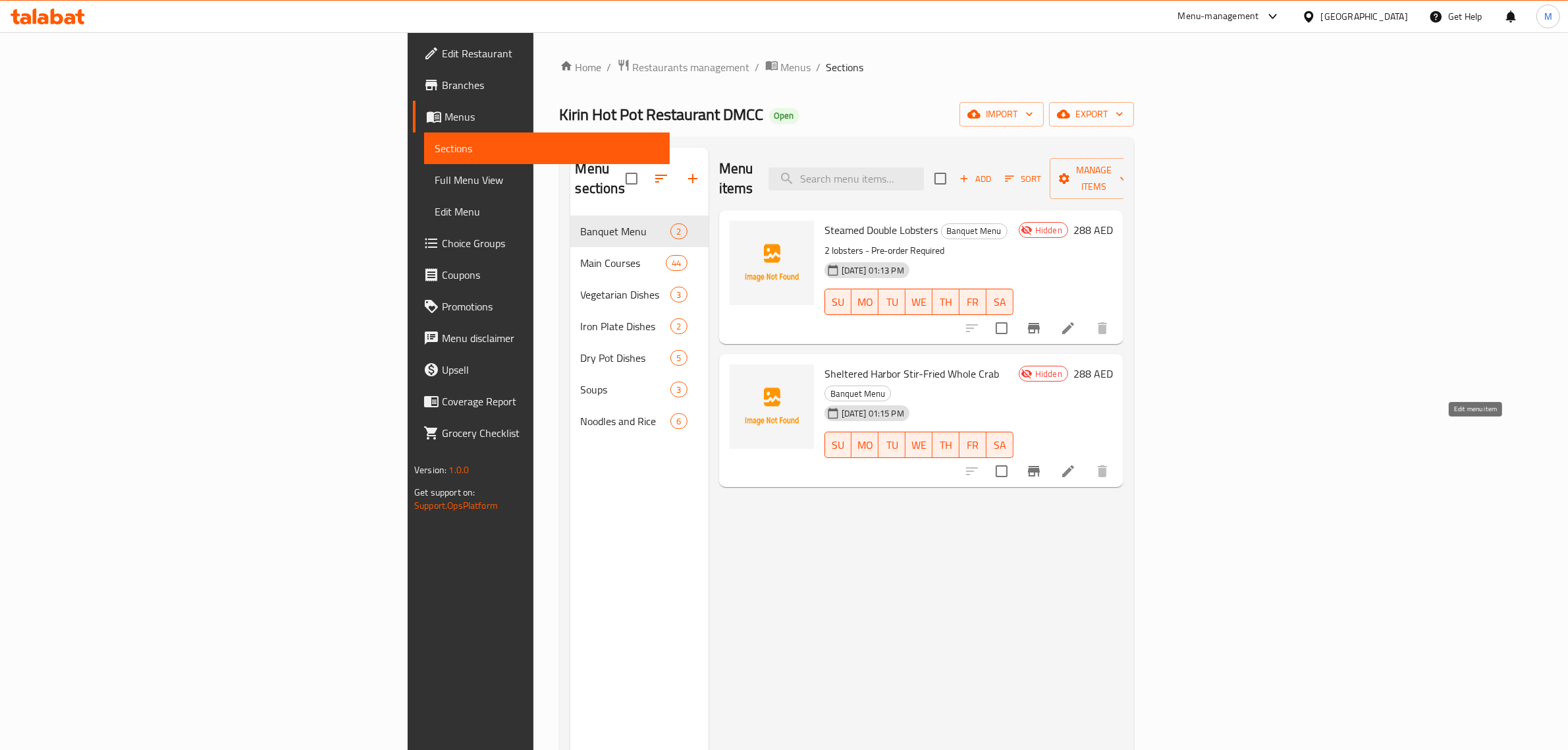
click at [1076, 463] on icon at bounding box center [1068, 471] width 16 height 16
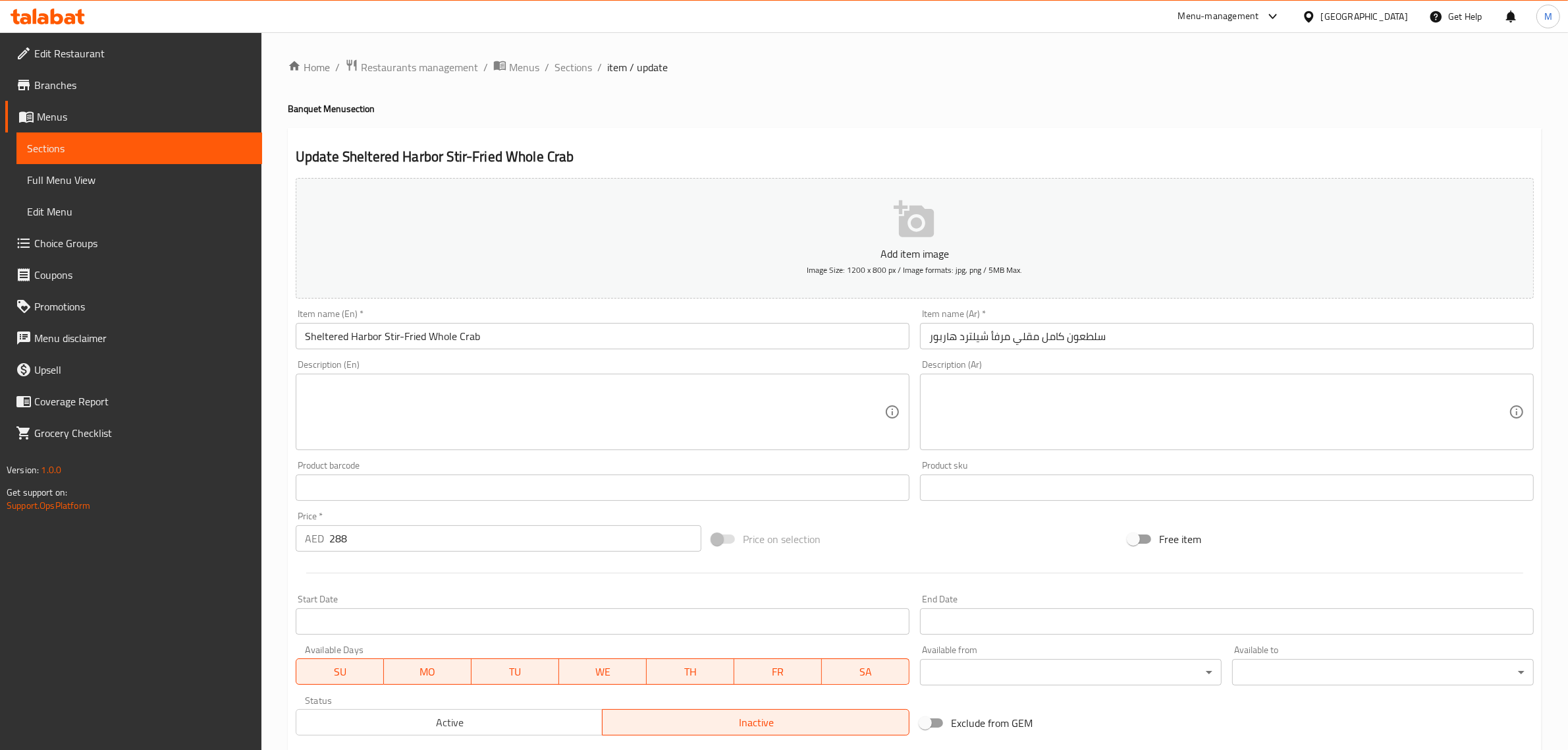
click at [701, 433] on textarea at bounding box center [594, 412] width 579 height 62
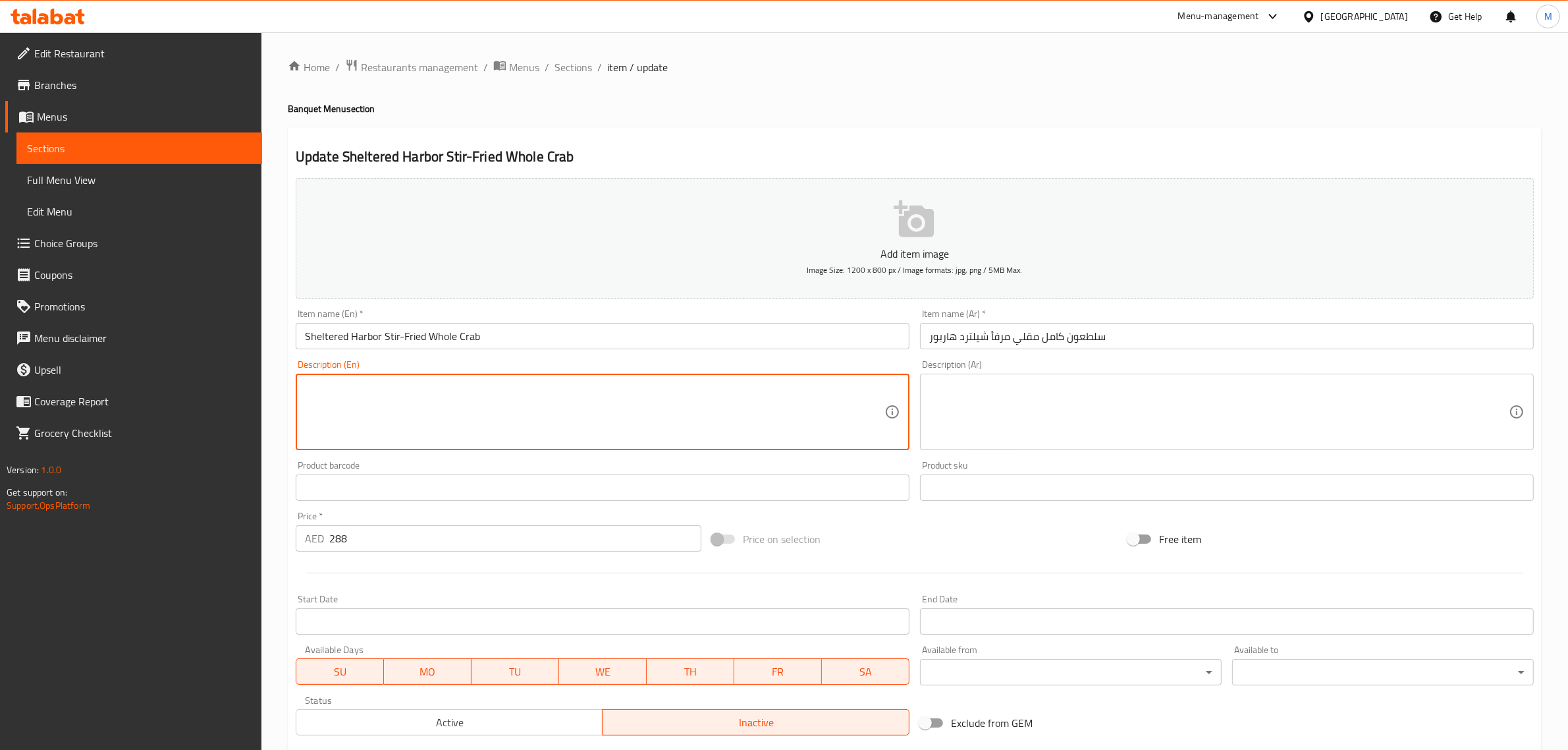
paste textarea "Pre-order Required"
type textarea "Pre-order Required"
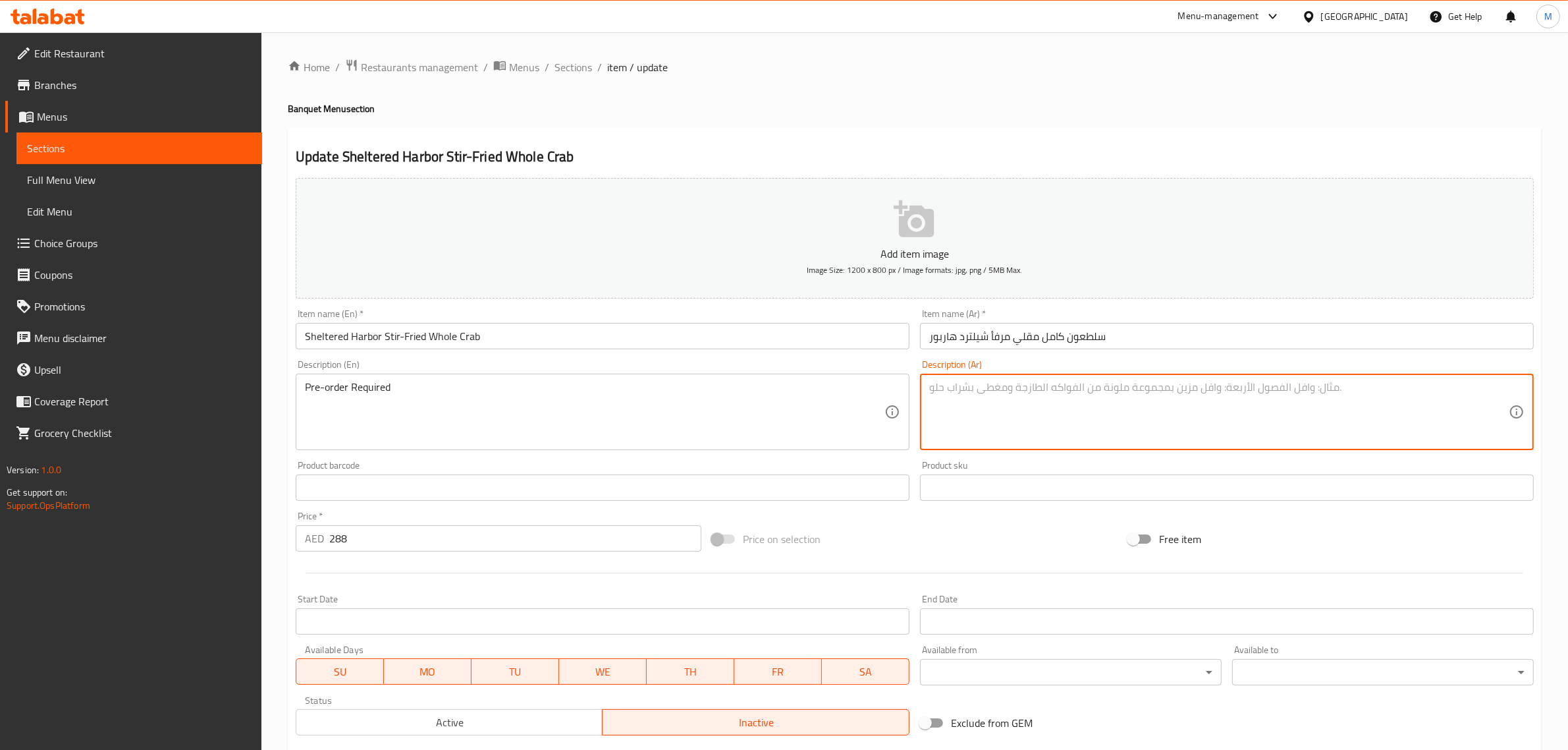
click at [1177, 408] on textarea at bounding box center [1219, 412] width 579 height 62
type textarea "تحتاج الى طلب مسبق."
drag, startPoint x: 783, startPoint y: 428, endPoint x: 789, endPoint y: 427, distance: 6.1
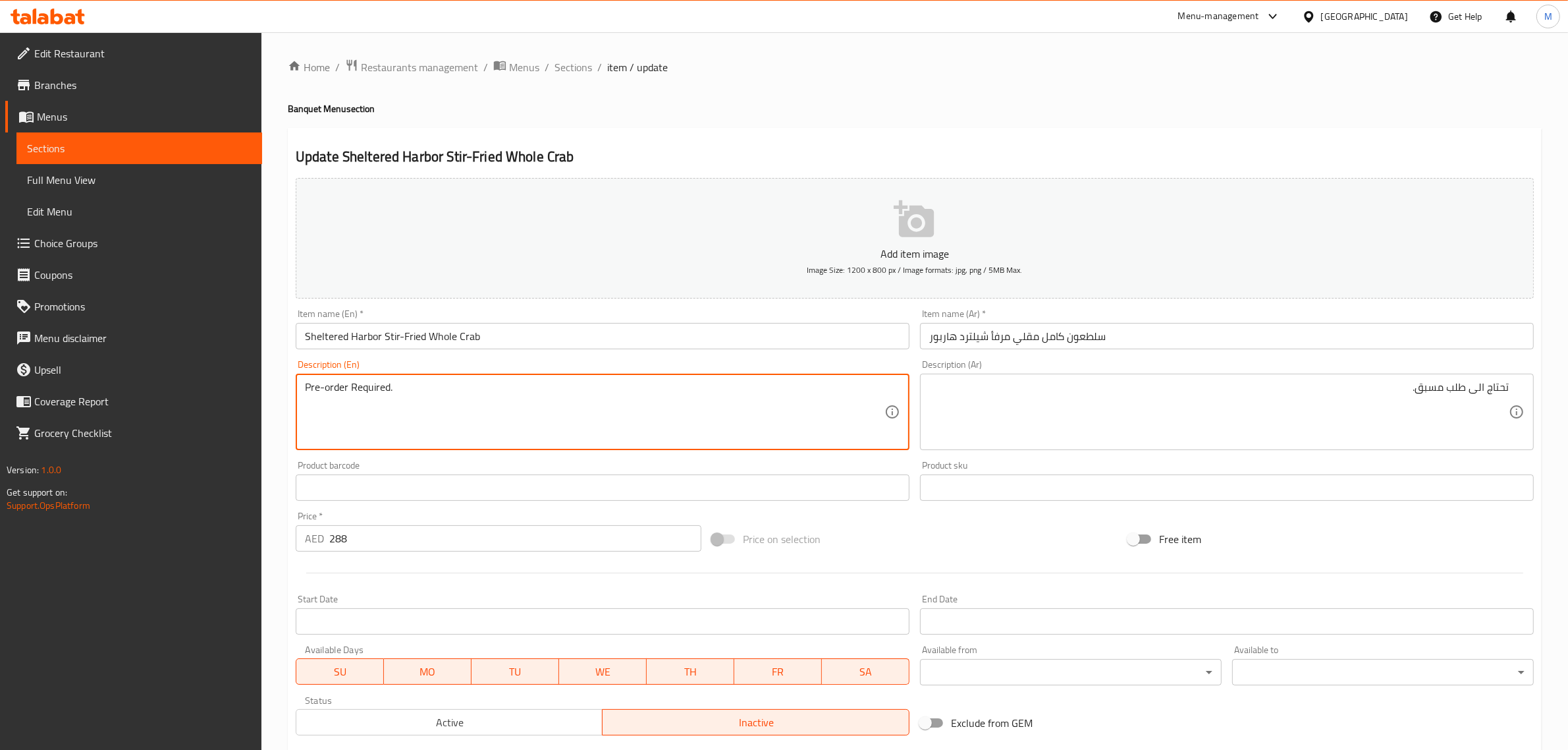
type textarea "Pre-order Required."
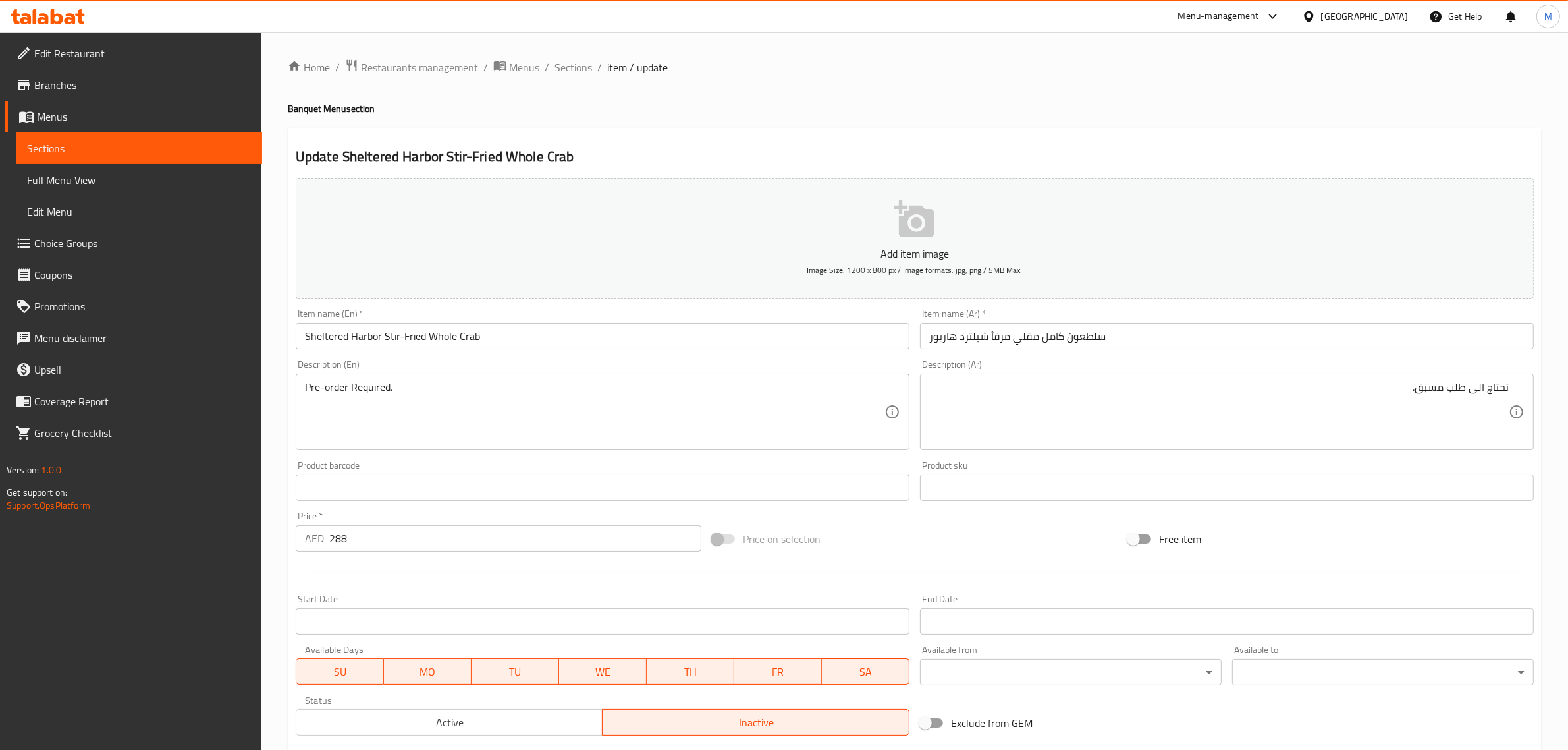
click at [922, 525] on div "Price on selection" at bounding box center [914, 539] width 416 height 36
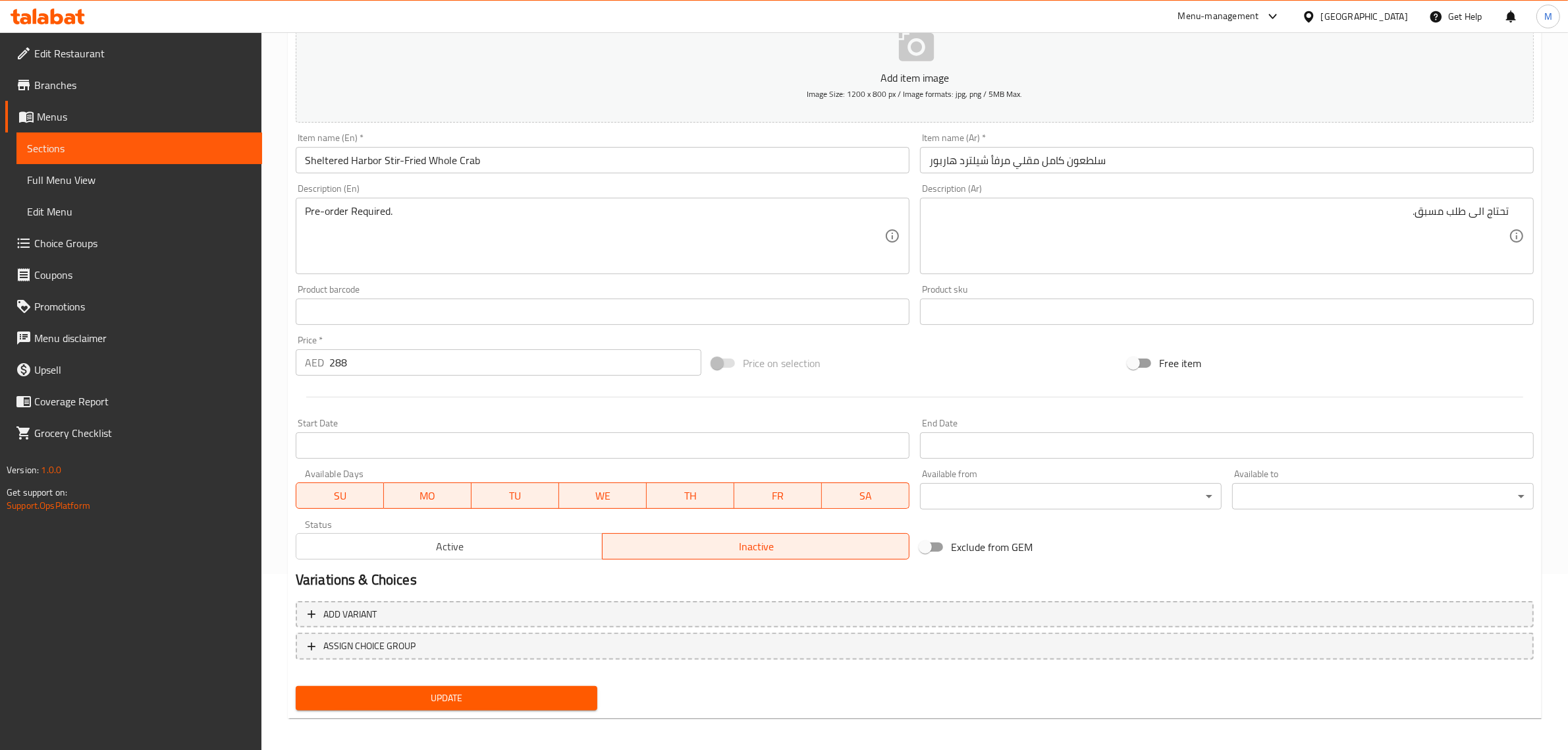
scroll to position [179, 0]
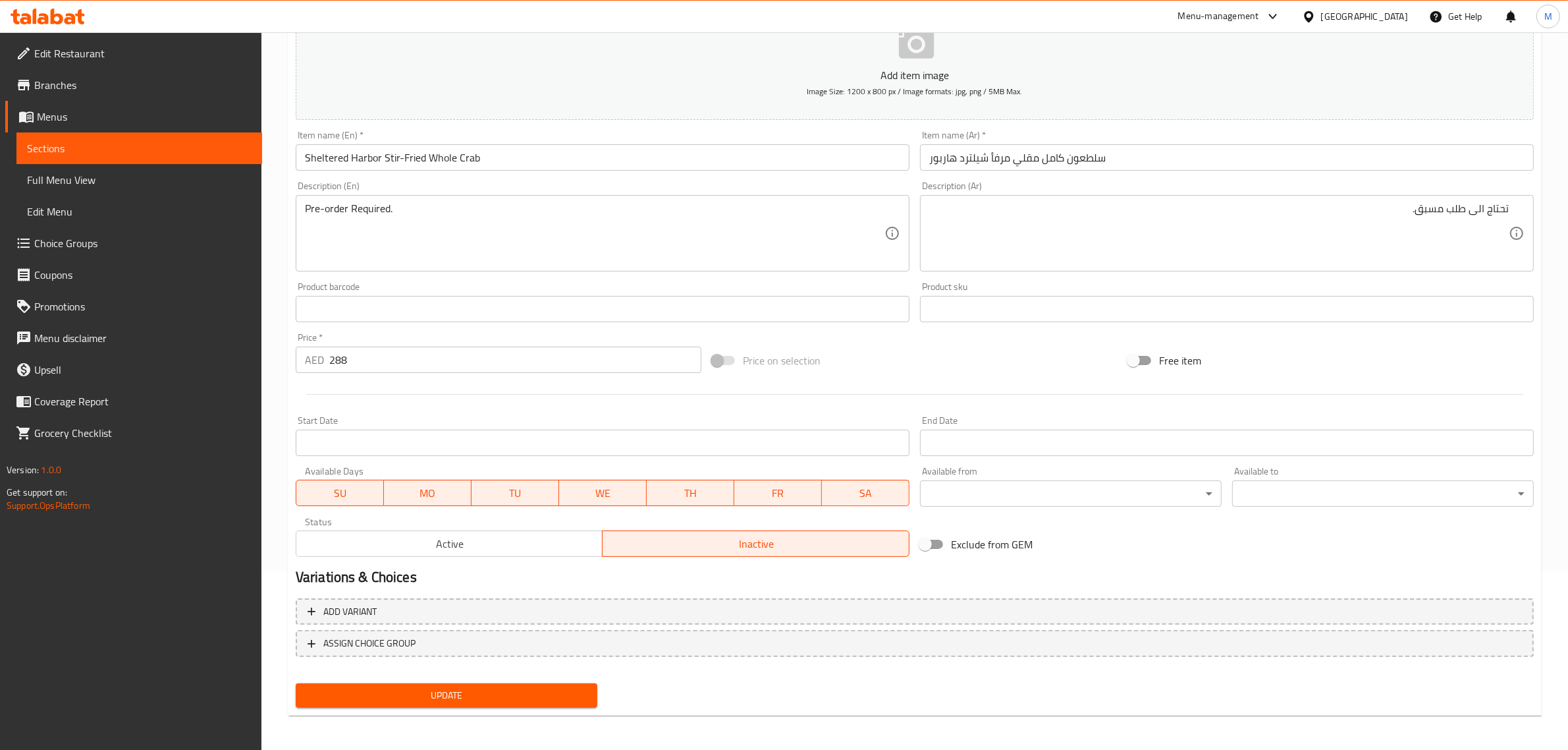
click at [488, 699] on span "Update" at bounding box center [446, 694] width 280 height 16
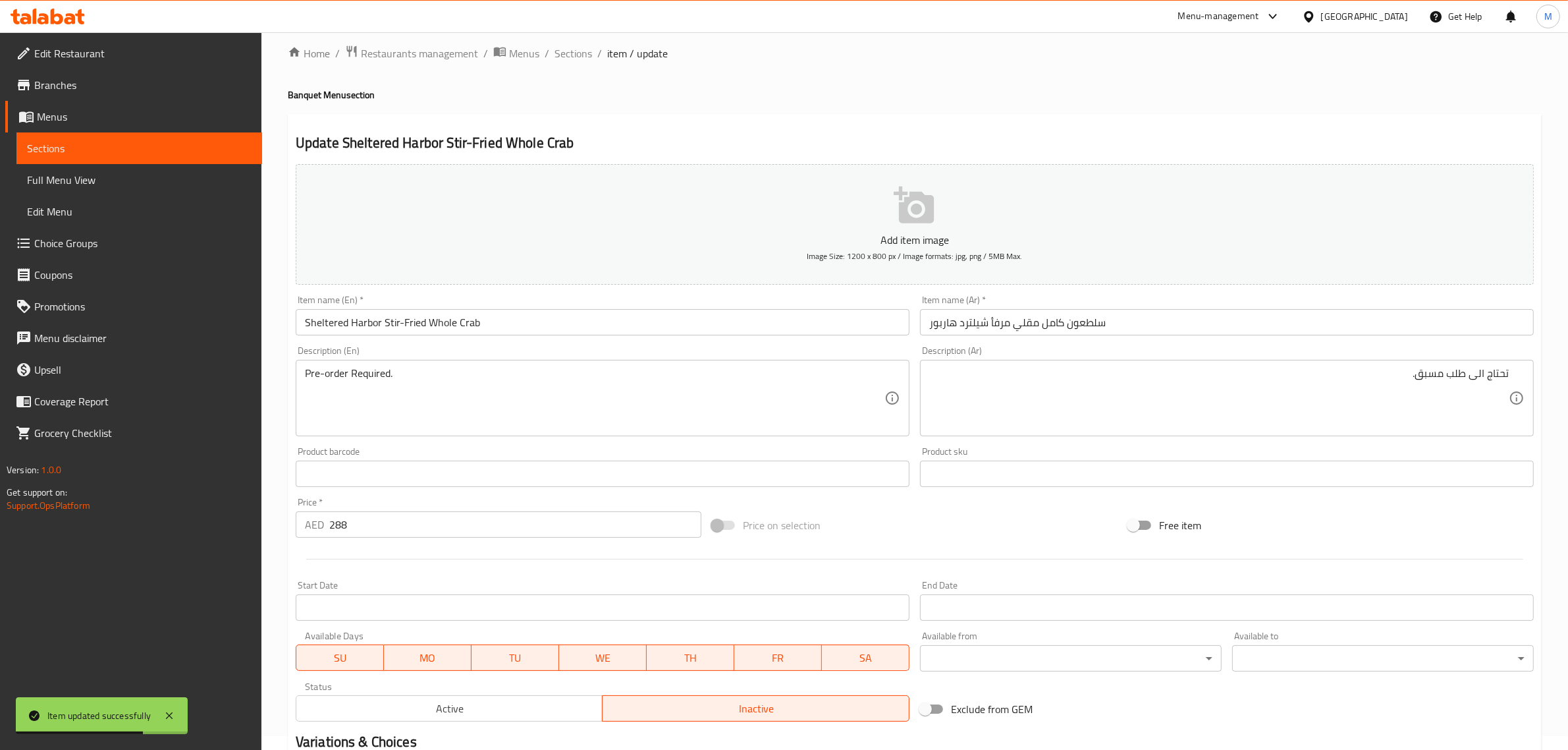
scroll to position [0, 0]
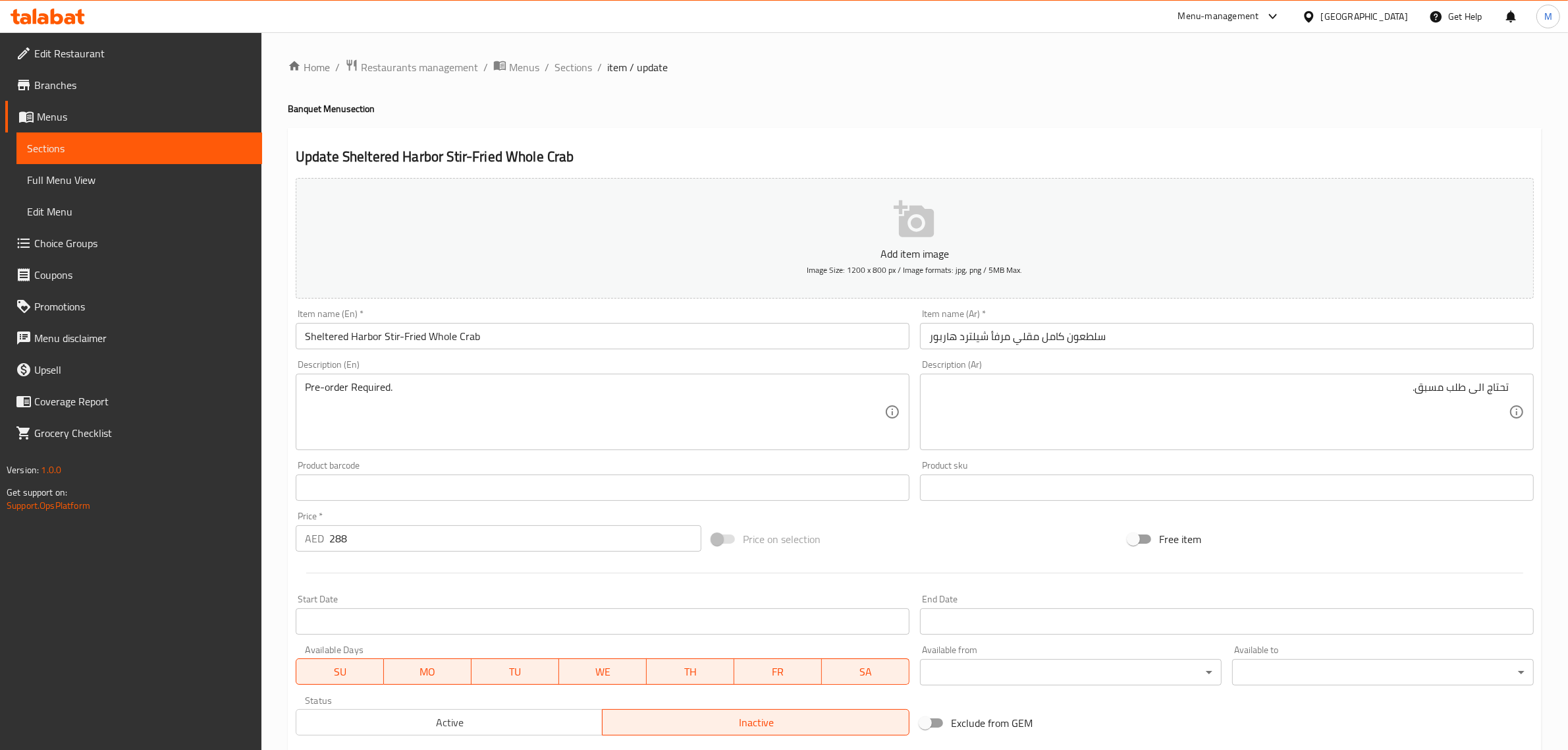
click at [658, 104] on h4 "Banquet Menu section" at bounding box center [914, 108] width 1254 height 13
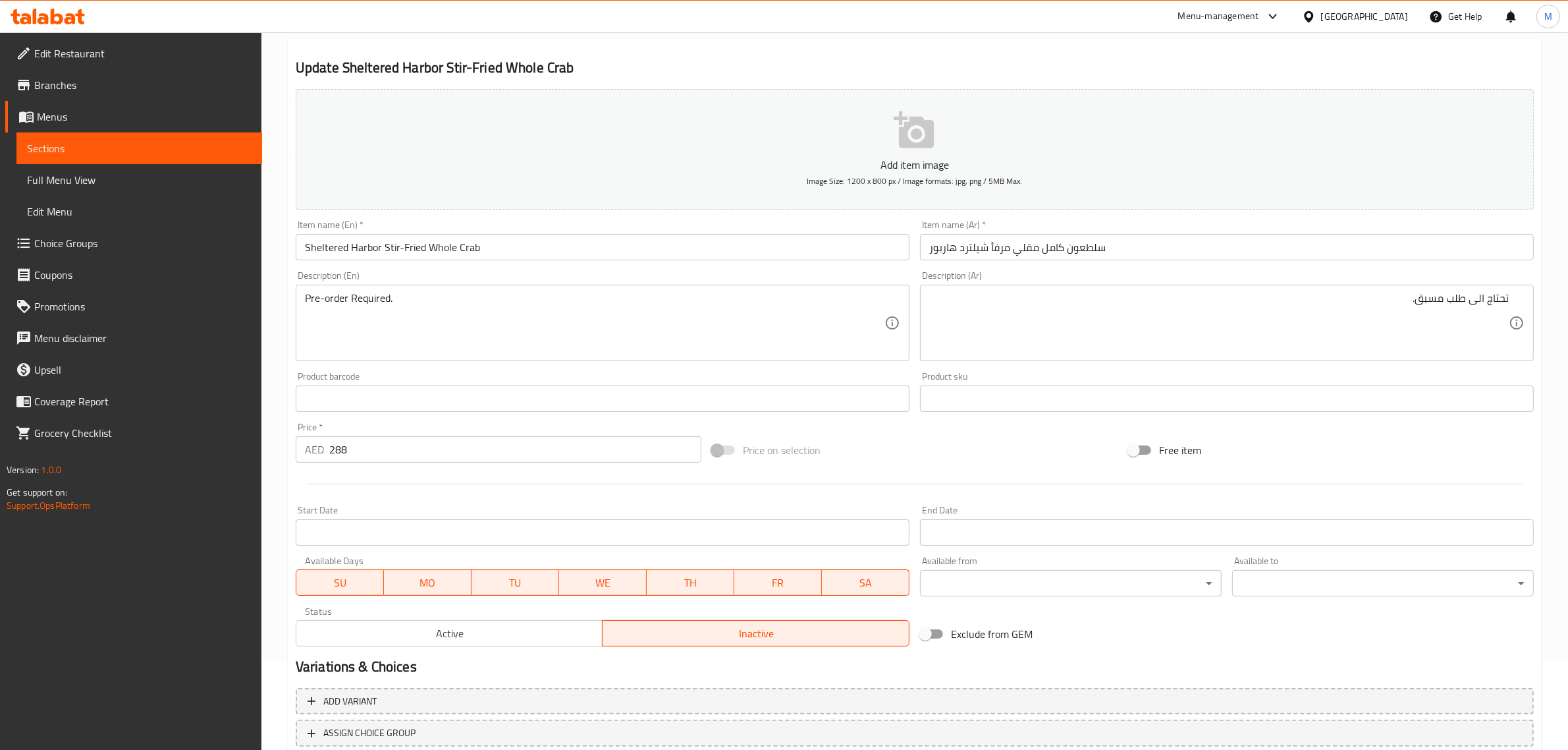
scroll to position [179, 0]
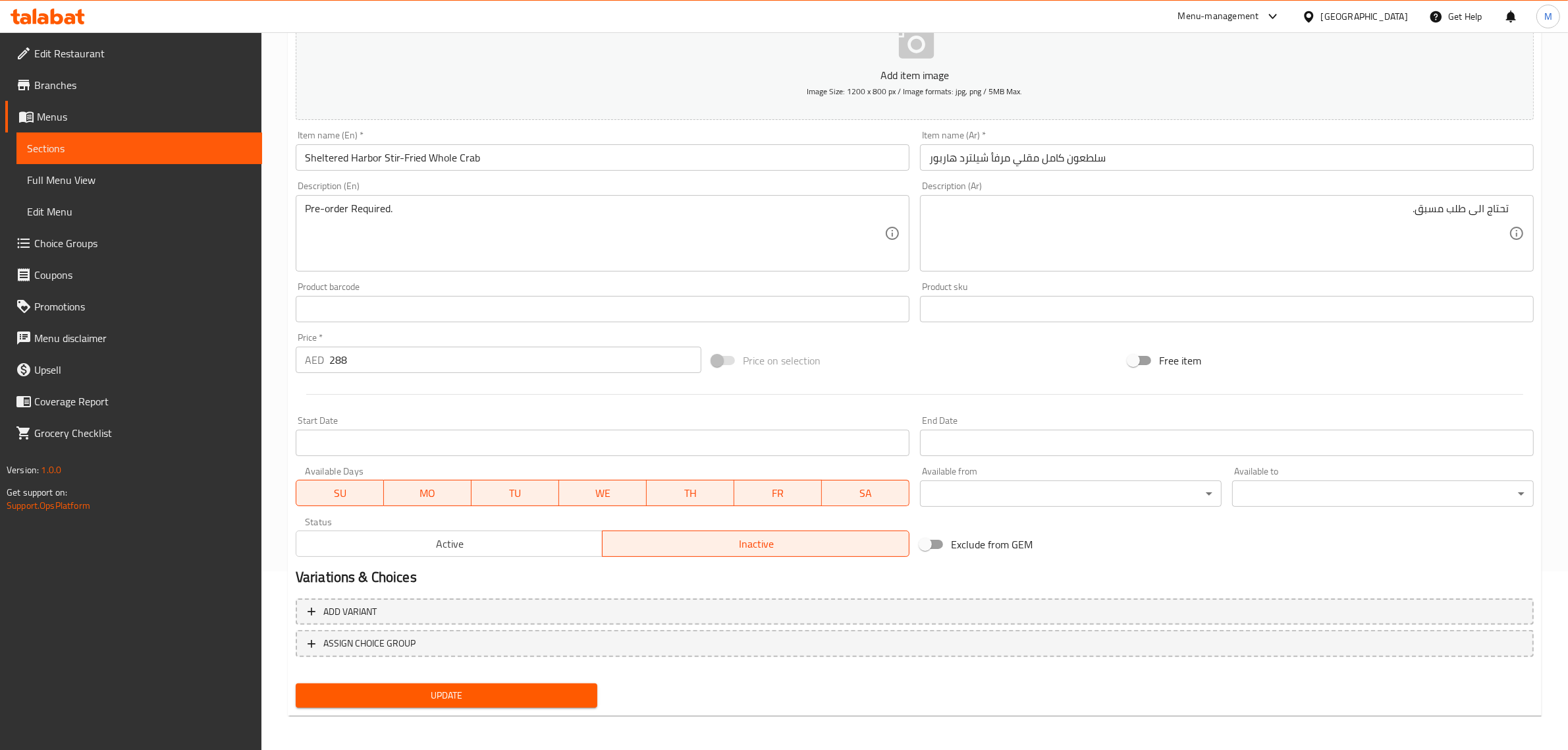
click at [464, 684] on button "Update" at bounding box center [446, 695] width 302 height 24
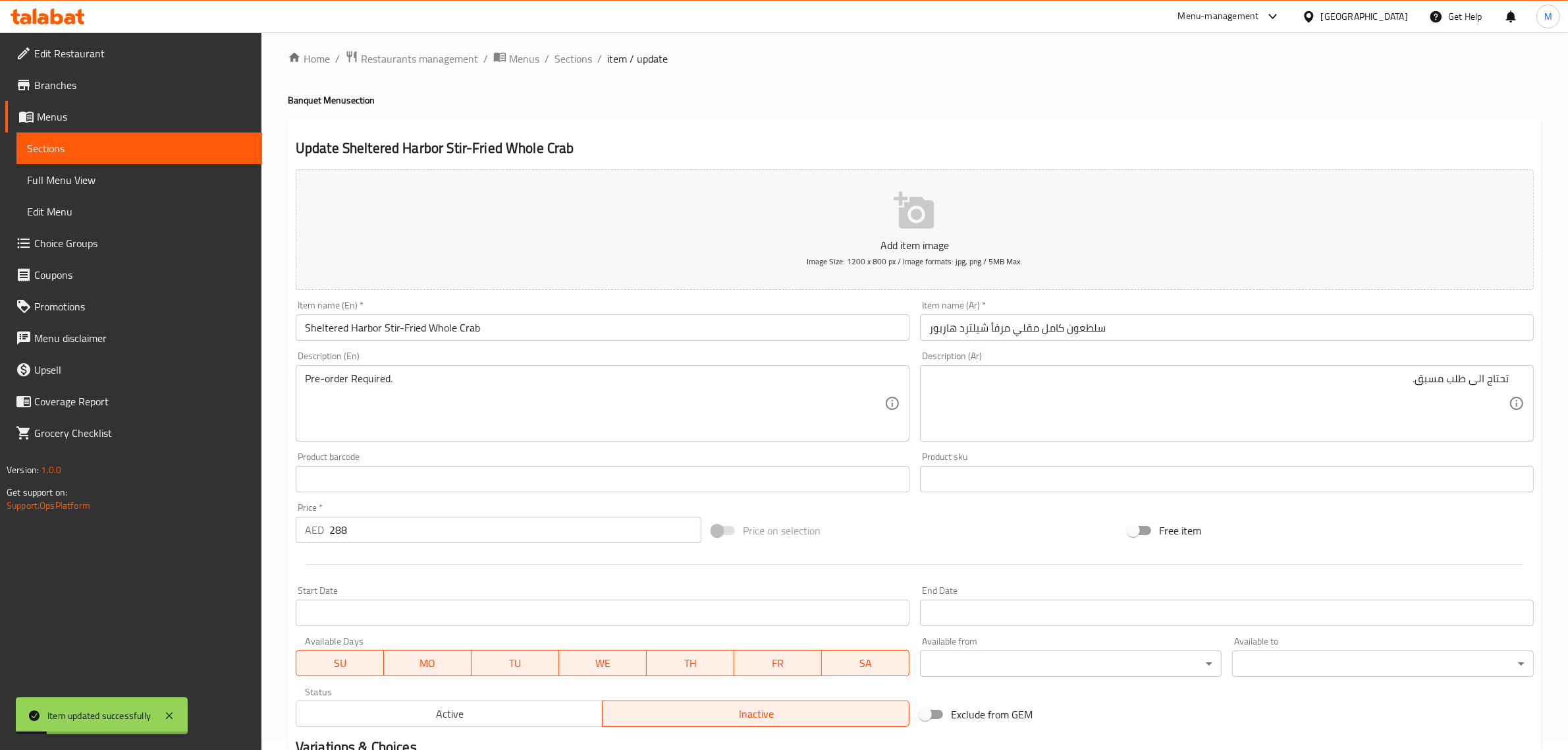
scroll to position [0, 0]
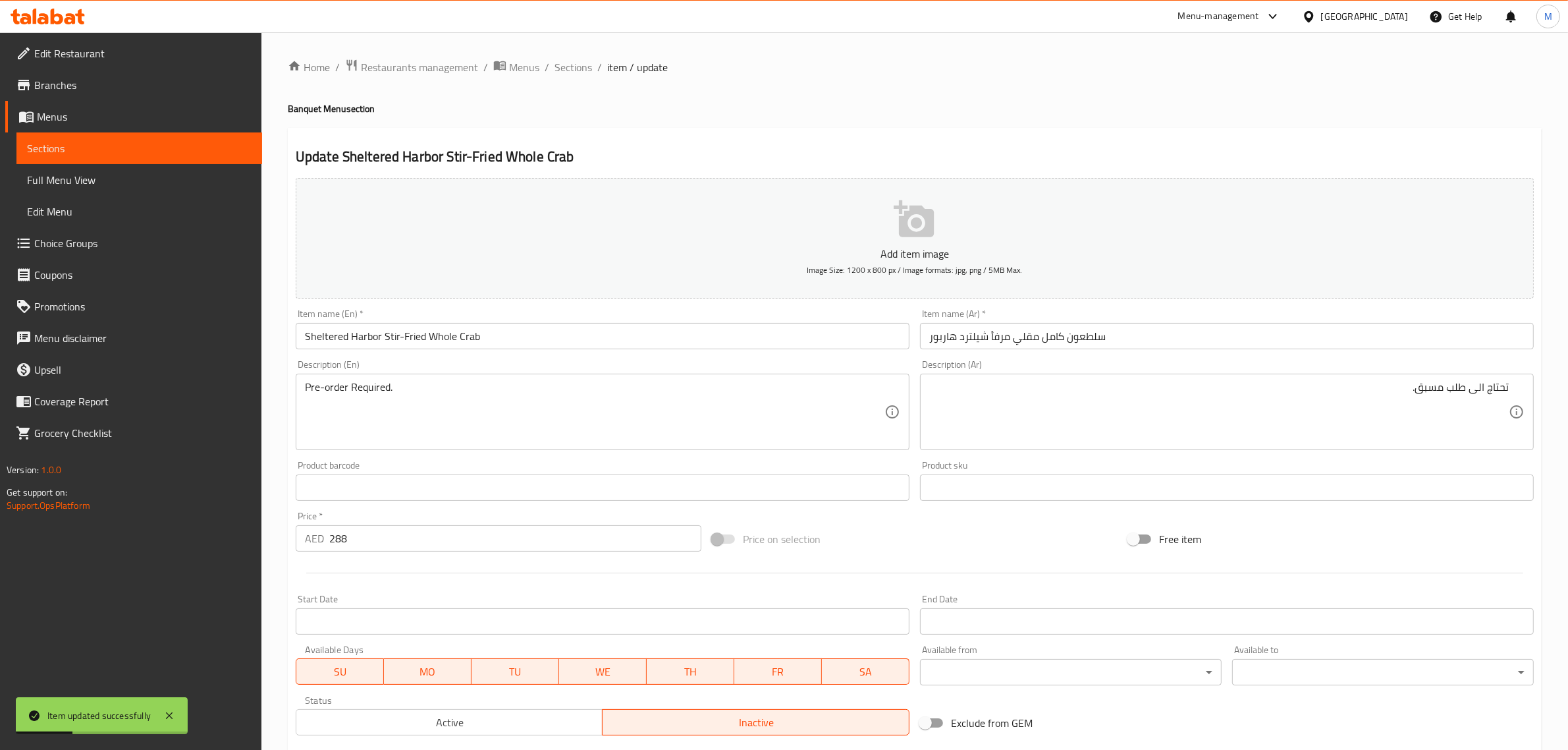
click at [626, 126] on div "Home / Restaurants management / Menus / Sections / item / update Banquet Menu s…" at bounding box center [914, 481] width 1254 height 846
click at [581, 71] on span "Sections" at bounding box center [573, 67] width 38 height 16
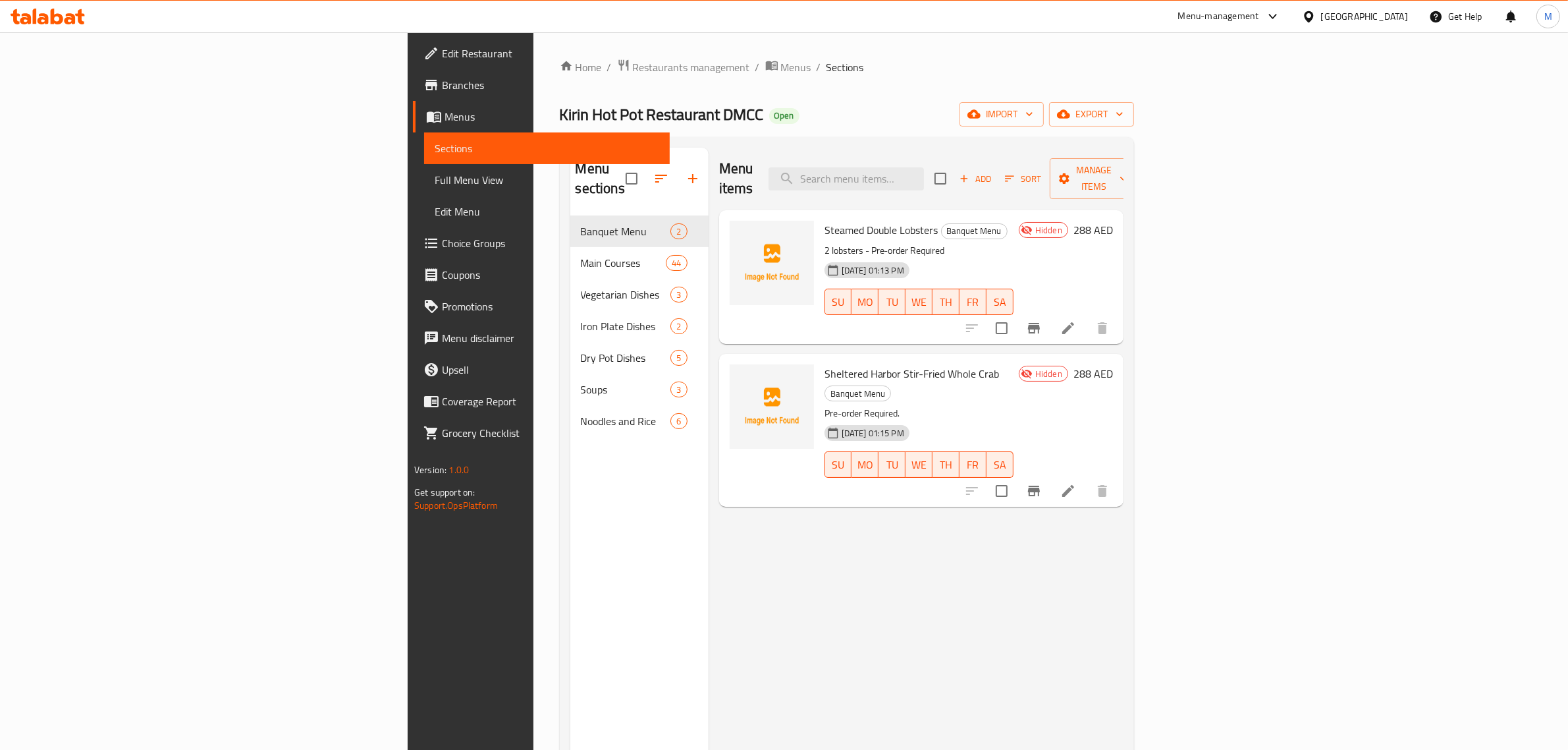
click at [994, 639] on div "Menu items Add Sort Manage items Steamed Double Lobsters Banquet Menu 2 lobster…" at bounding box center [915, 522] width 415 height 750
click at [824, 220] on span "Steamed Double Lobsters" at bounding box center [880, 230] width 114 height 20
copy h6 "Steamed Double Lobsters"
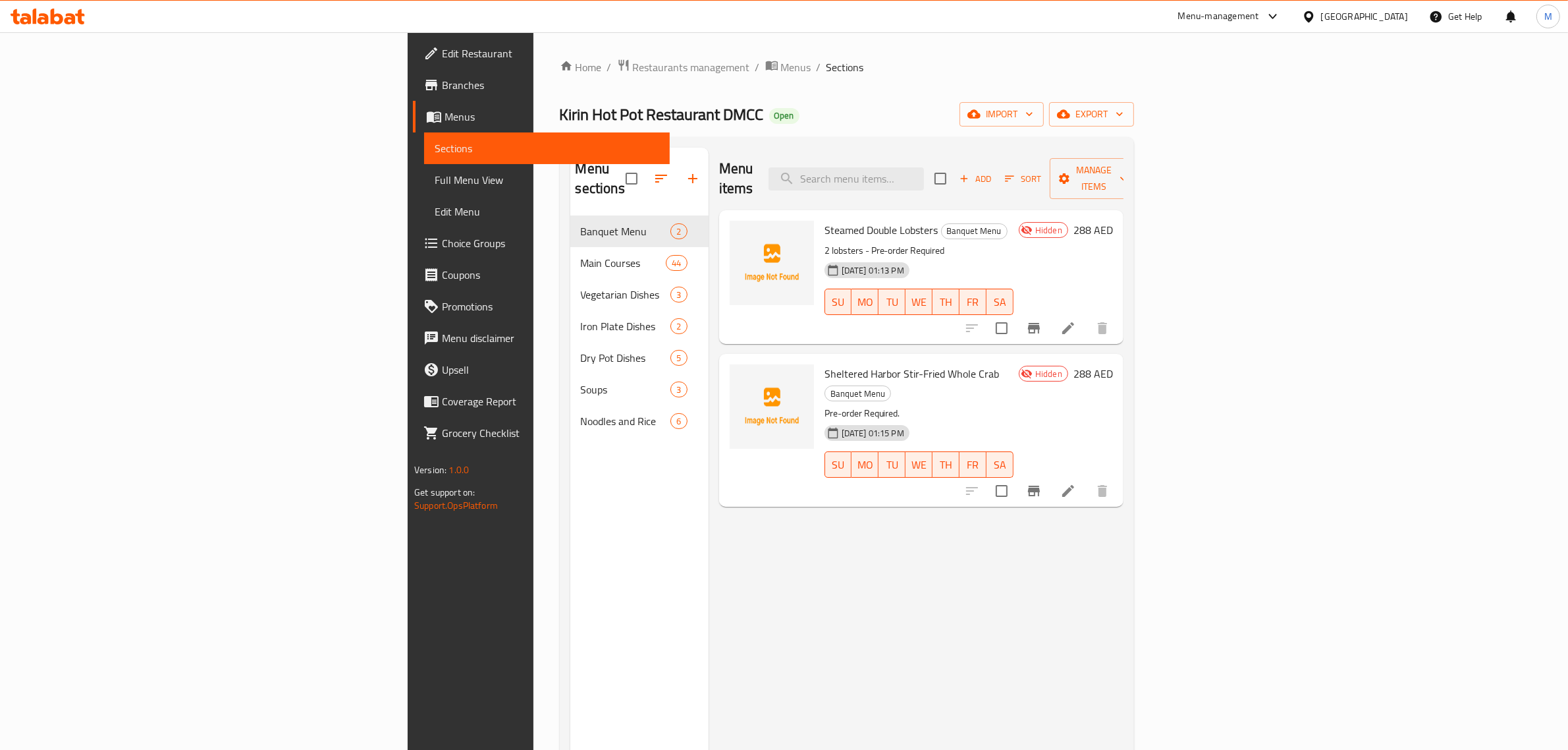
click at [824, 363] on span "Sheltered Harbor Stir-Fried Whole Crab" at bounding box center [911, 373] width 175 height 20
copy h6 "Sheltered Harbor Stir-Fried Whole Crab"
click at [781, 71] on span "Menus" at bounding box center [796, 67] width 30 height 16
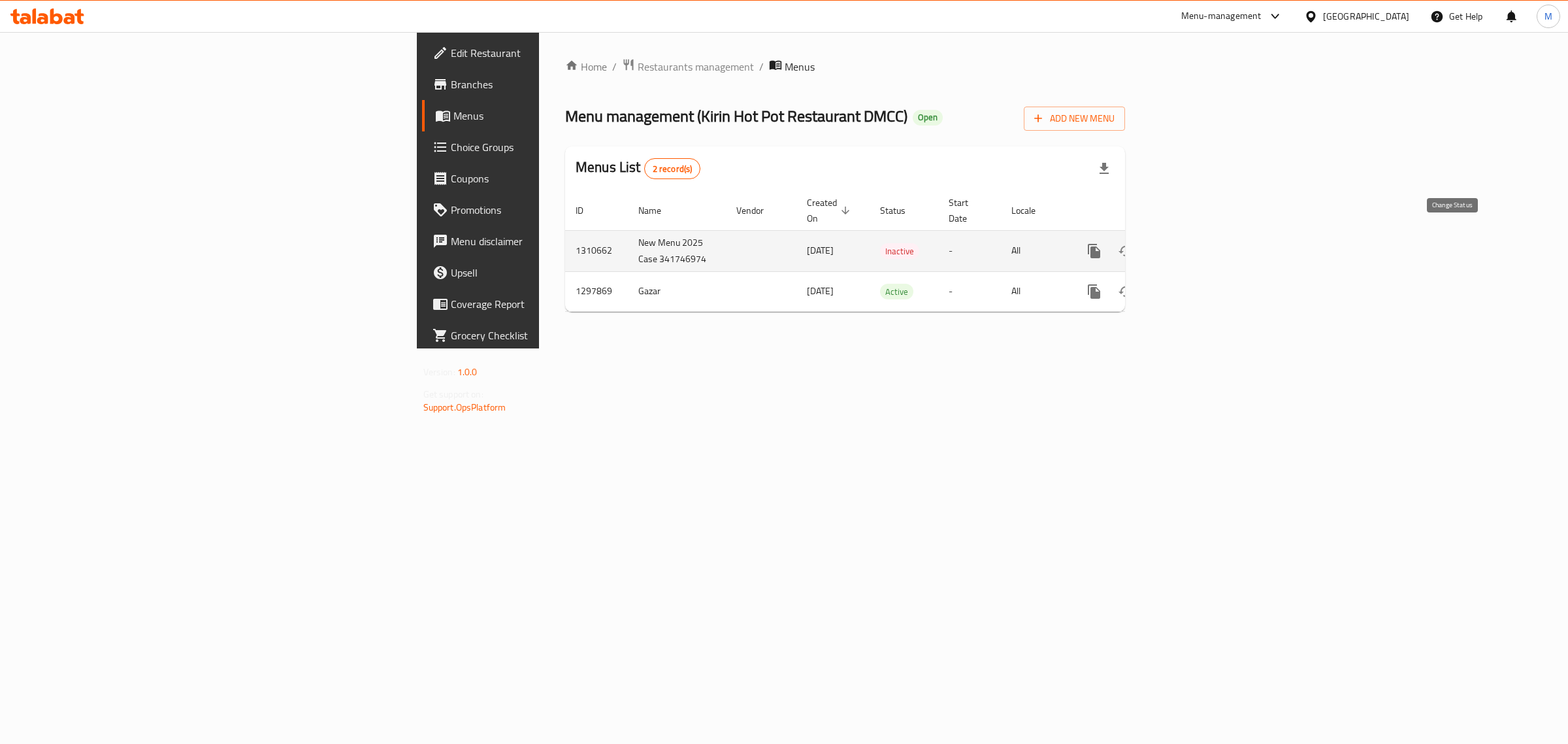
click at [1133, 243] on icon "enhanced table" at bounding box center [1126, 250] width 16 height 16
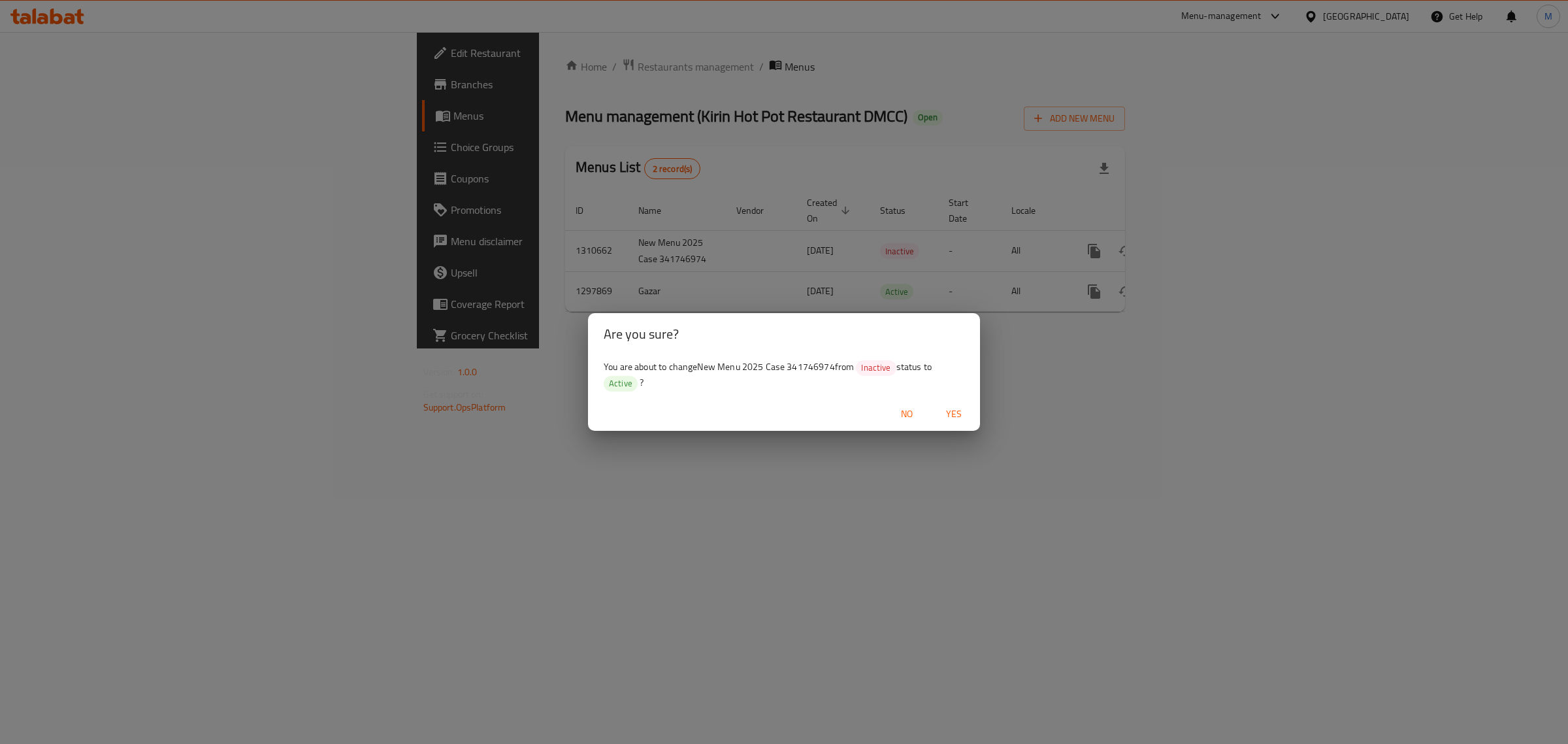
click at [959, 414] on span "Yes" at bounding box center [954, 414] width 32 height 16
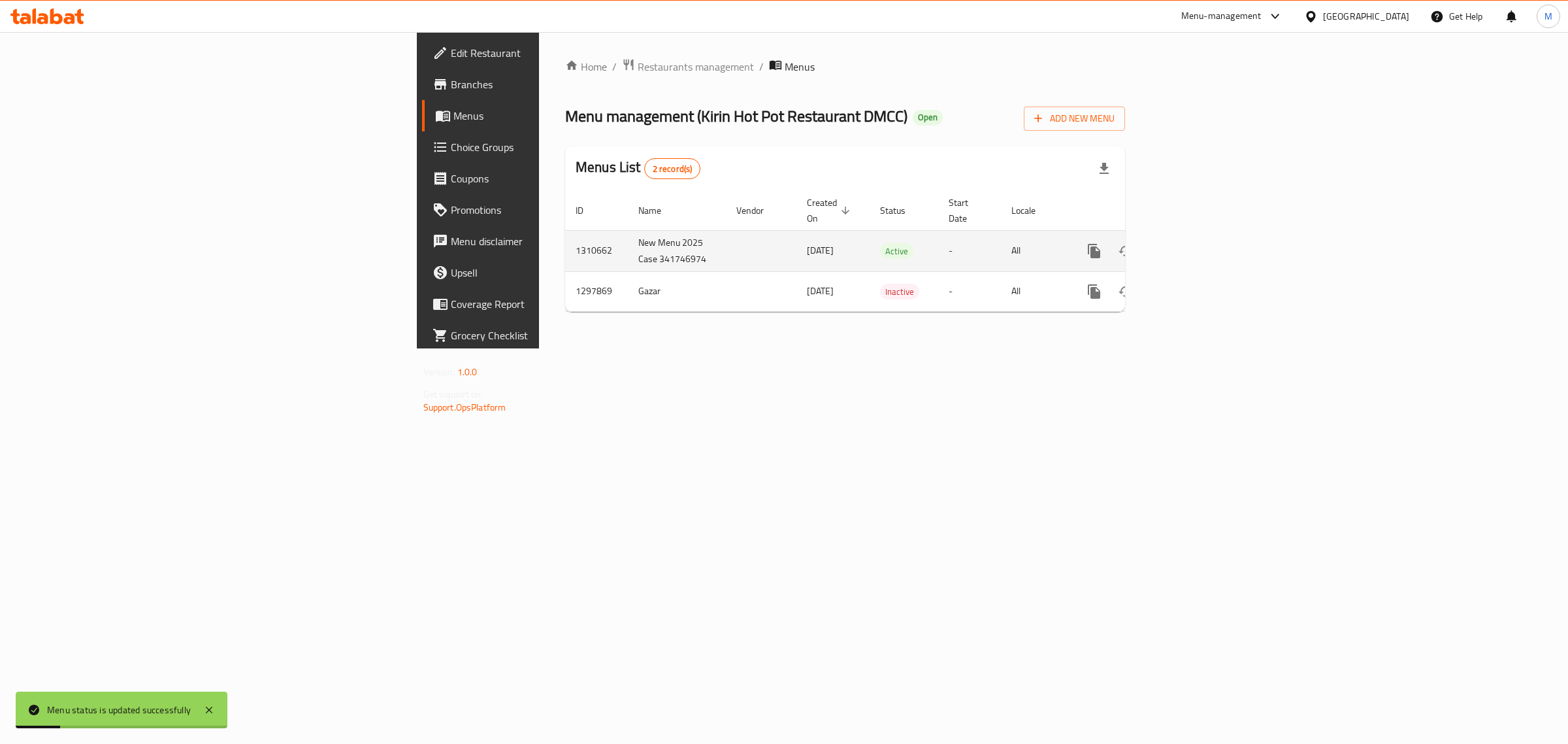
click at [565, 236] on td "1310662" at bounding box center [595, 250] width 63 height 41
copy td "1310662"
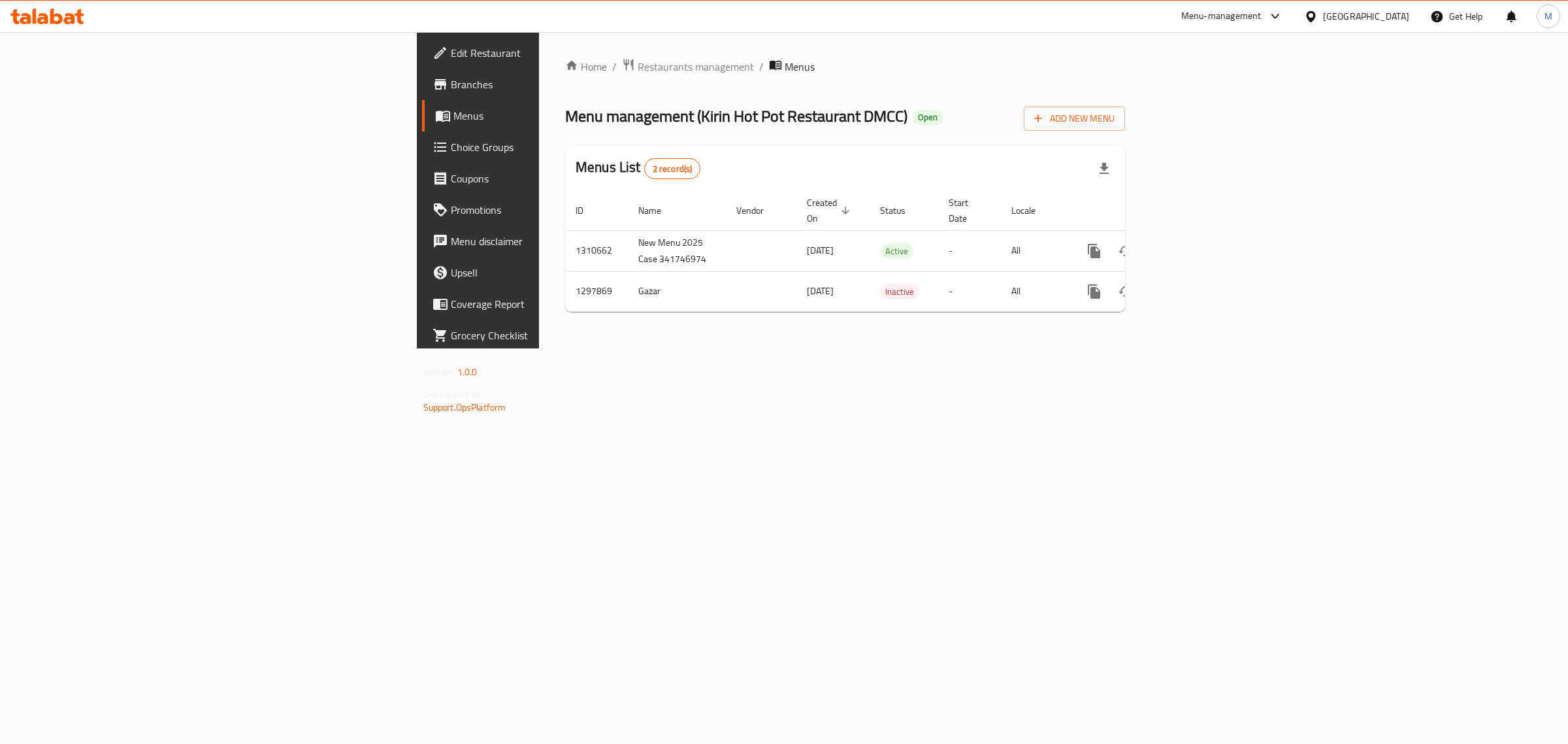
click at [565, 80] on div "Home / Restaurants management / Menus Menu management ( Kirin Hot Pot Restauran…" at bounding box center [845, 190] width 560 height 264
click at [565, 77] on div "Home / Restaurants management / Menus Menu management ( Kirin Hot Pot Restauran…" at bounding box center [845, 190] width 560 height 264
click at [637, 69] on span "Restaurants management" at bounding box center [695, 66] width 117 height 16
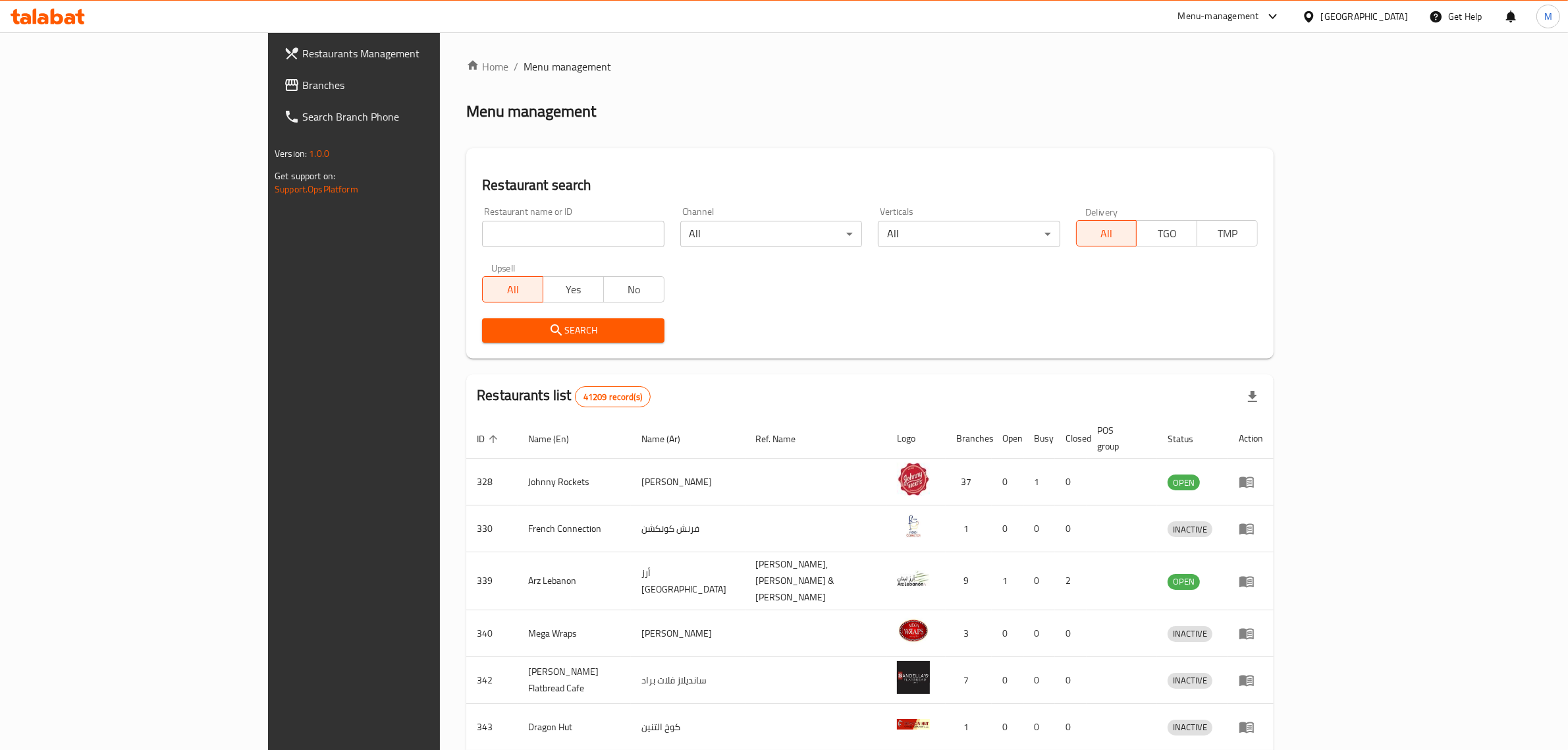
click at [1286, 19] on div "Menu-management" at bounding box center [1229, 17] width 124 height 32
click at [1278, 18] on icon at bounding box center [1273, 16] width 16 height 16
click at [1195, 206] on div "Restaurant-Management" at bounding box center [1148, 206] width 103 height 14
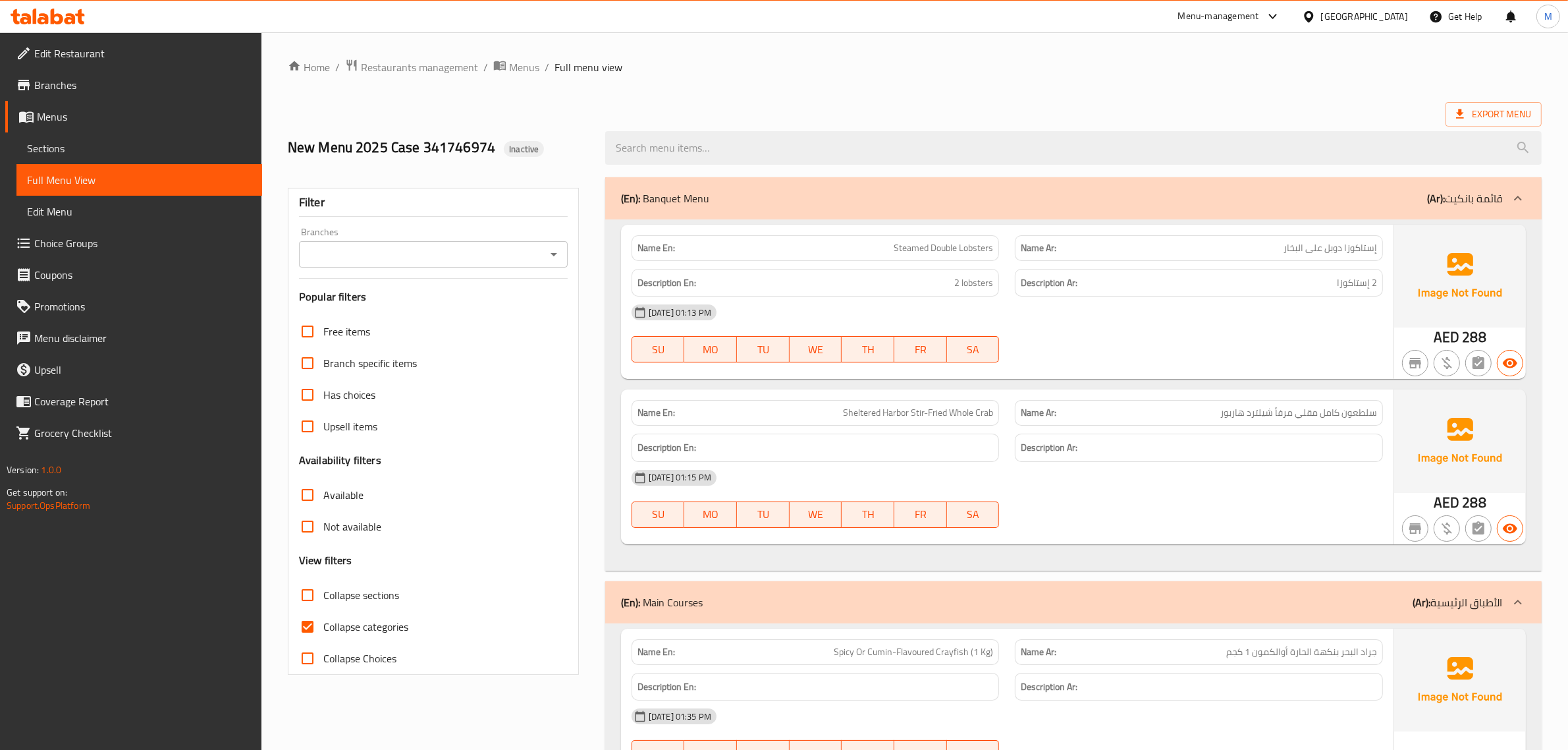
click at [740, 95] on div "Home / Restaurants management / Menus / Full menu view Export Menu New Menu 202…" at bounding box center [914, 714] width 1254 height 1312
click at [910, 106] on div "Export Menu" at bounding box center [914, 114] width 1254 height 24
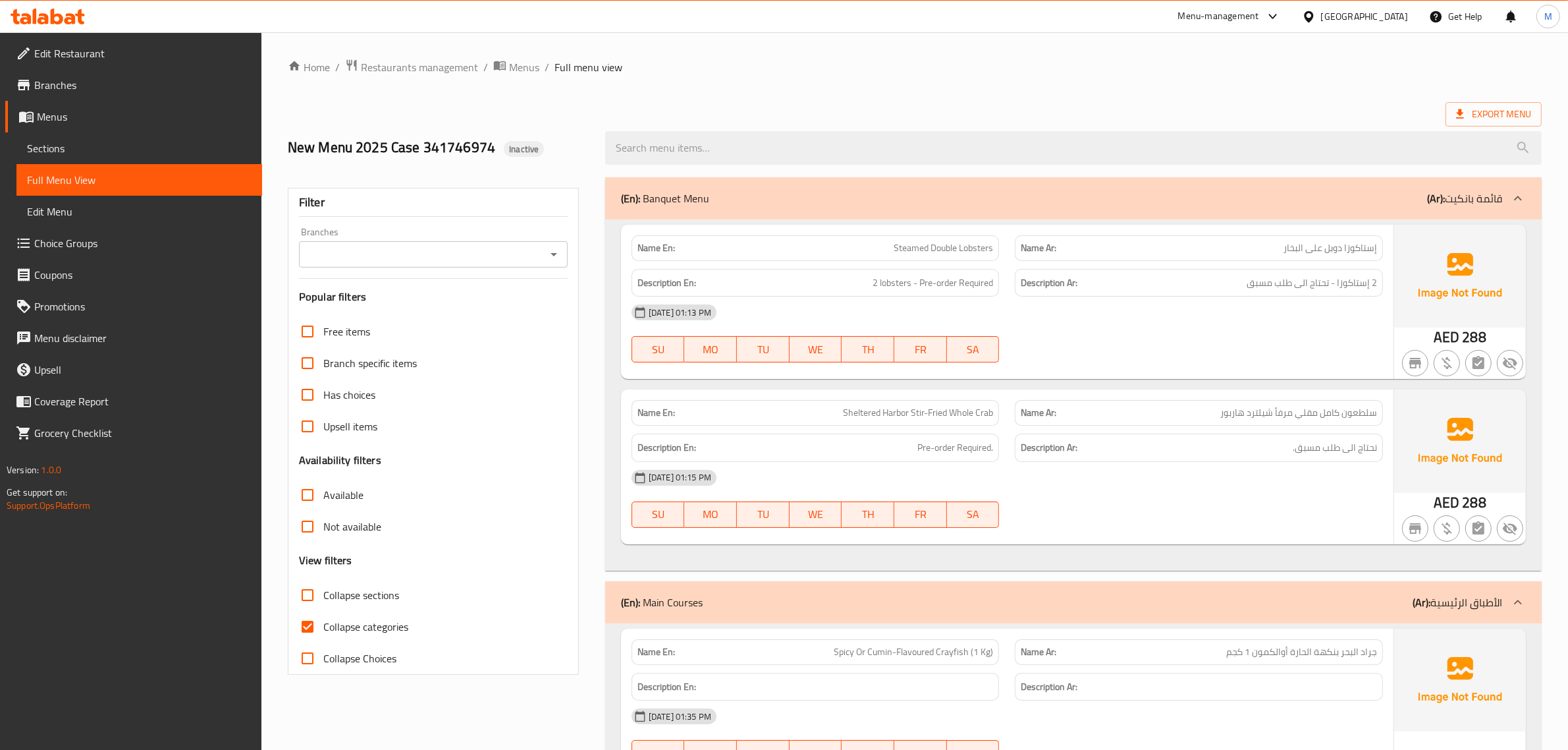
click at [1485, 119] on span "Export Menu" at bounding box center [1494, 114] width 75 height 16
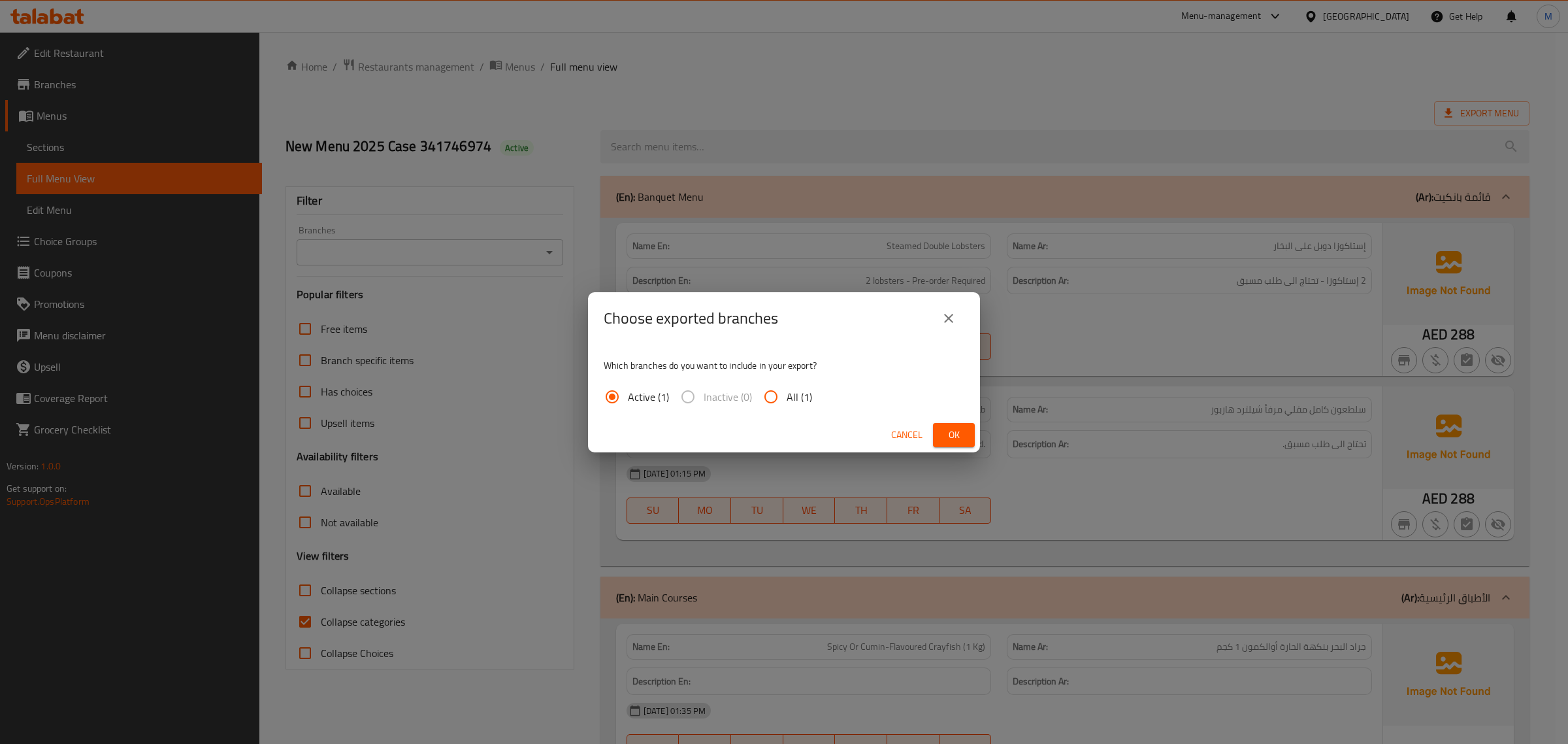
click at [945, 433] on span "Ok" at bounding box center [954, 434] width 21 height 16
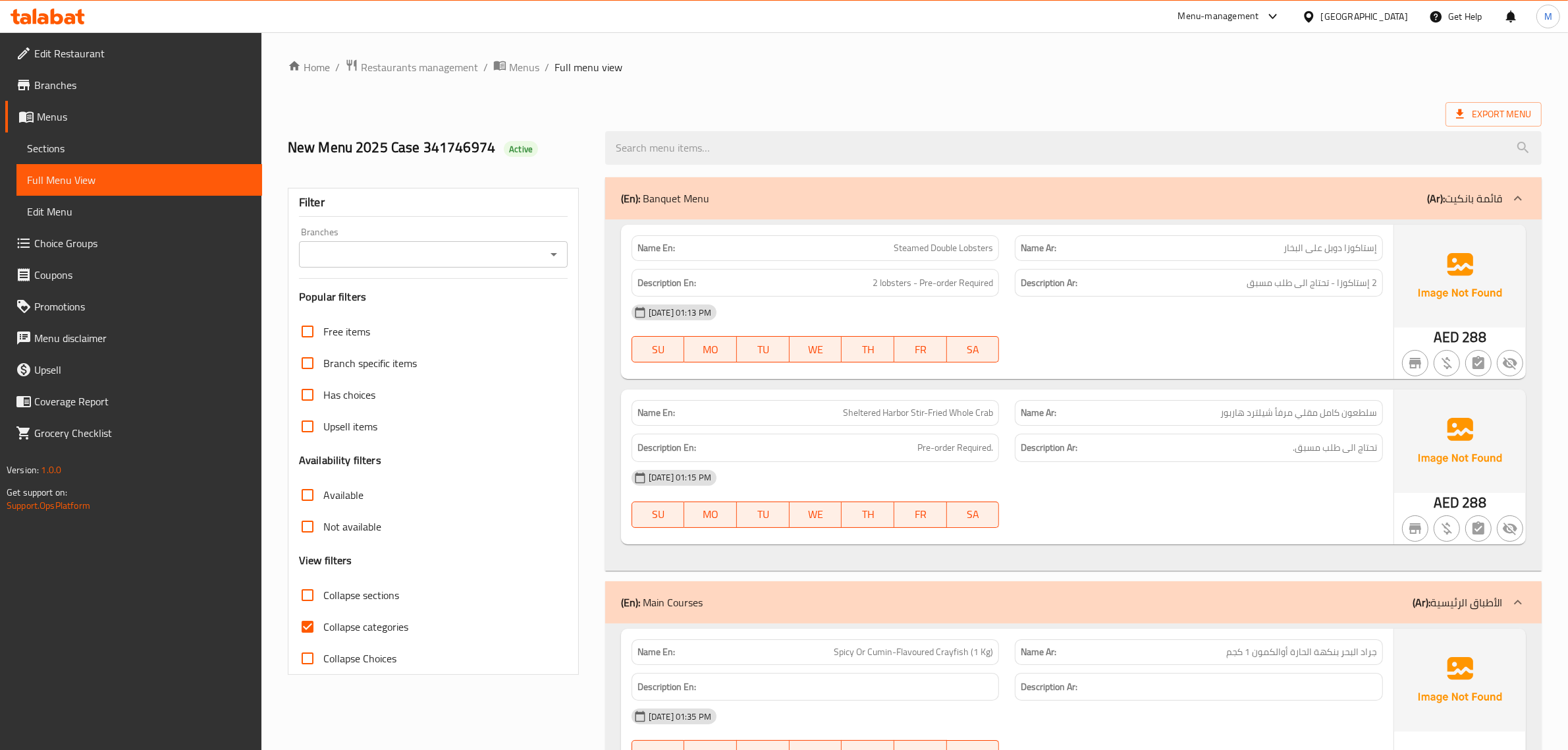
drag, startPoint x: 1098, startPoint y: 106, endPoint x: 1105, endPoint y: 103, distance: 7.6
click at [1100, 105] on div "Export Menu" at bounding box center [914, 114] width 1254 height 24
click at [438, 73] on span "Restaurants management" at bounding box center [420, 67] width 118 height 16
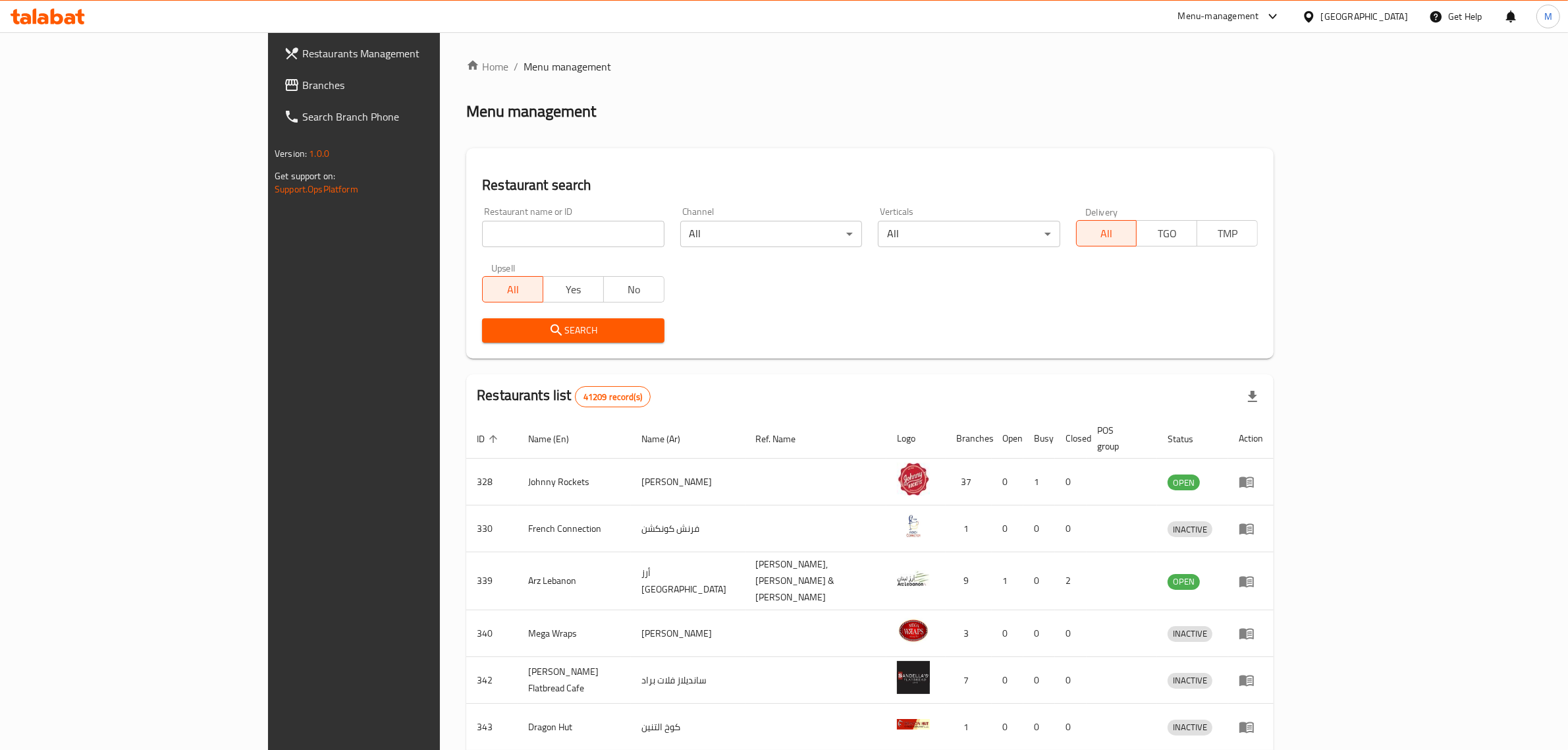
click at [835, 271] on div "Restaurant name or ID Restaurant name or ID Channel All ​ Verticals All ​ Deliv…" at bounding box center [869, 274] width 791 height 152
click at [813, 87] on div "Home / Menu management Menu management Restaurant search Restaurant name or ID …" at bounding box center [870, 519] width 807 height 923
